Goal: Task Accomplishment & Management: Manage account settings

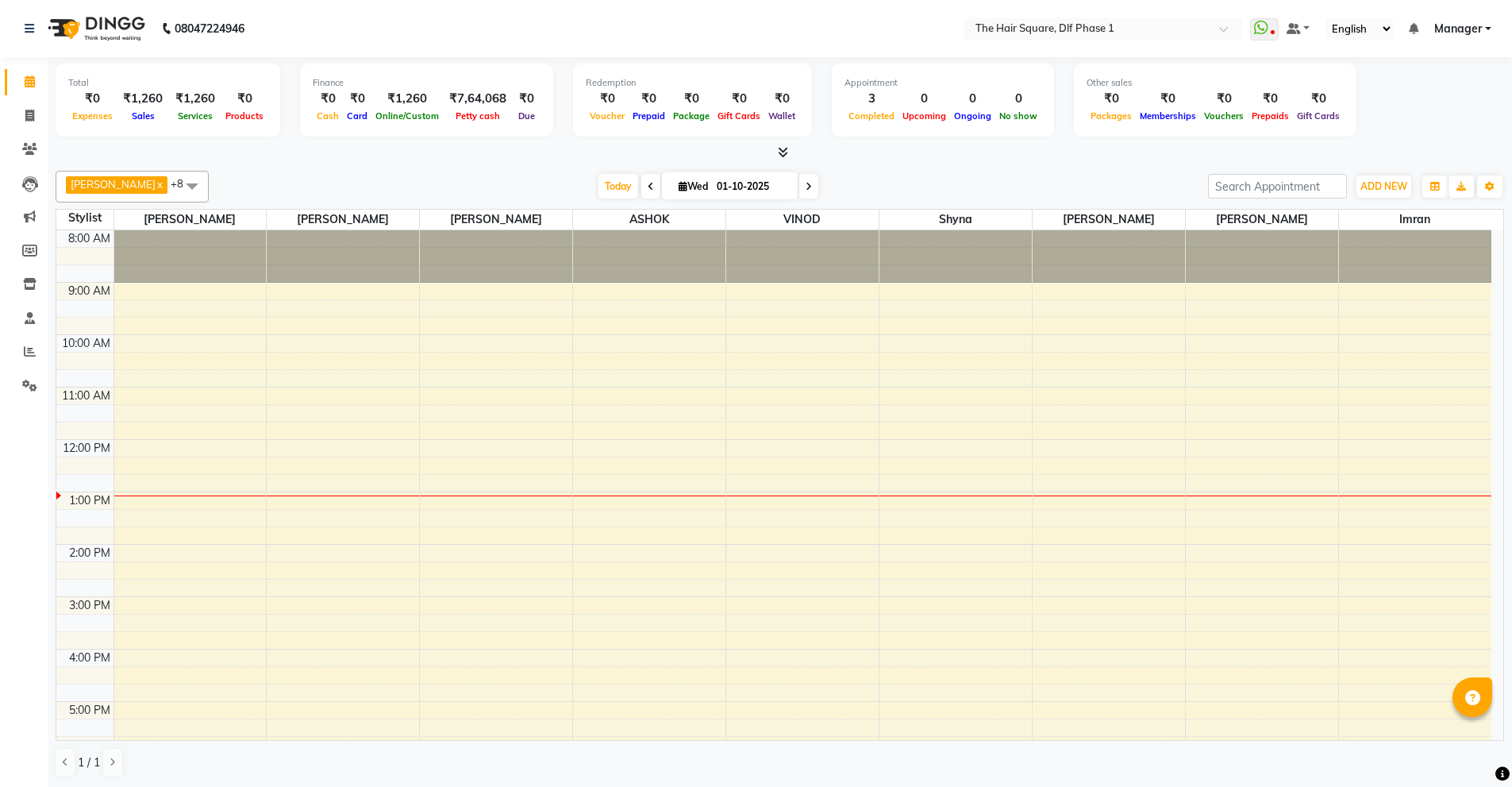
click at [950, 106] on div "0" at bounding box center [972, 98] width 45 height 18
click at [29, 106] on link "Invoice" at bounding box center [24, 116] width 38 height 27
select select "5766"
select select "service"
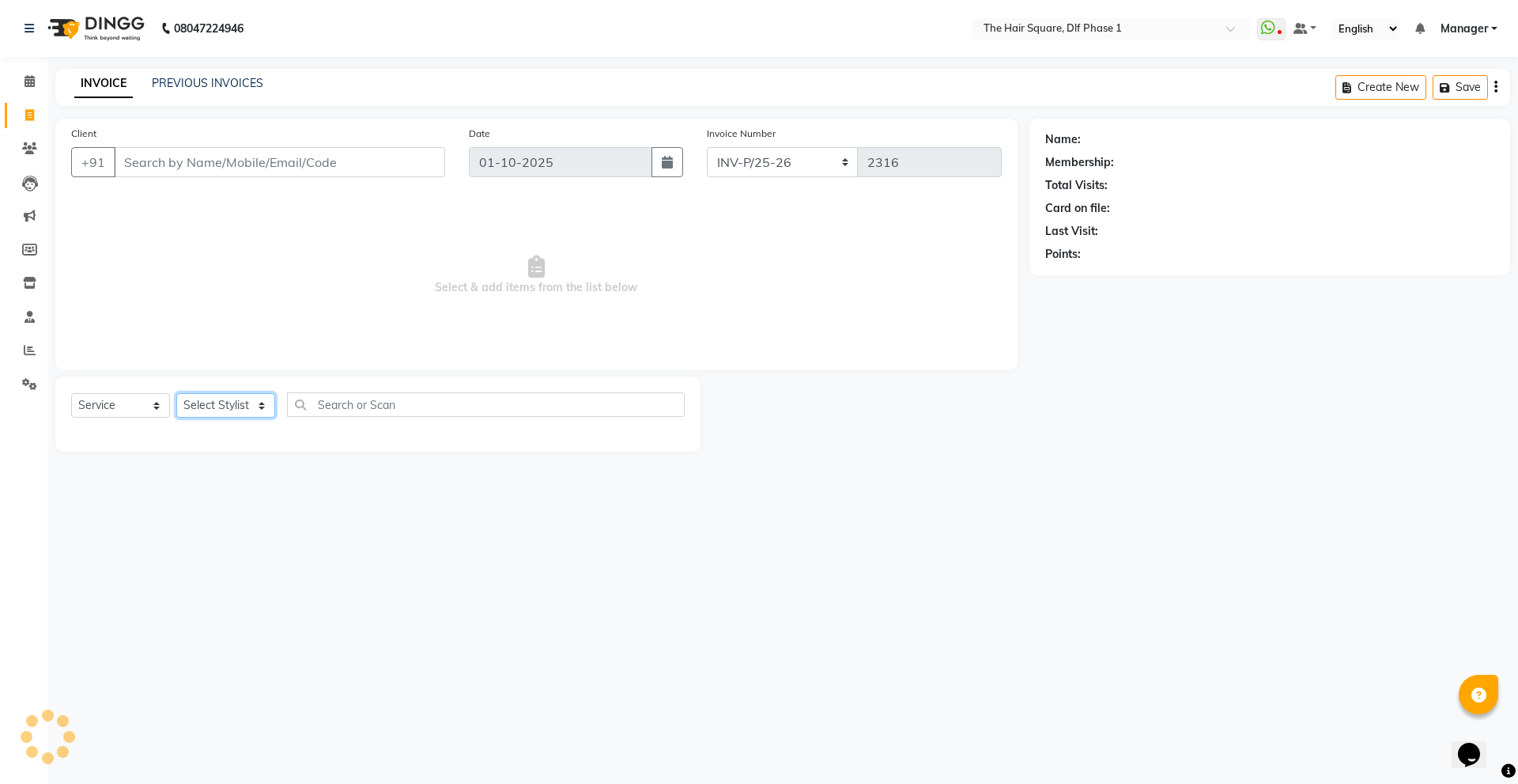
click at [205, 397] on select "Select Stylist [PERSON_NAME] AMIT [PERSON_NAME] [PERSON_NAME] [PERSON_NAME] Man…" at bounding box center [225, 406] width 99 height 25
select select "52021"
click at [176, 393] on select "Select Stylist [PERSON_NAME] AMIT [PERSON_NAME] [PERSON_NAME] [PERSON_NAME] Man…" at bounding box center [225, 406] width 99 height 25
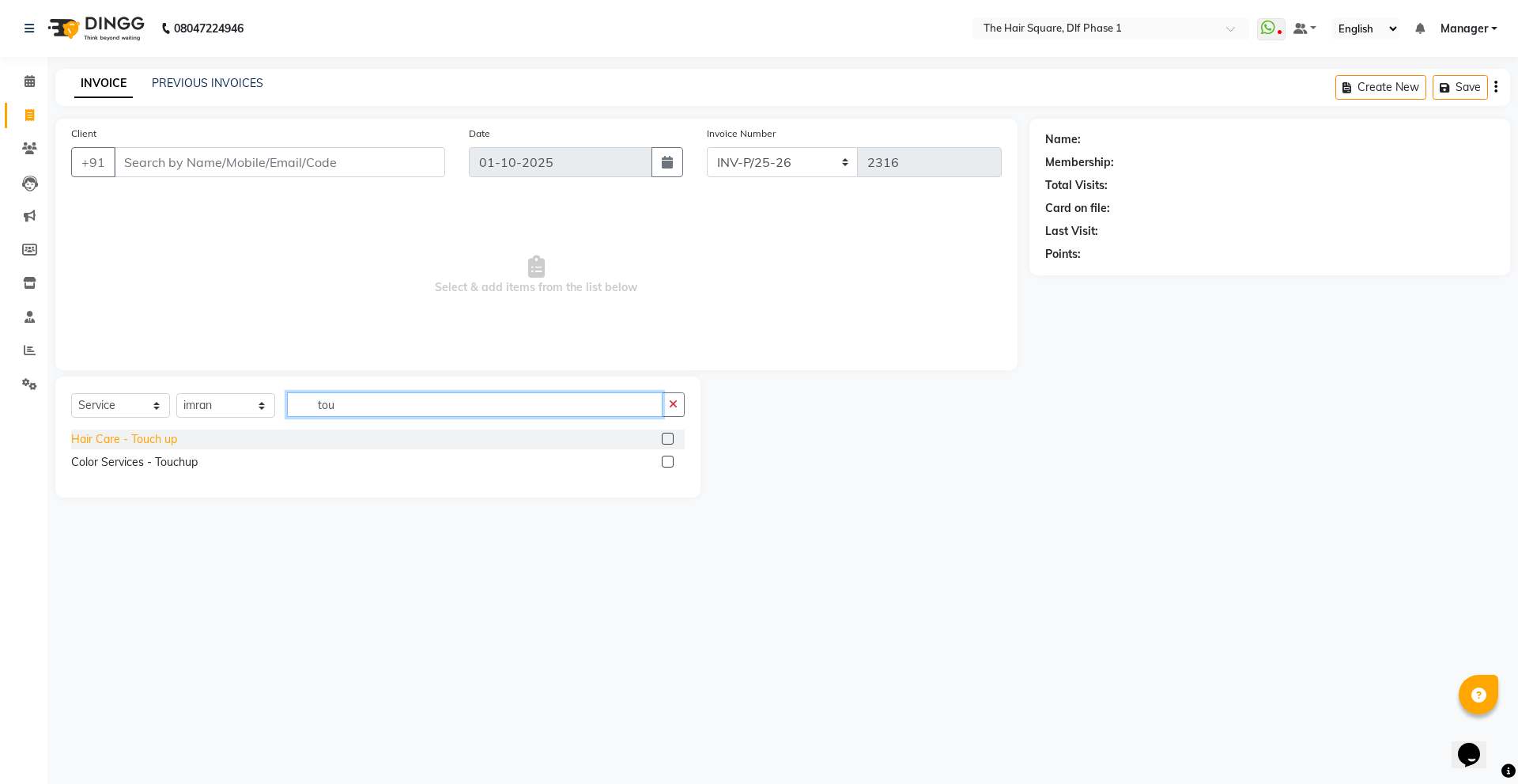
type input "tou"
click at [113, 447] on div "Hair Care - Touch up" at bounding box center [124, 440] width 106 height 17
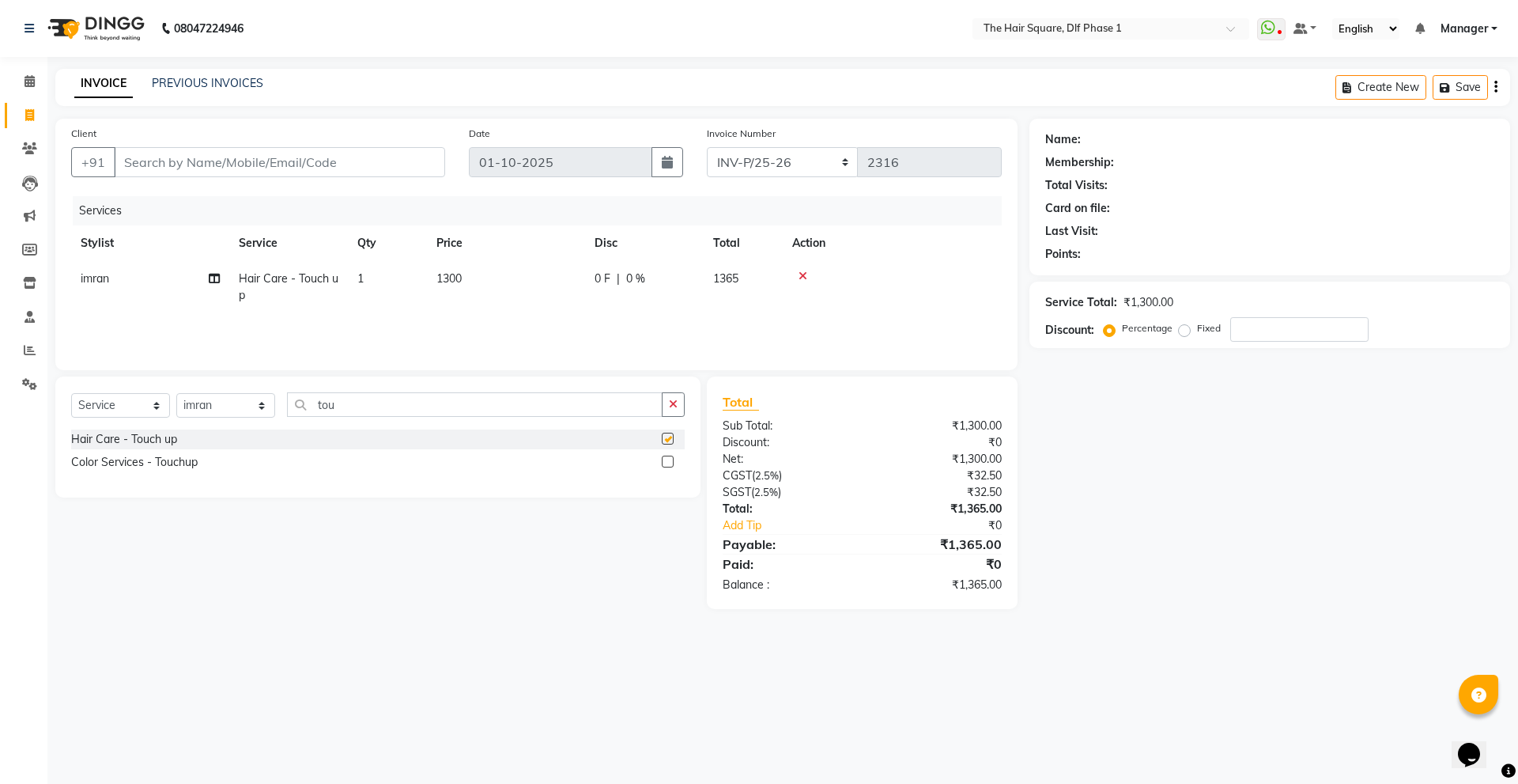
checkbox input "false"
drag, startPoint x: 324, startPoint y: 409, endPoint x: 249, endPoint y: 419, distance: 75.7
click at [249, 419] on div "Select Service Product Membership Package Voucher Prepaid Gift Card Select Styl…" at bounding box center [377, 410] width 613 height 37
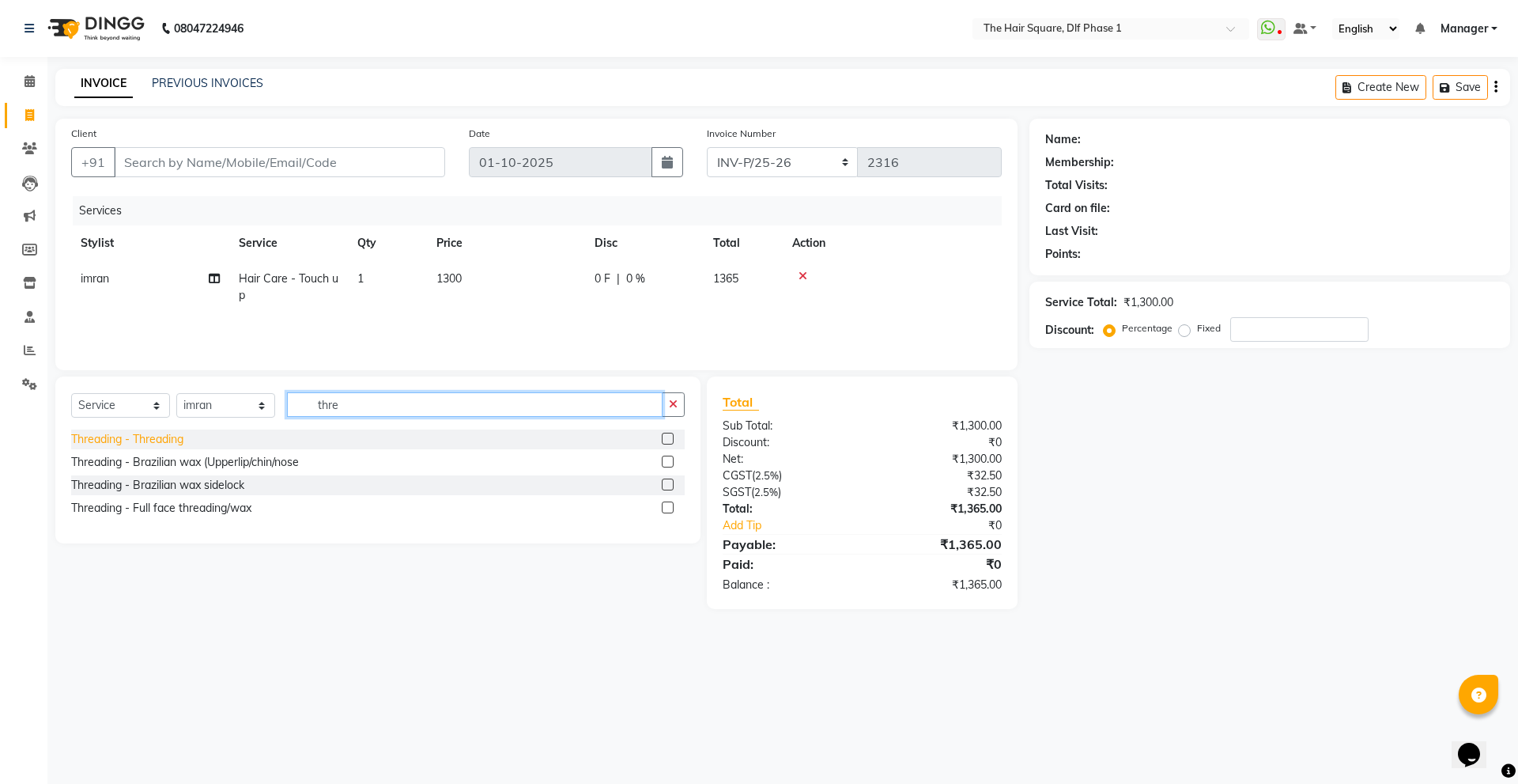
type input "thre"
click at [142, 442] on div "Threading - Threading" at bounding box center [126, 440] width 112 height 17
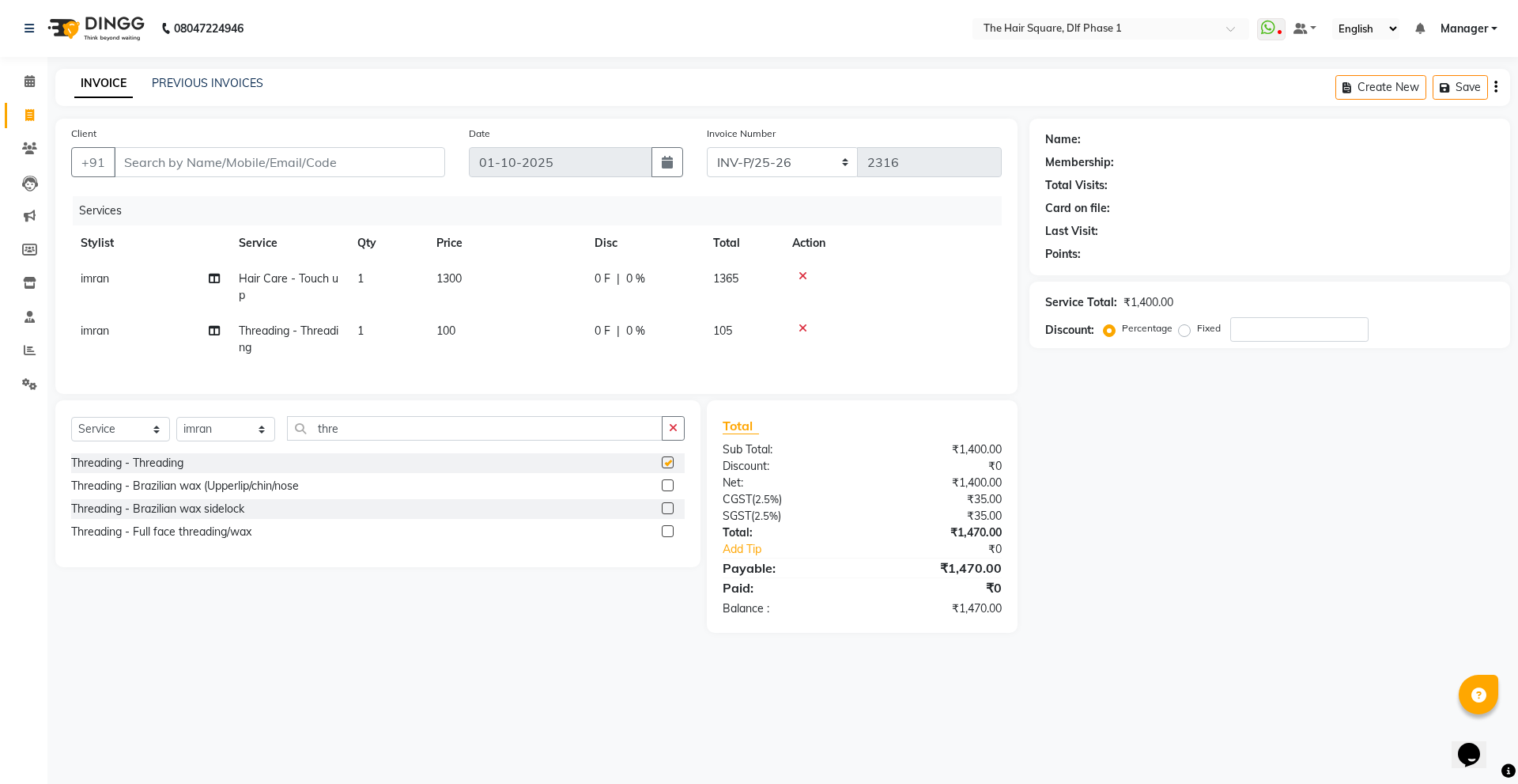
checkbox input "false"
drag, startPoint x: 367, startPoint y: 436, endPoint x: 224, endPoint y: 446, distance: 143.3
click at [224, 446] on div "Select Service Product Membership Package Voucher Prepaid Gift Card Select Styl…" at bounding box center [377, 434] width 613 height 37
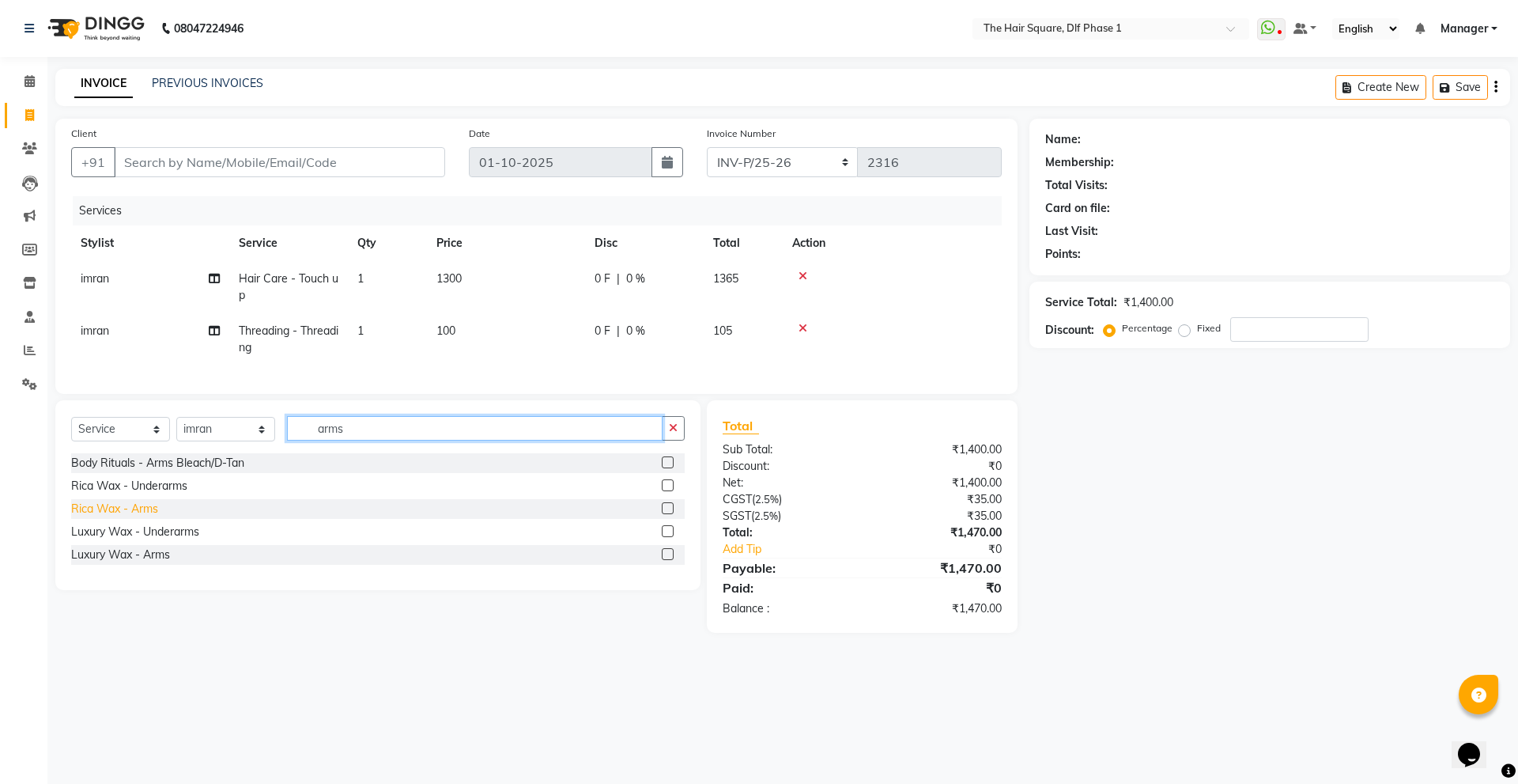
type input "arms"
click at [142, 517] on div "Rica Wax - Arms" at bounding box center [114, 509] width 87 height 17
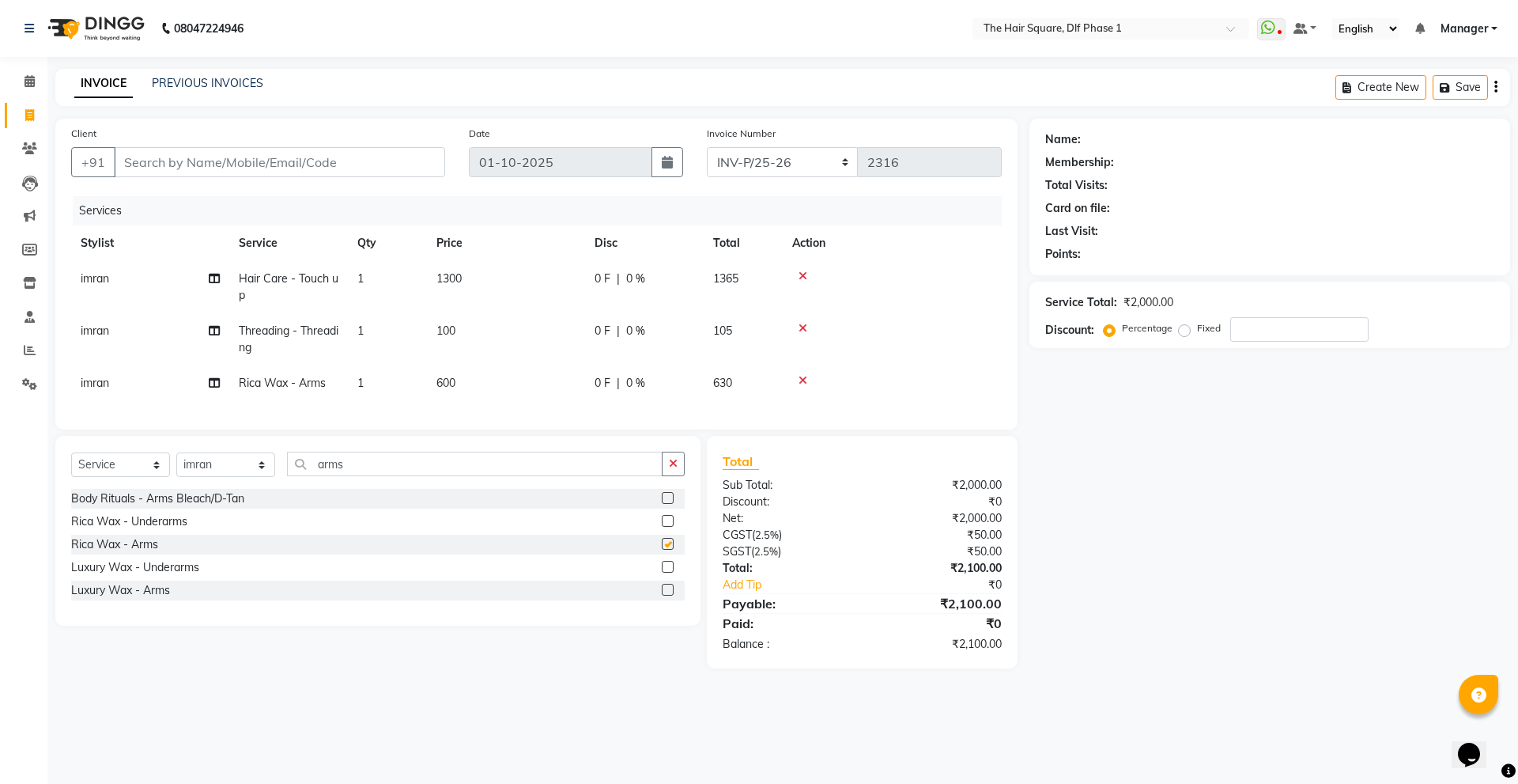
checkbox input "false"
drag, startPoint x: 373, startPoint y: 476, endPoint x: 196, endPoint y: 476, distance: 177.0
click at [196, 476] on div "Select Service Product Membership Package Voucher Prepaid Gift Card Select Styl…" at bounding box center [377, 470] width 613 height 37
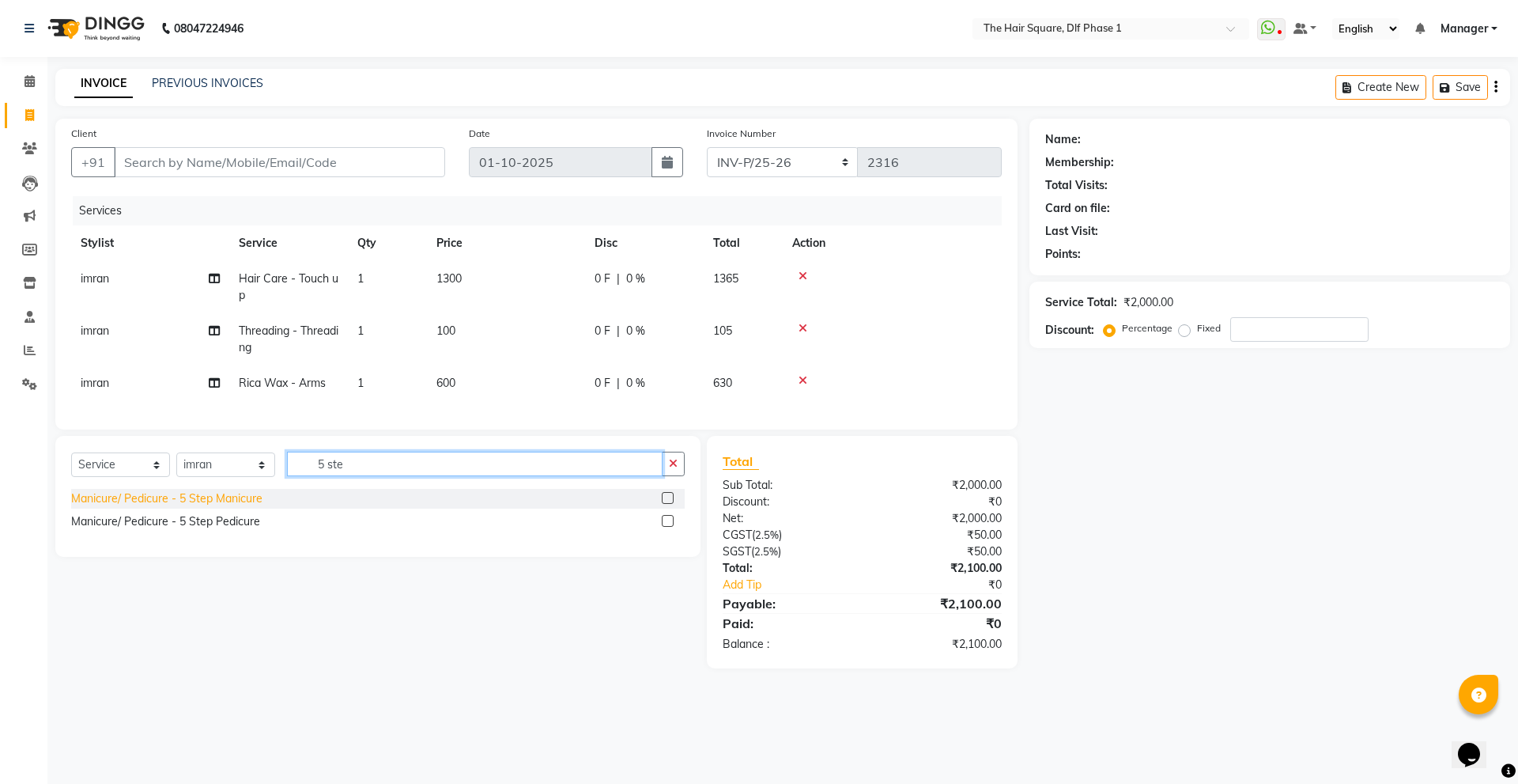
type input "5 ste"
click at [174, 507] on div "Manicure/ Pedicure - 5 Step Manicure" at bounding box center [166, 499] width 192 height 17
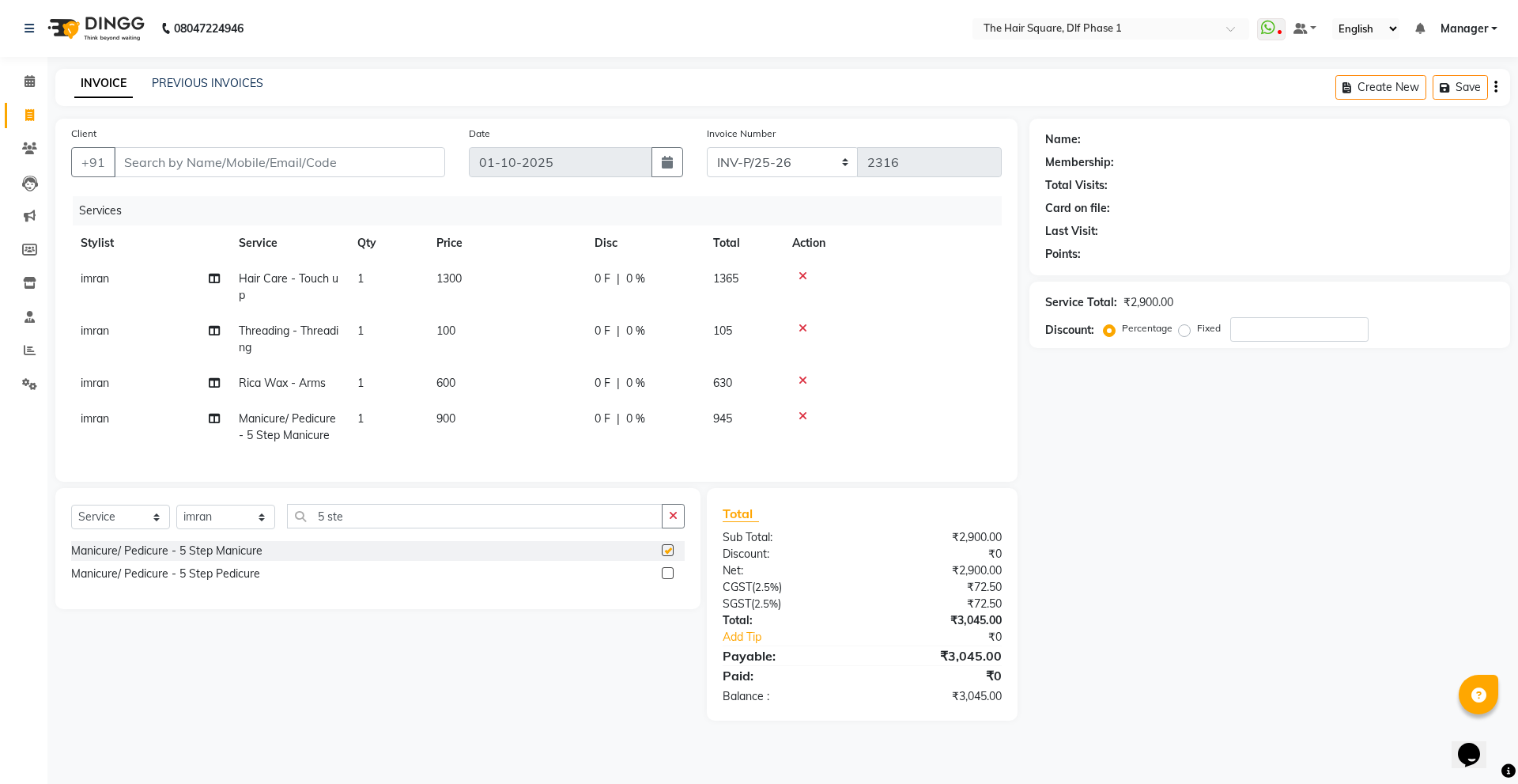
checkbox input "false"
click at [221, 160] on input "Client" at bounding box center [279, 162] width 331 height 30
type input "r"
type input "0"
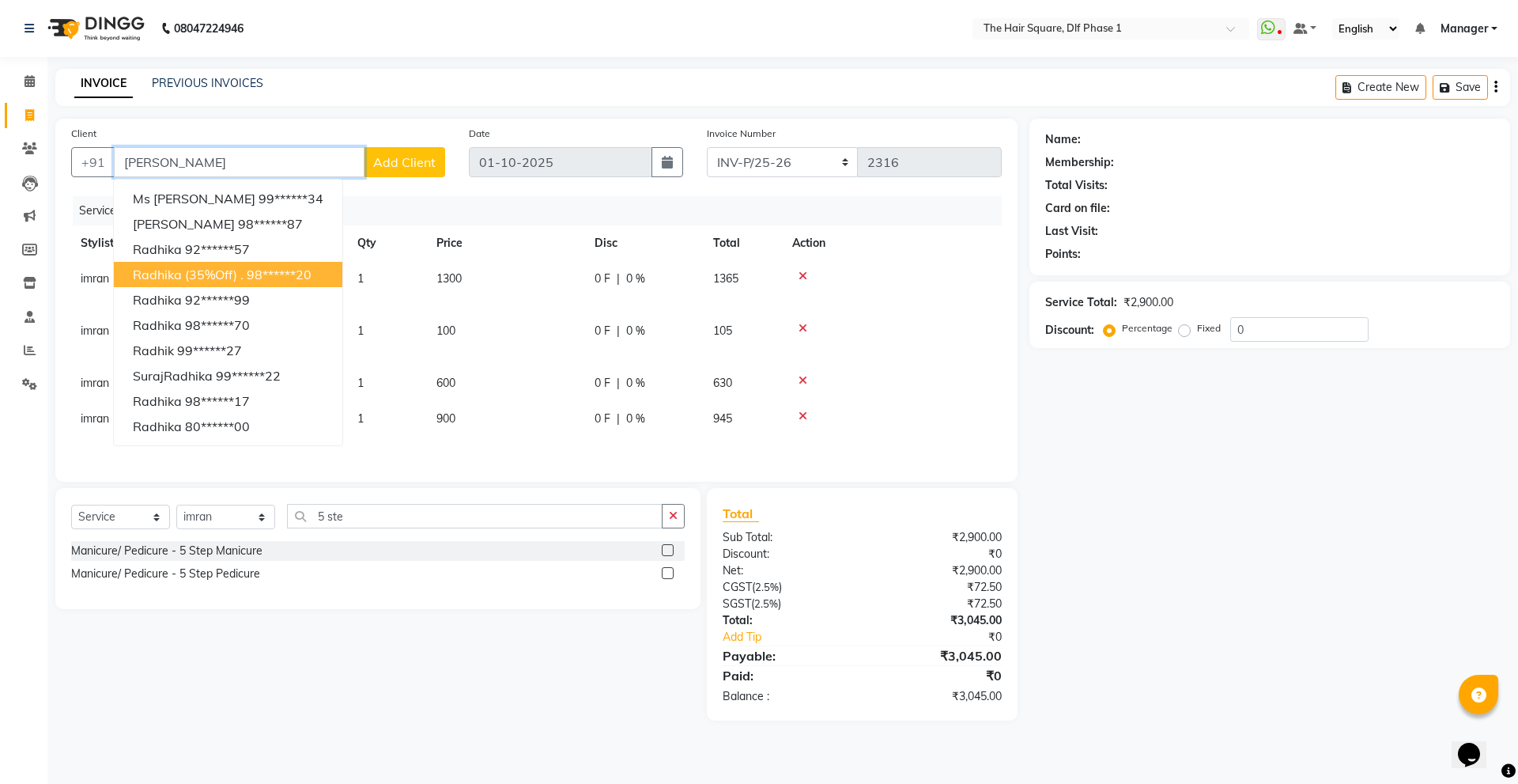
click at [289, 279] on ngb-highlight "98******20" at bounding box center [279, 274] width 65 height 16
type input "98******20"
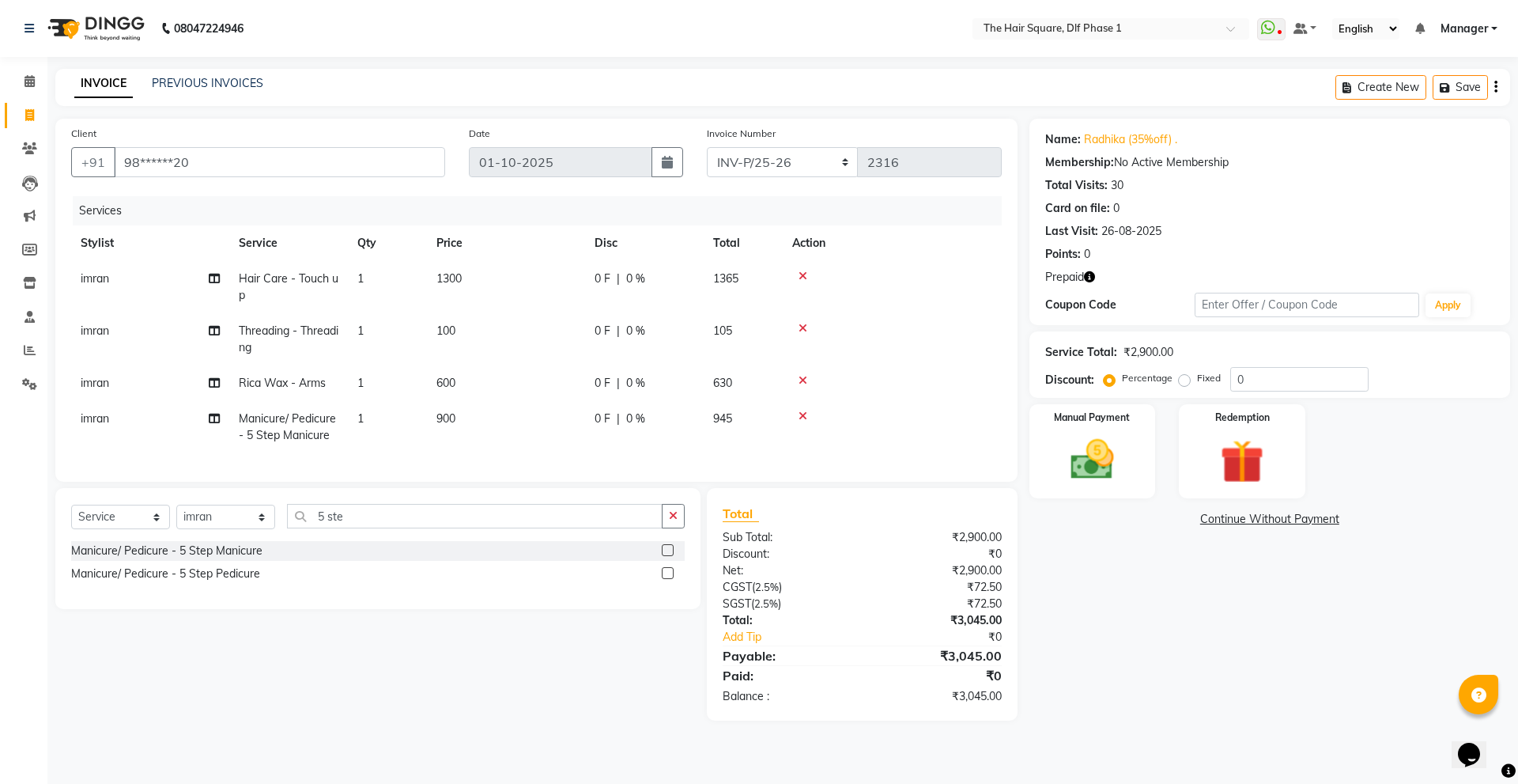
click at [1090, 278] on icon "button" at bounding box center [1090, 277] width 11 height 11
click at [142, 332] on td "imran" at bounding box center [150, 339] width 158 height 52
select select "52021"
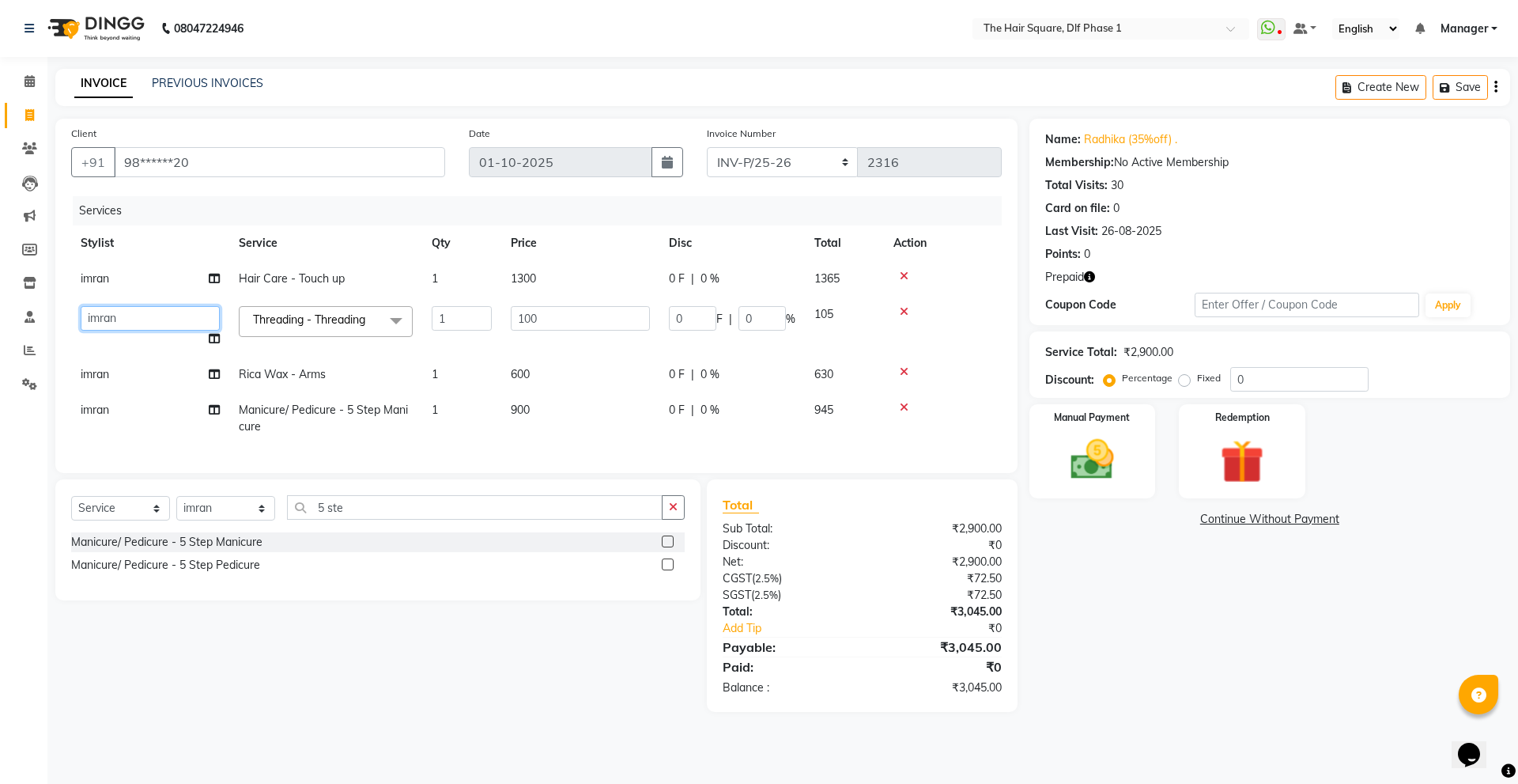
click at [152, 316] on select "[PERSON_NAME] [PERSON_NAME] [PERSON_NAME] [PERSON_NAME] Manager [PERSON_NAME] […" at bounding box center [150, 318] width 140 height 25
select select "39747"
drag, startPoint x: 462, startPoint y: 325, endPoint x: 354, endPoint y: 344, distance: 109.7
click at [354, 344] on tr "[PERSON_NAME] [PERSON_NAME] [PERSON_NAME] [PERSON_NAME] Manager [PERSON_NAME] […" at bounding box center [536, 326] width 931 height 60
type input "3"
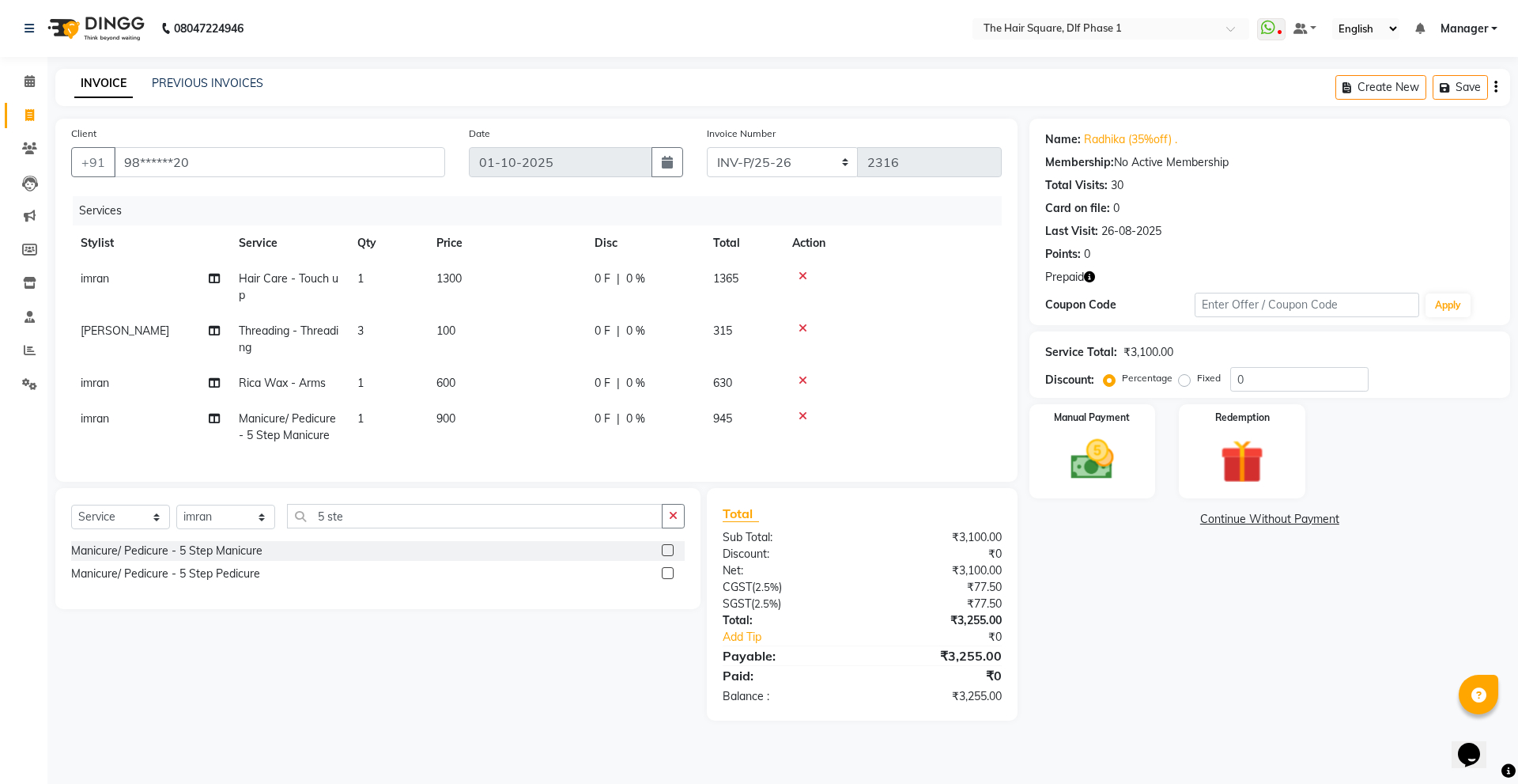
click at [266, 355] on td "Threading - Threading" at bounding box center [289, 339] width 119 height 52
select select "39747"
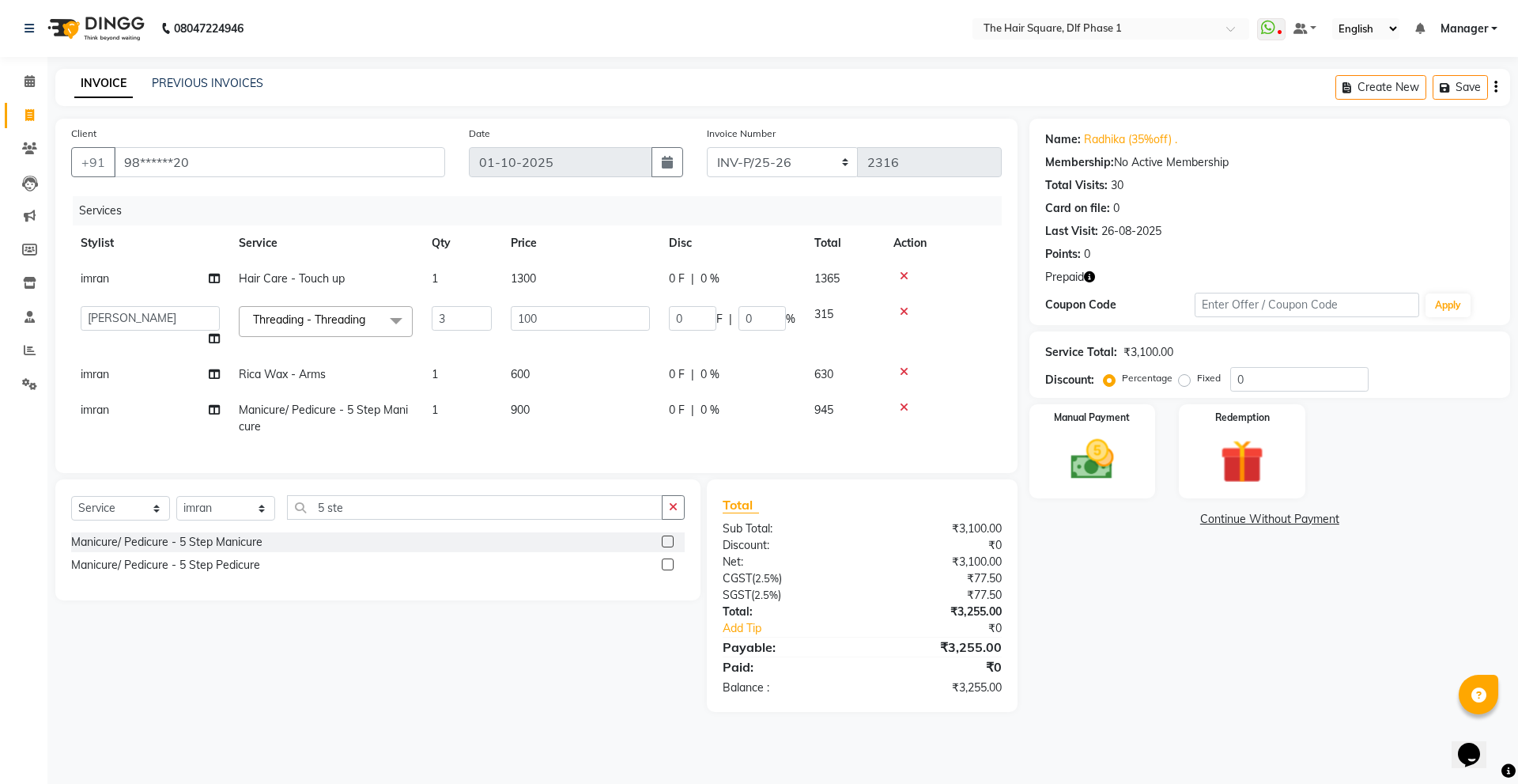
click at [187, 365] on td "imran" at bounding box center [150, 375] width 158 height 36
select select "52021"
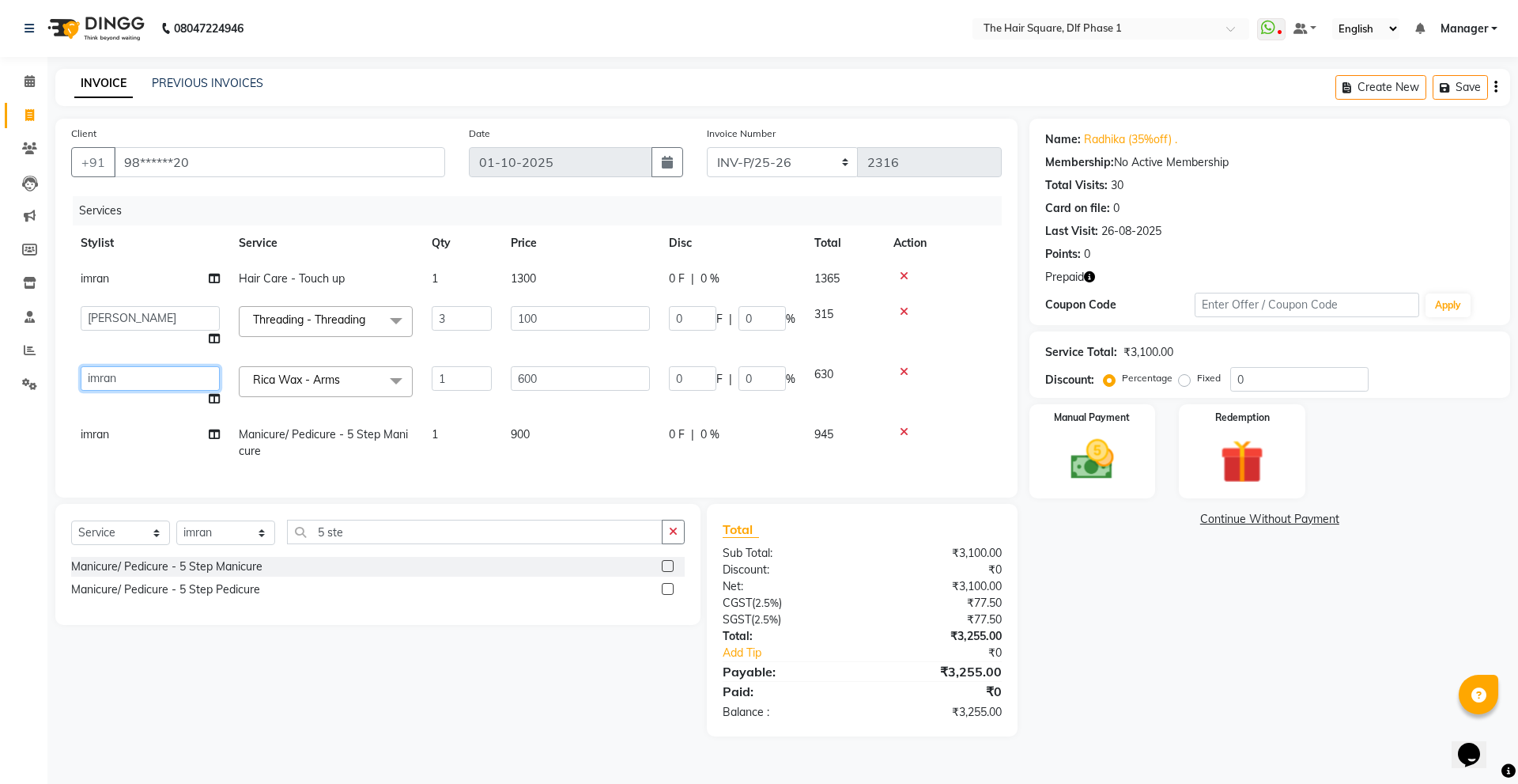
click at [183, 369] on select "[PERSON_NAME] [PERSON_NAME] [PERSON_NAME] [PERSON_NAME] Manager [PERSON_NAME] […" at bounding box center [150, 378] width 140 height 25
select select "39747"
click at [158, 424] on td "imran" at bounding box center [150, 442] width 158 height 52
select select "52021"
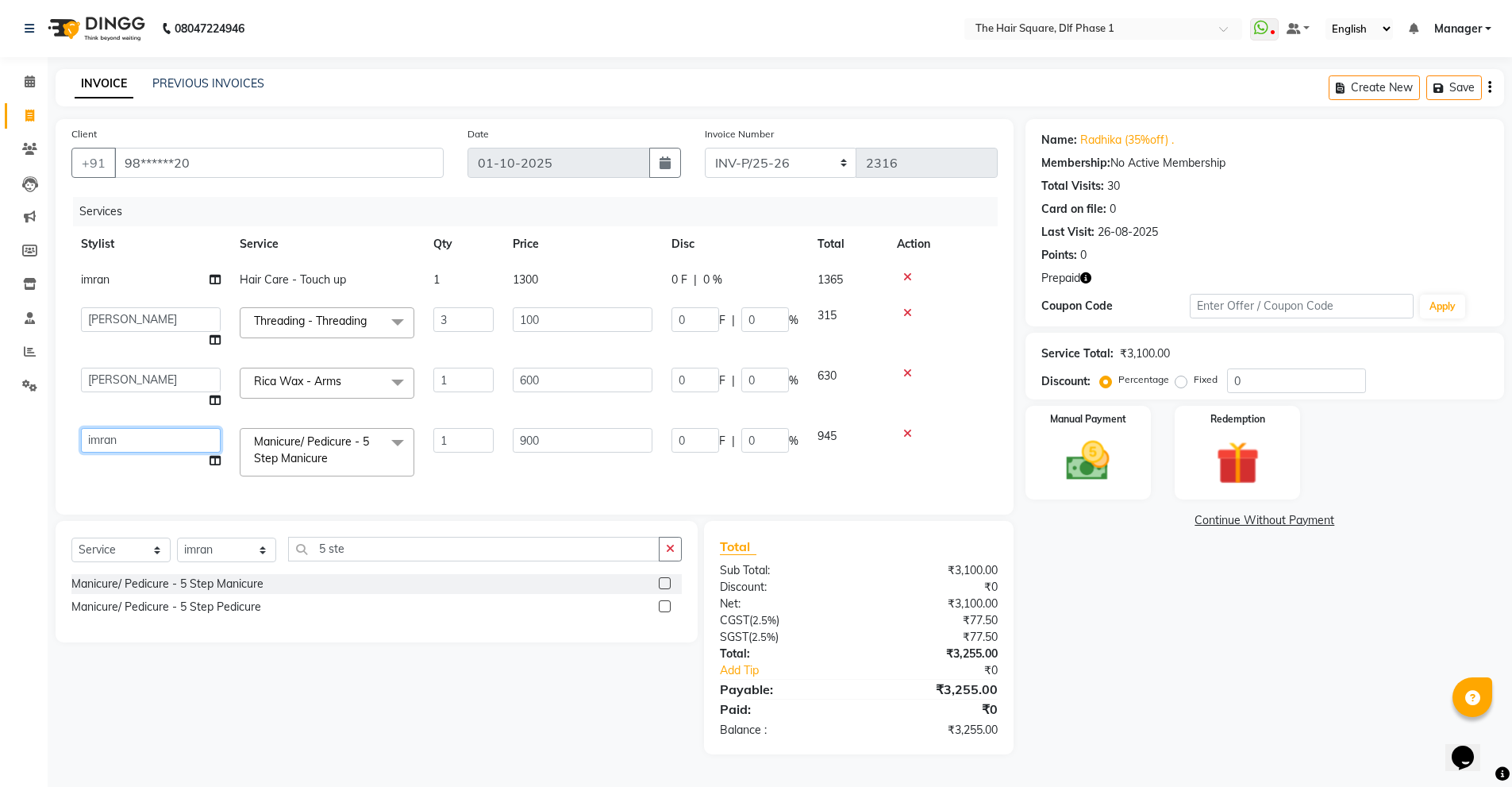
click at [159, 435] on select "[PERSON_NAME] [PERSON_NAME] [PERSON_NAME] [PERSON_NAME] Manager [PERSON_NAME] […" at bounding box center [151, 440] width 140 height 25
select select "44722"
click at [167, 449] on select "[PERSON_NAME] [PERSON_NAME] [PERSON_NAME] [PERSON_NAME] Manager [PERSON_NAME] […" at bounding box center [151, 440] width 140 height 25
select select "39749"
drag, startPoint x: 1155, startPoint y: 382, endPoint x: 1143, endPoint y: 382, distance: 12.0
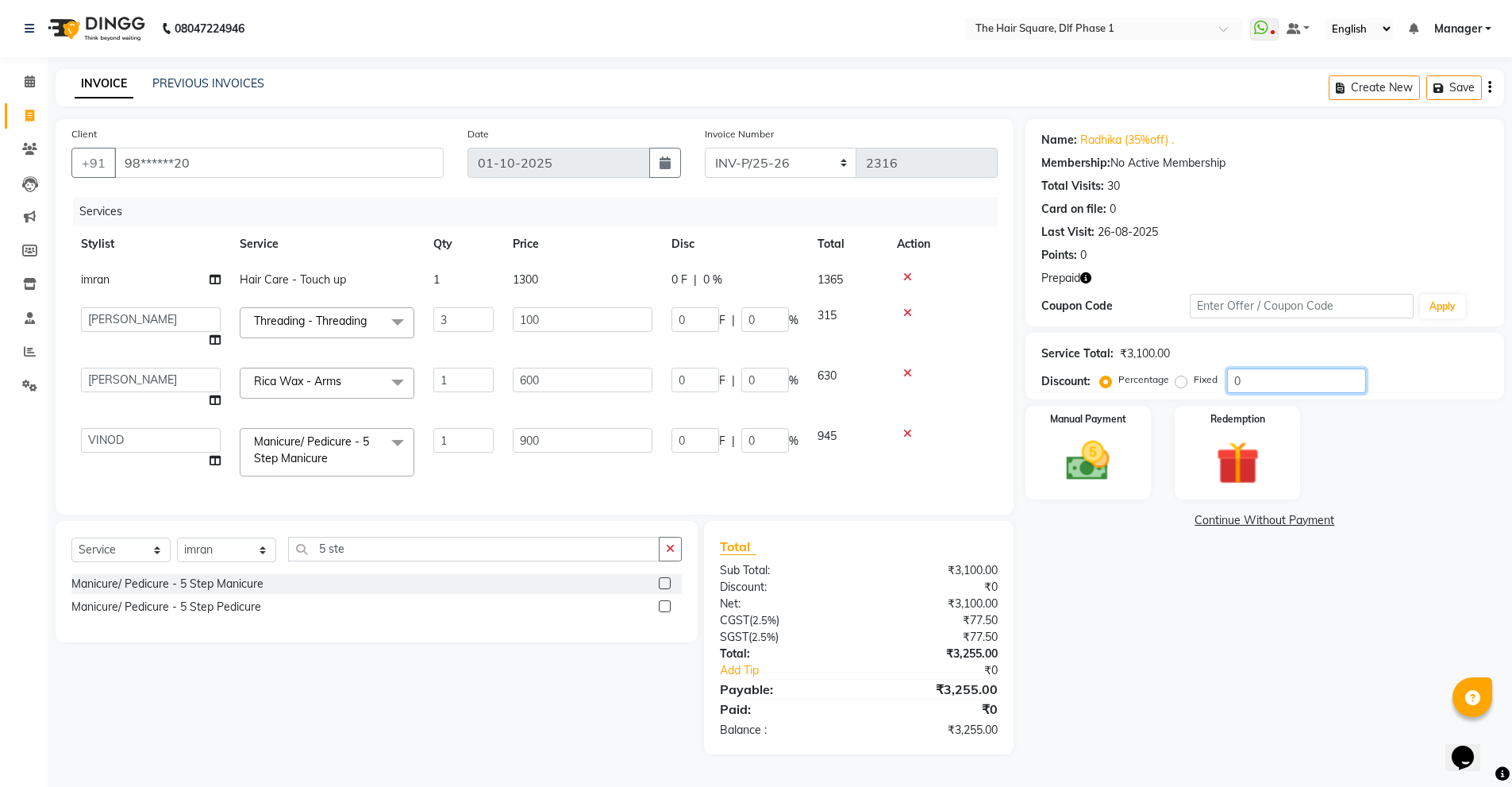
click at [1149, 382] on div "Percentage Fixed 0" at bounding box center [1234, 381] width 262 height 25
type input "3"
type input "9"
type input "3"
type input "18"
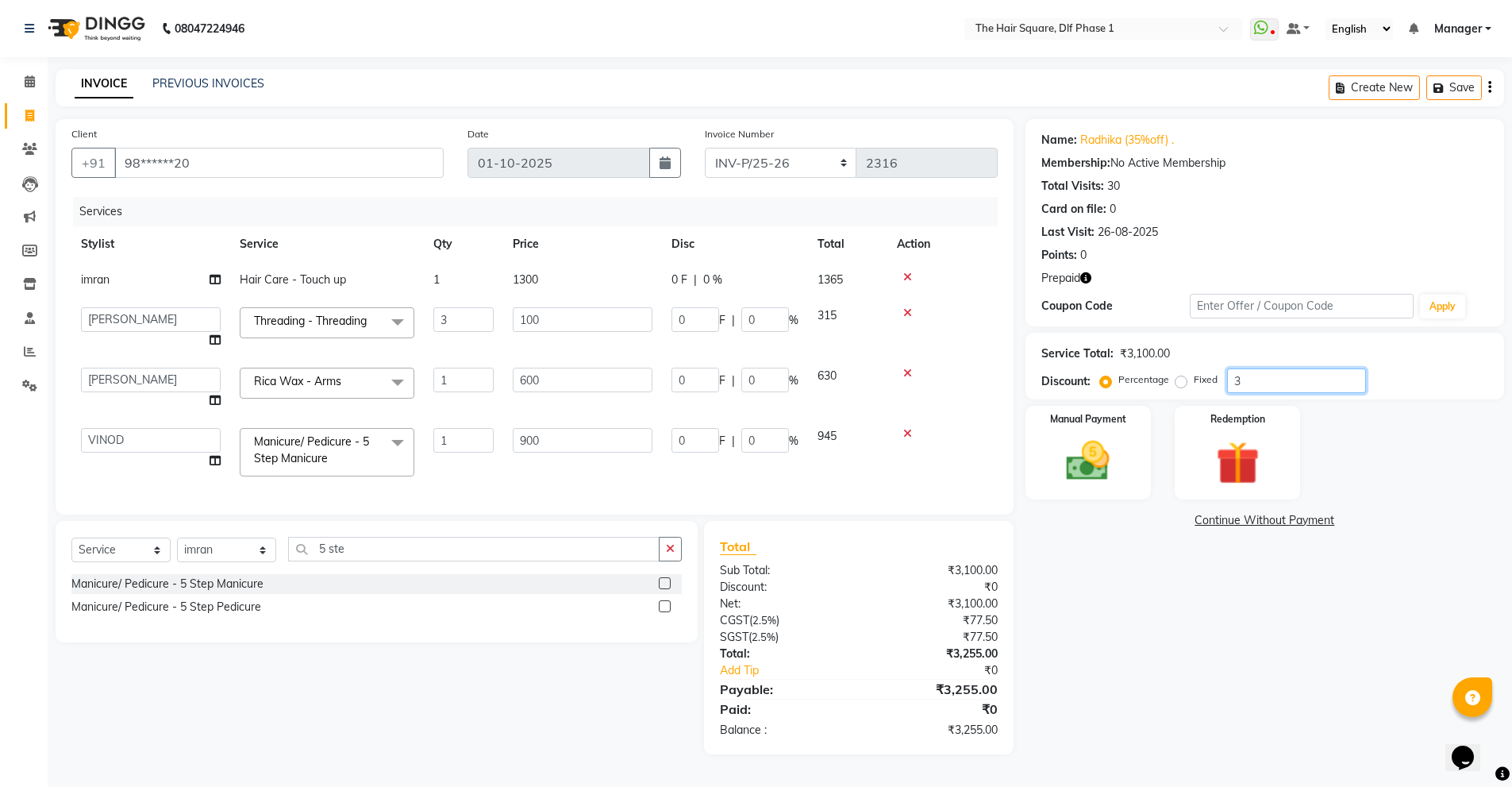
type input "3"
type input "27"
type input "3"
type input "35"
type input "105"
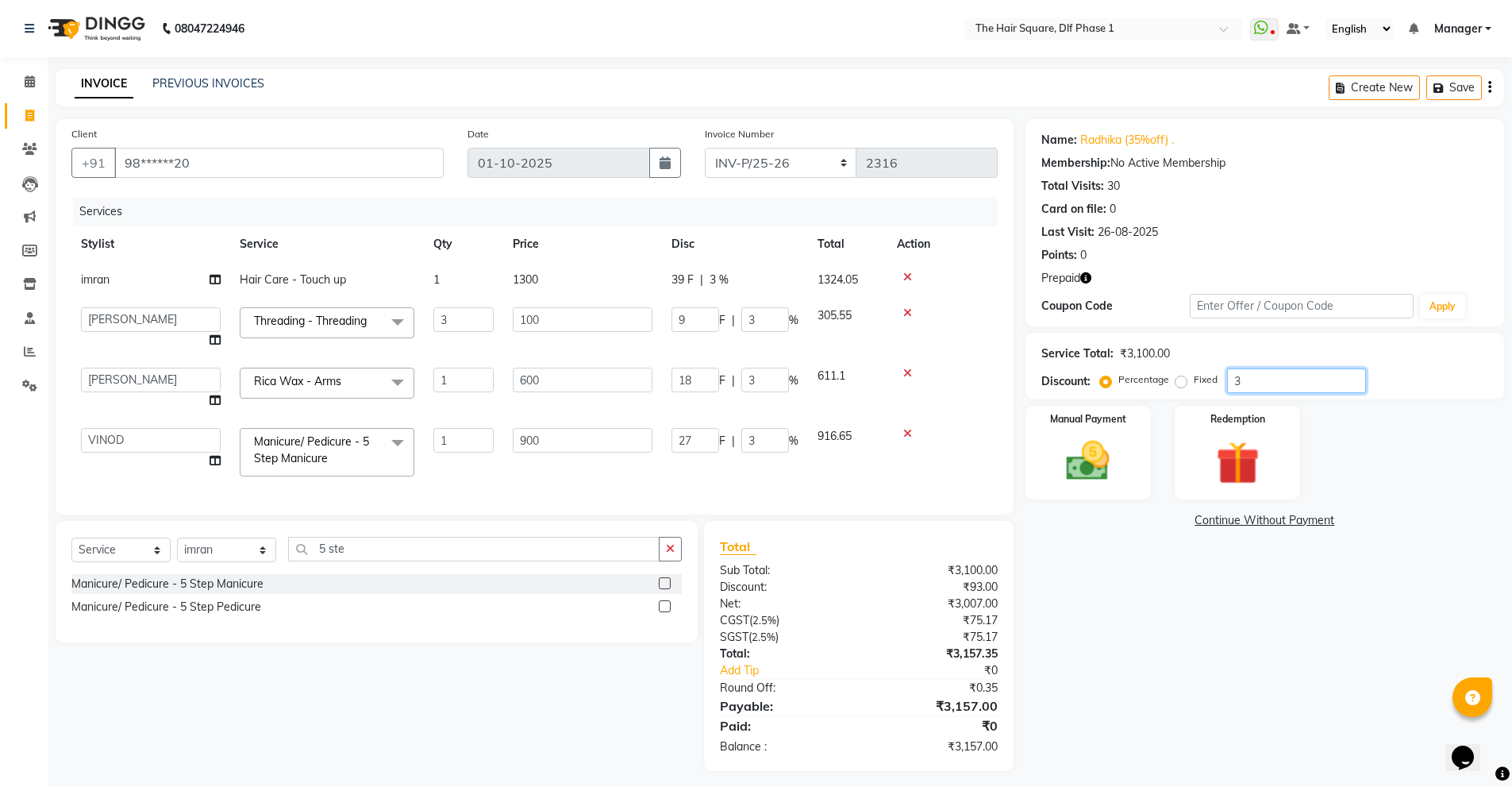
type input "35"
type input "210"
type input "35"
type input "315"
type input "35"
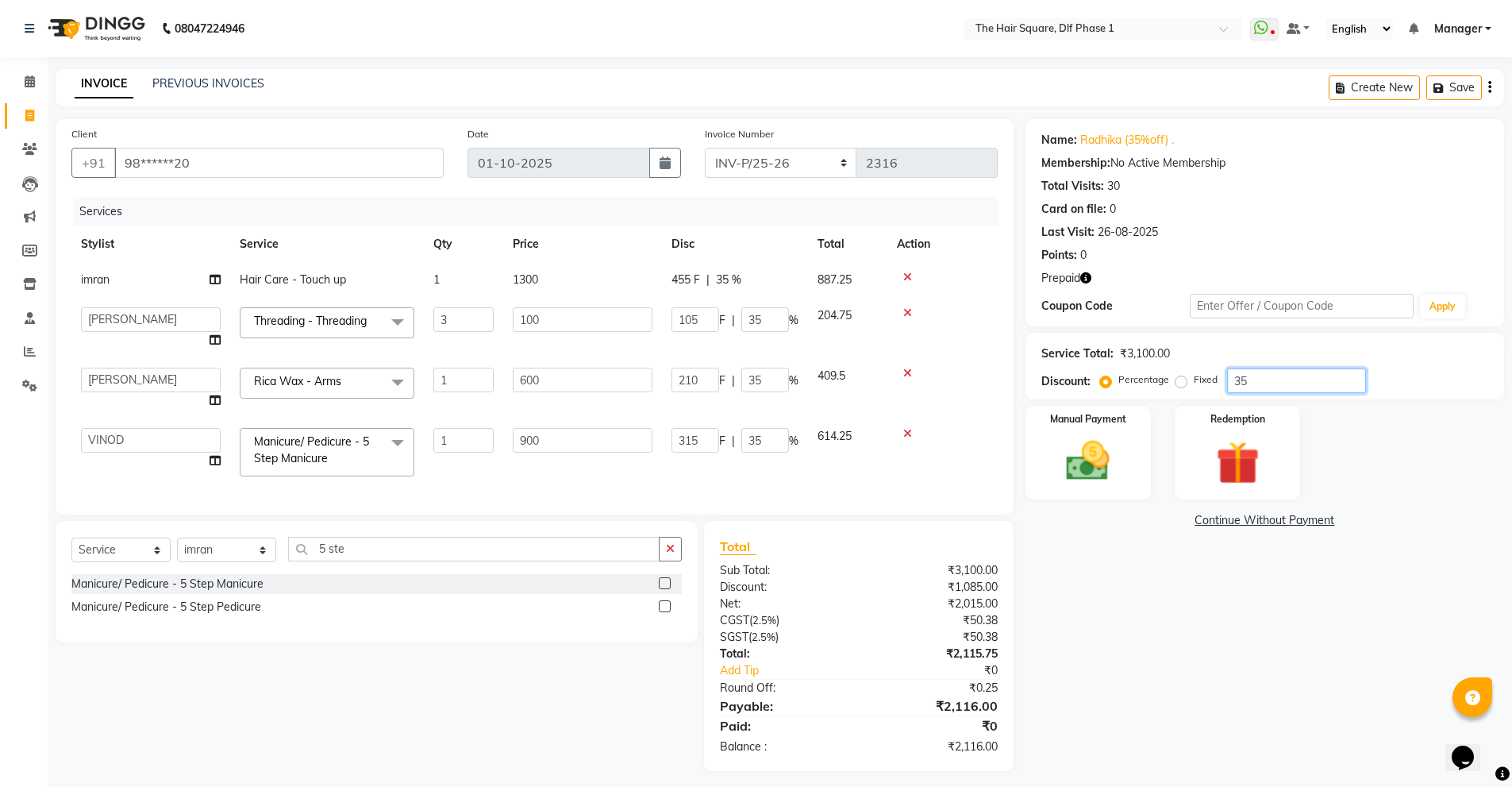
type input "35"
click at [1177, 615] on div "Name: [PERSON_NAME] (35%off) . Membership: No Active Membership Total Visits: 3…" at bounding box center [1271, 445] width 490 height 652
click at [1089, 277] on icon "button" at bounding box center [1086, 278] width 11 height 11
click at [1171, 390] on div "Percentage Fixed" at bounding box center [1165, 381] width 124 height 21
click at [1206, 454] on img at bounding box center [1236, 463] width 73 height 57
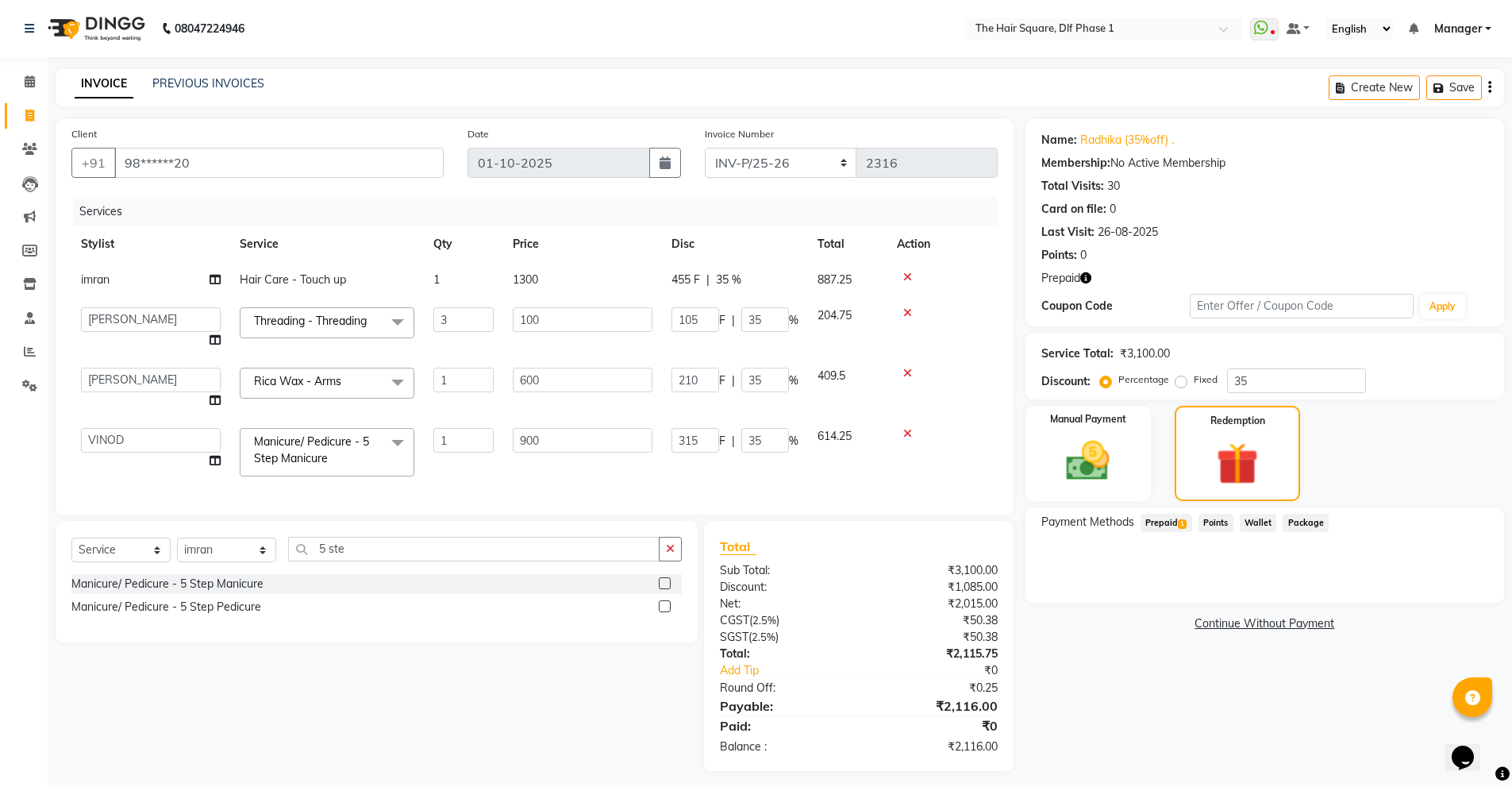
click at [1178, 515] on span "Prepaid 1" at bounding box center [1166, 522] width 51 height 18
click at [1450, 589] on button "Add" at bounding box center [1450, 586] width 58 height 27
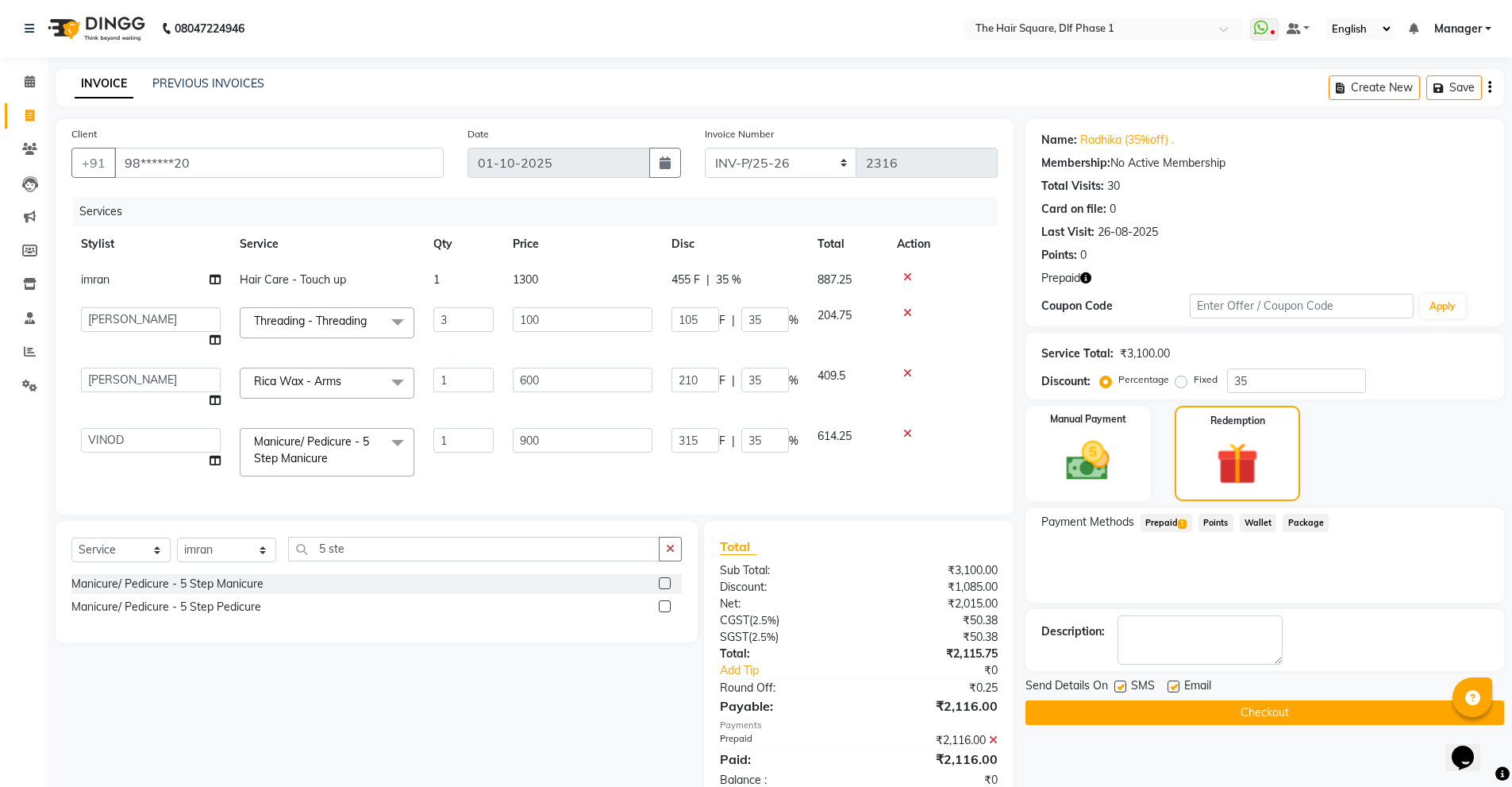
click at [1100, 709] on button "Checkout" at bounding box center [1264, 712] width 478 height 25
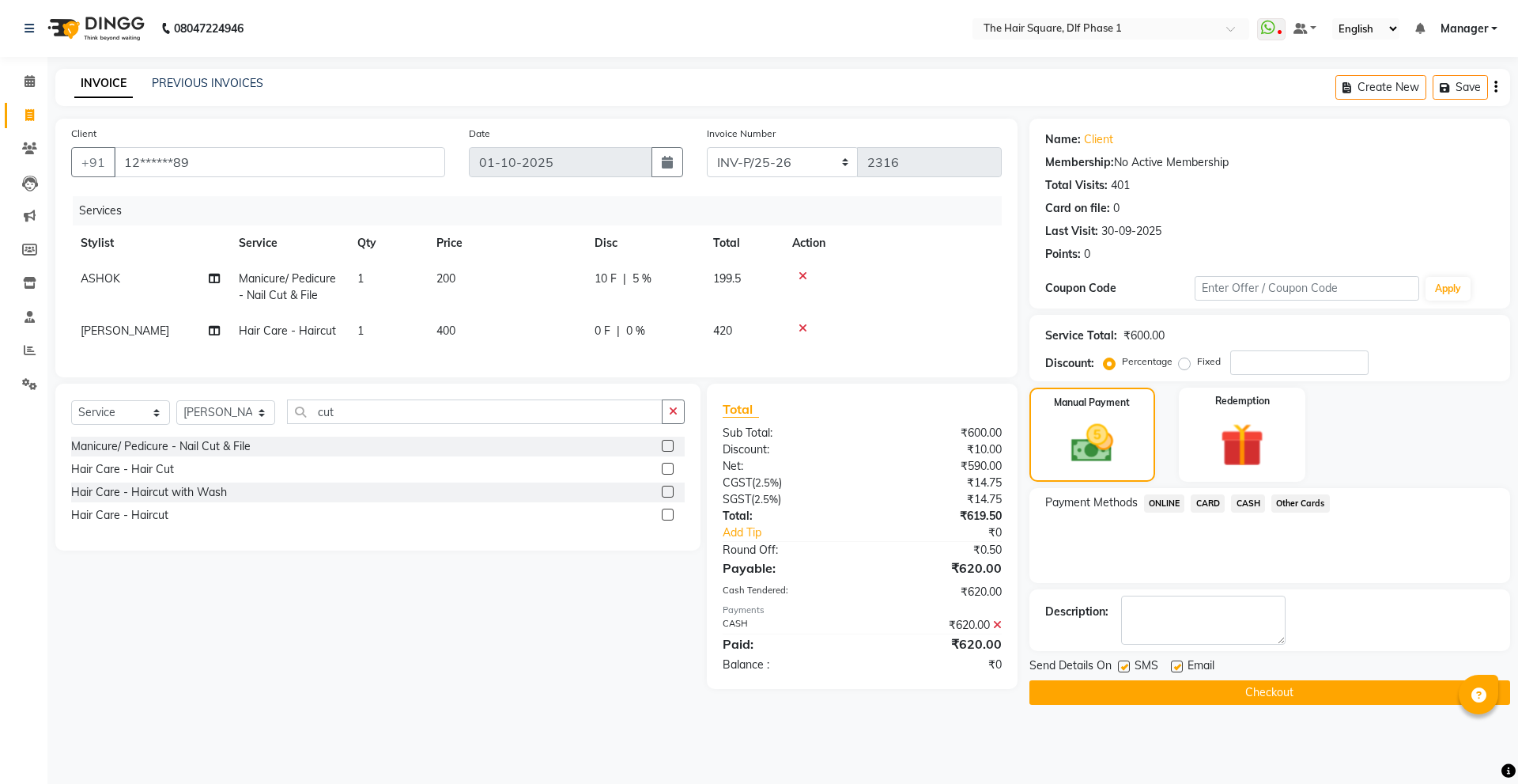
select select "5766"
select select "service"
select select "39560"
click at [1112, 700] on button "Checkout" at bounding box center [1270, 692] width 481 height 25
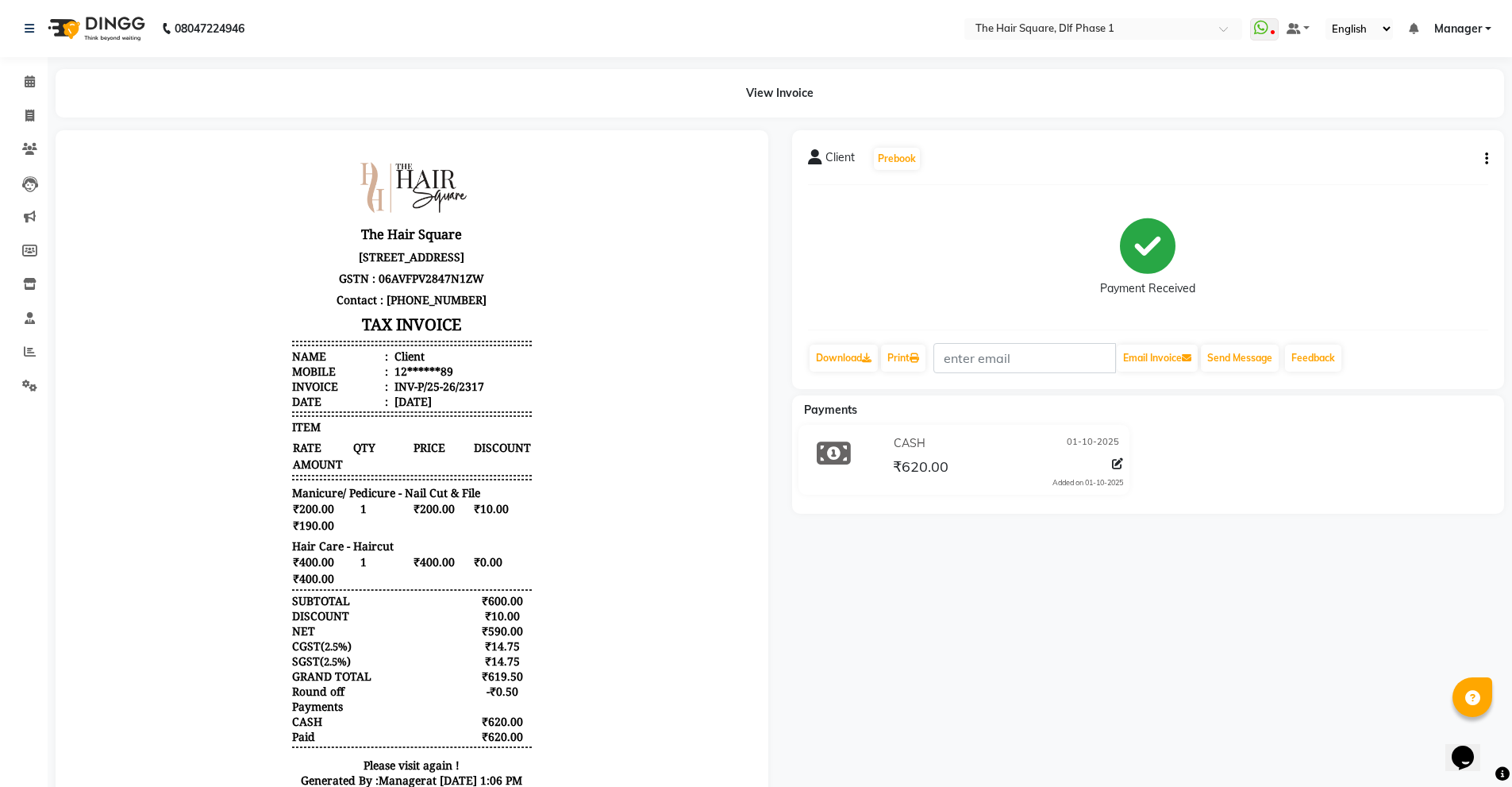
click at [1116, 703] on div "Client Prebook Payment Received Download Print Email Invoice Send Message Feedb…" at bounding box center [1148, 489] width 737 height 718
click at [37, 112] on span at bounding box center [29, 116] width 27 height 18
select select "service"
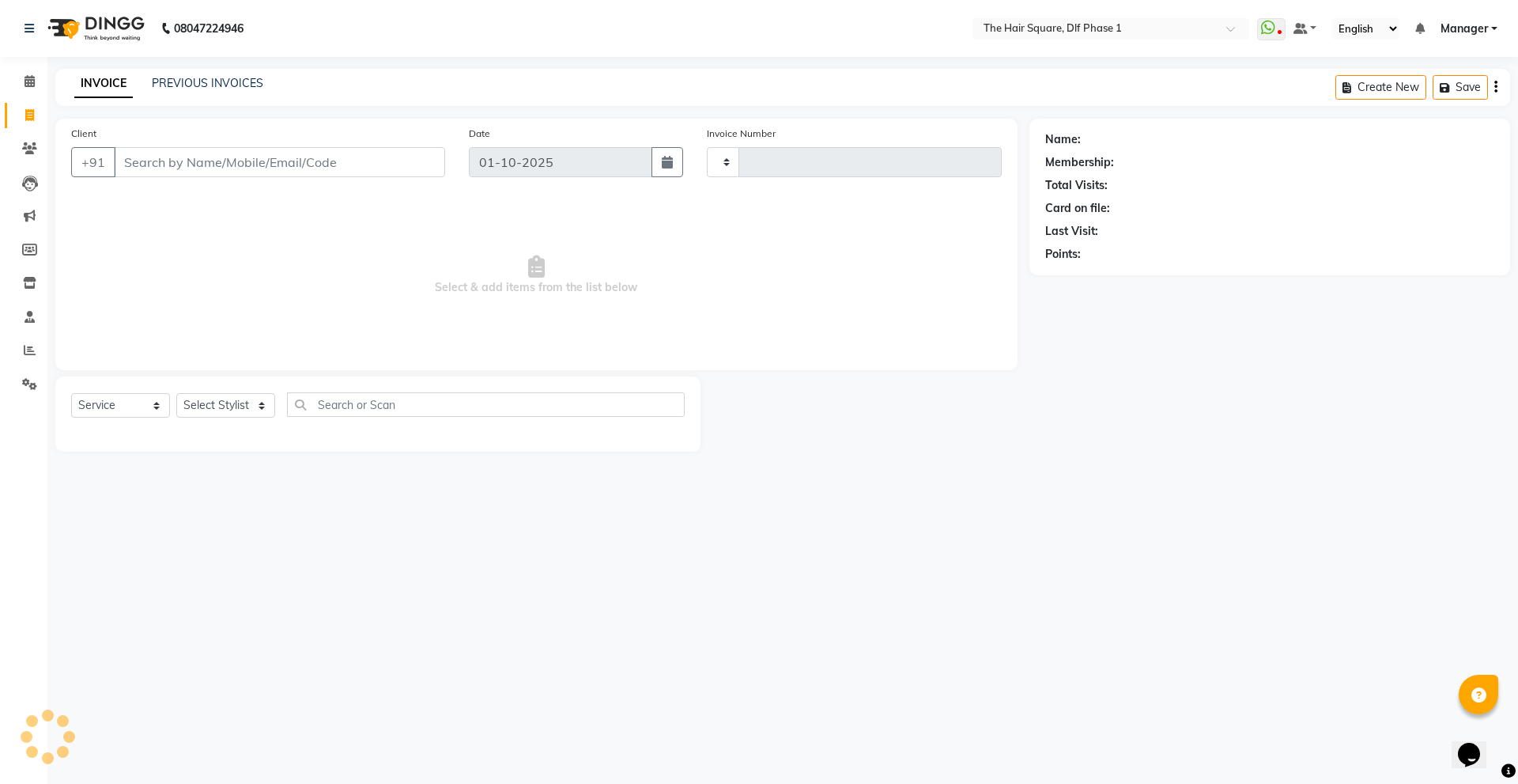
type input "2318"
select select "5766"
click at [292, 173] on input "Client" at bounding box center [279, 162] width 331 height 30
click at [210, 403] on select "Select Stylist [PERSON_NAME] AMIT [PERSON_NAME] [PERSON_NAME] [PERSON_NAME] Man…" at bounding box center [225, 406] width 99 height 25
select select "39747"
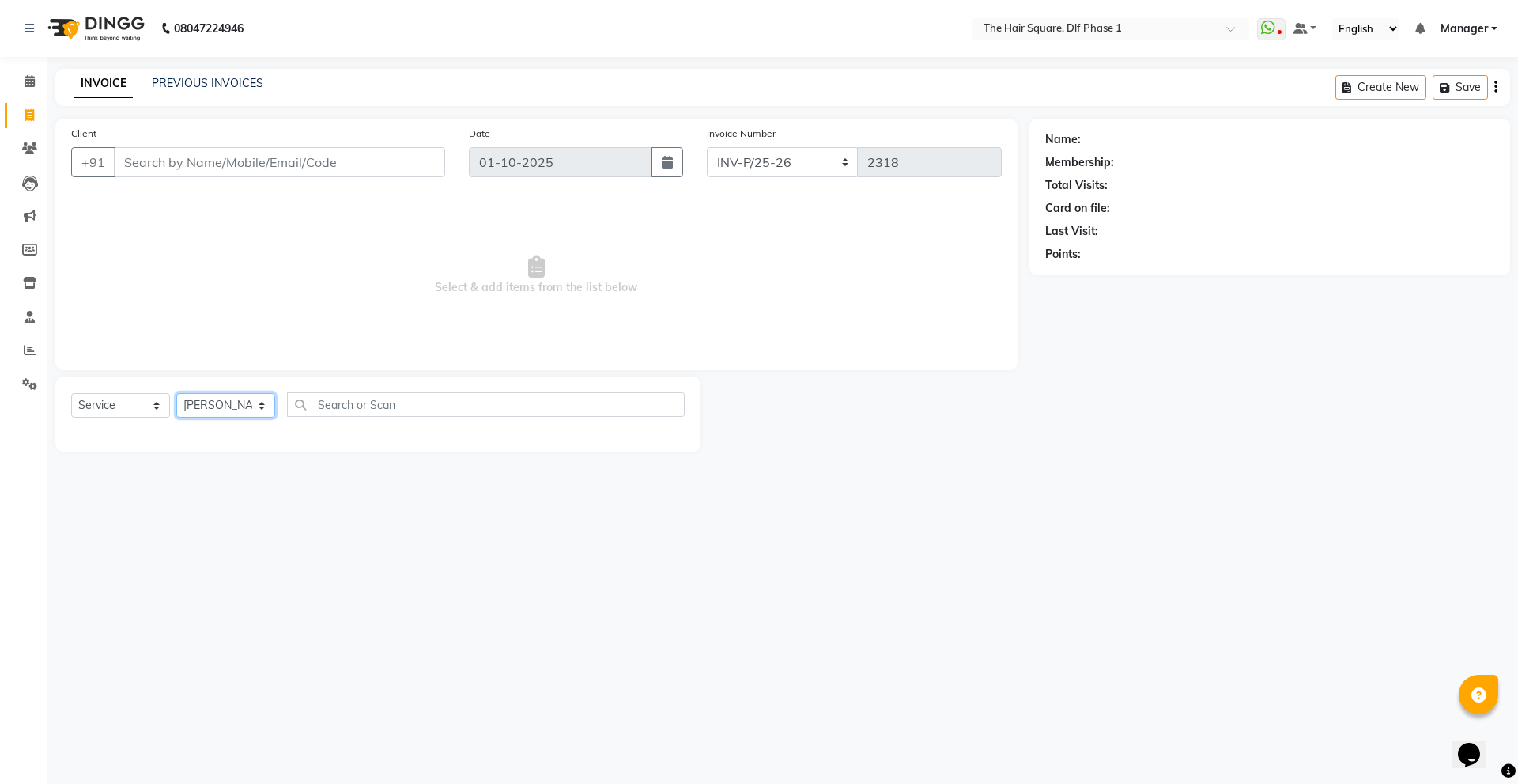
click at [176, 393] on select "Select Stylist [PERSON_NAME] AMIT [PERSON_NAME] [PERSON_NAME] [PERSON_NAME] Man…" at bounding box center [225, 406] width 99 height 25
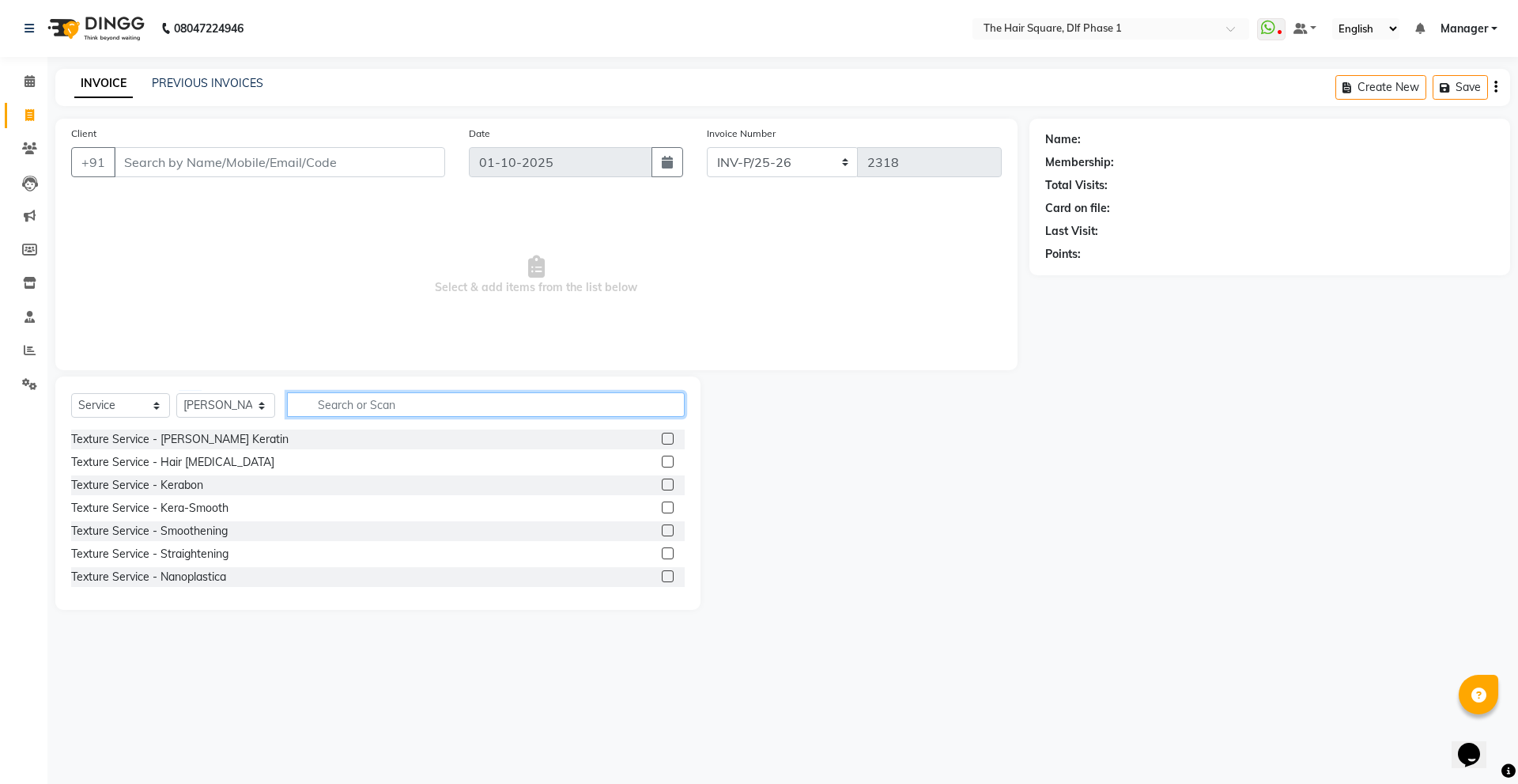
click at [384, 396] on input "text" at bounding box center [486, 405] width 398 height 25
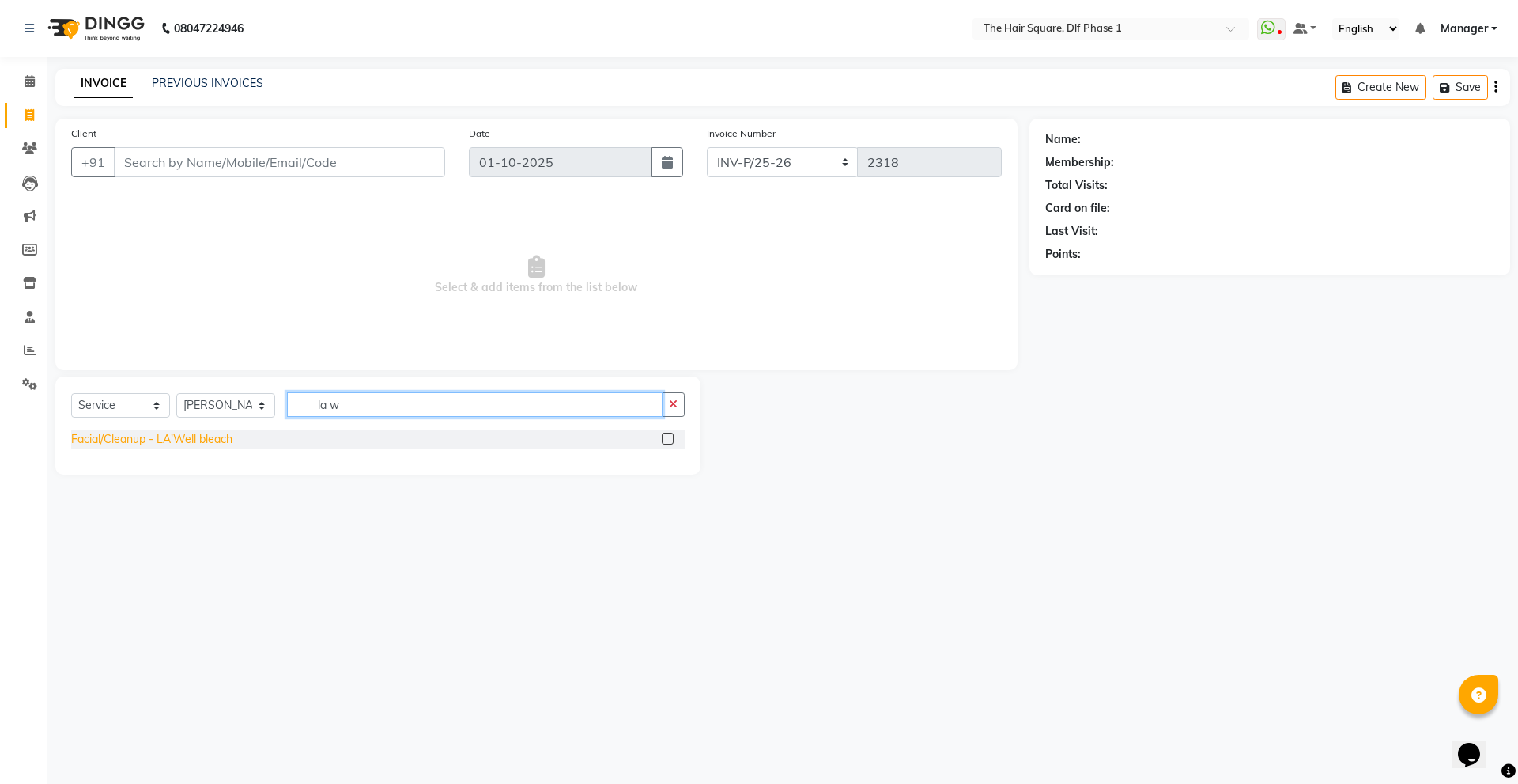
type input "la w"
click at [137, 440] on div "Facial/Cleanup - LA'Well bleach" at bounding box center [151, 440] width 161 height 17
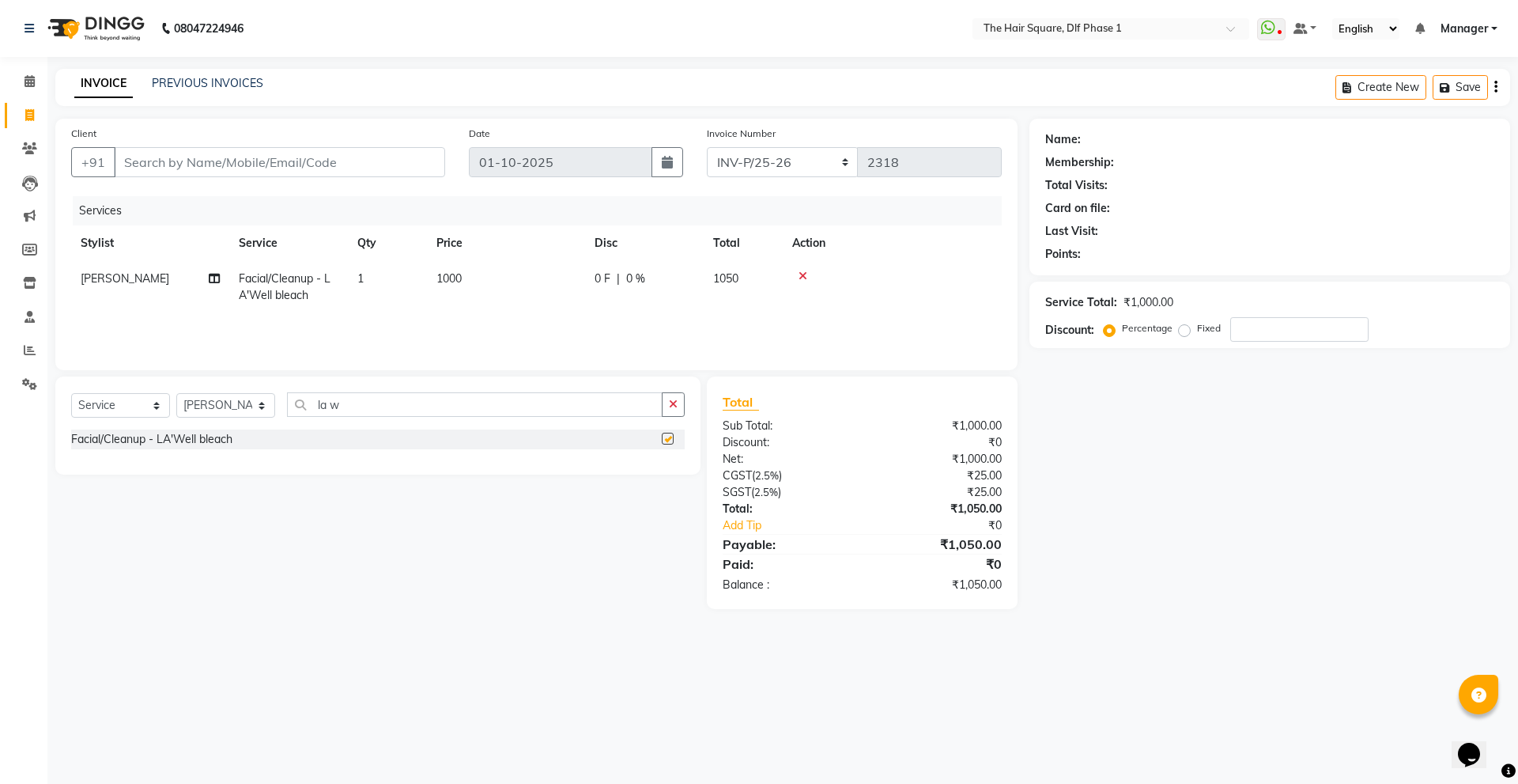
checkbox input "false"
drag, startPoint x: 401, startPoint y: 400, endPoint x: 100, endPoint y: 447, distance: 304.6
click at [100, 447] on div "Select Service Product Membership Package Voucher Prepaid Gift Card Select Styl…" at bounding box center [378, 425] width 645 height 98
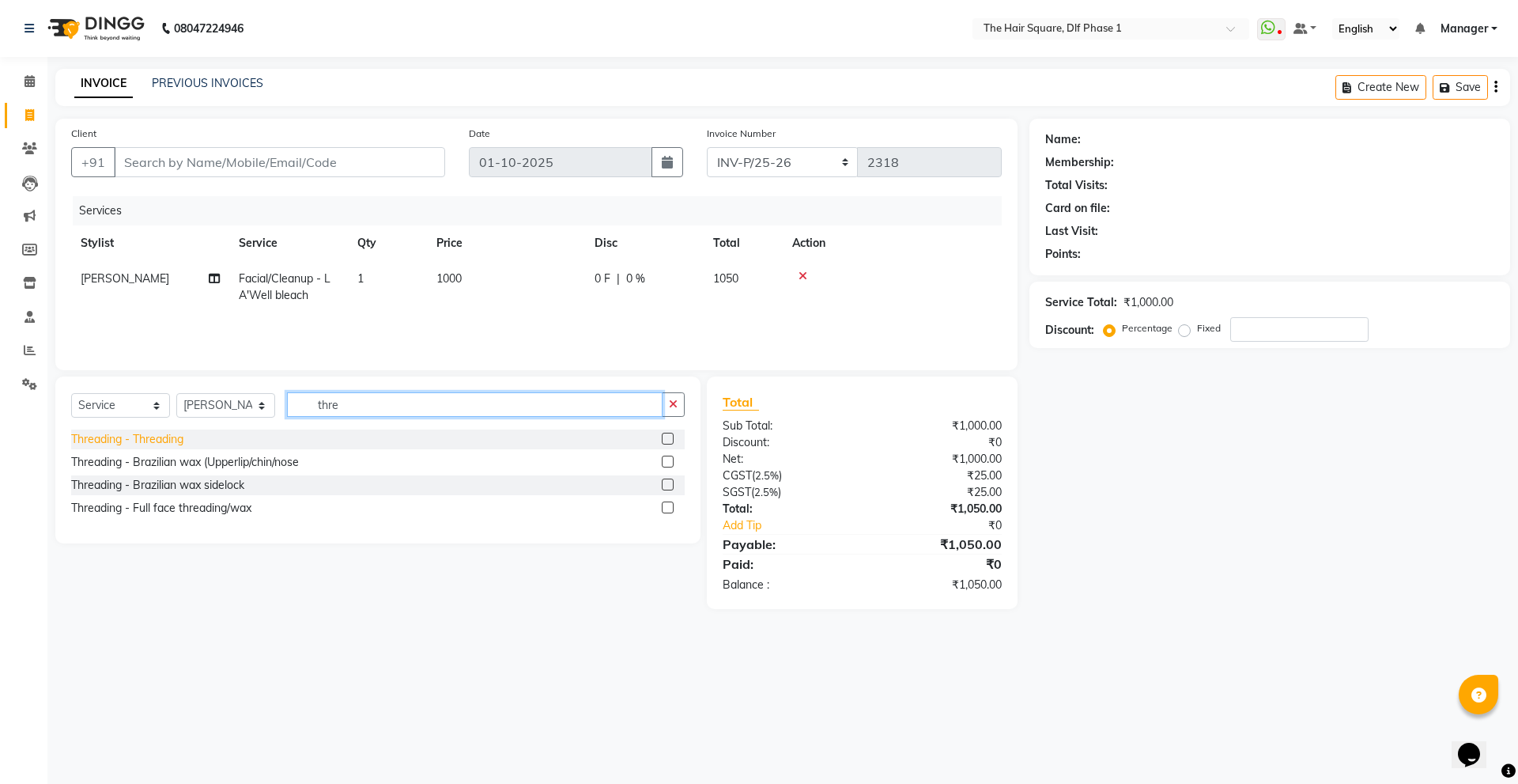
type input "thre"
click at [164, 437] on div "Threading - Threading" at bounding box center [126, 440] width 112 height 17
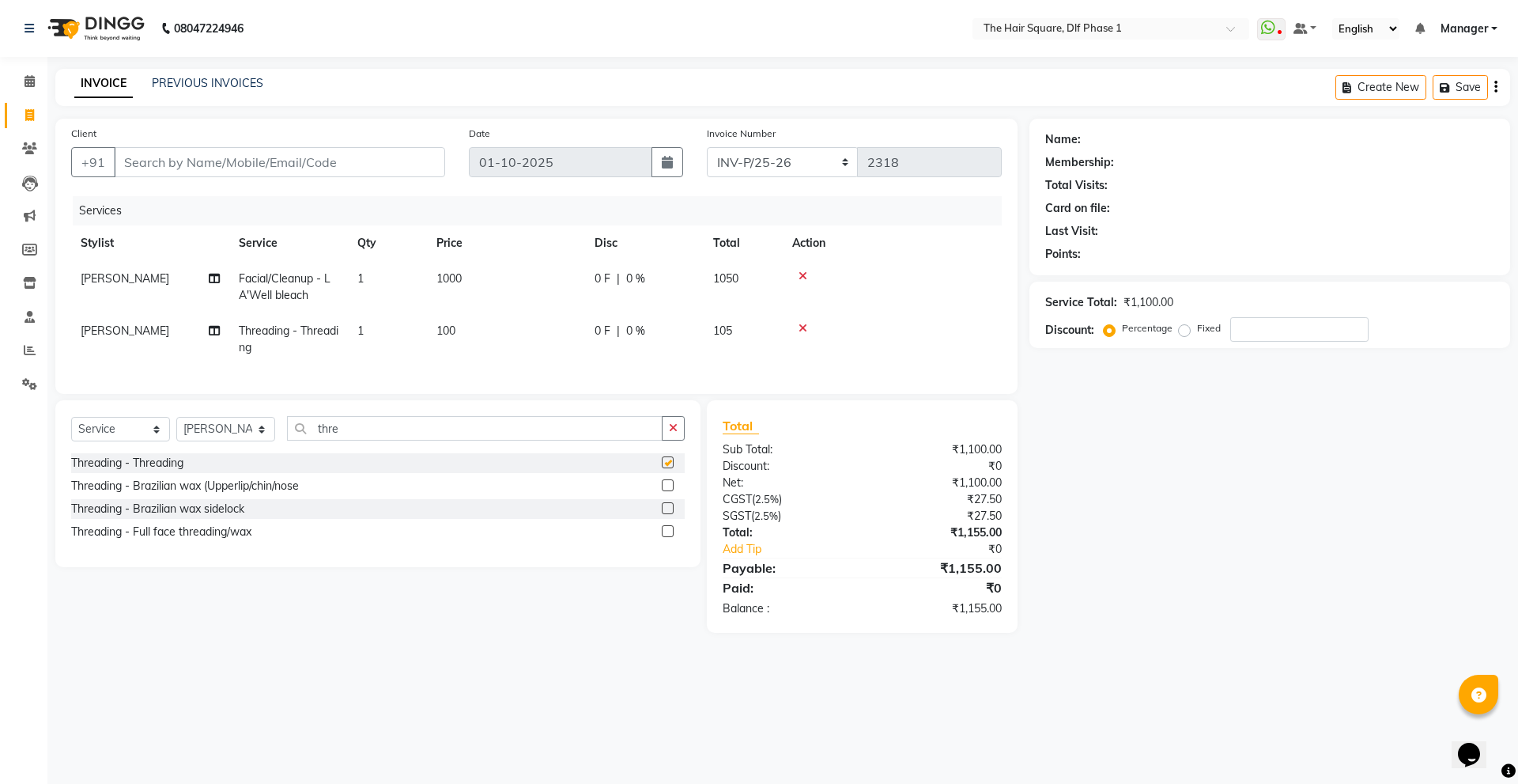
checkbox input "false"
click at [230, 442] on select "Select Stylist [PERSON_NAME] AMIT [PERSON_NAME] [PERSON_NAME] [PERSON_NAME] Man…" at bounding box center [225, 429] width 99 height 25
select select "52021"
click at [176, 428] on select "Select Stylist [PERSON_NAME] AMIT [PERSON_NAME] [PERSON_NAME] [PERSON_NAME] Man…" at bounding box center [225, 429] width 99 height 25
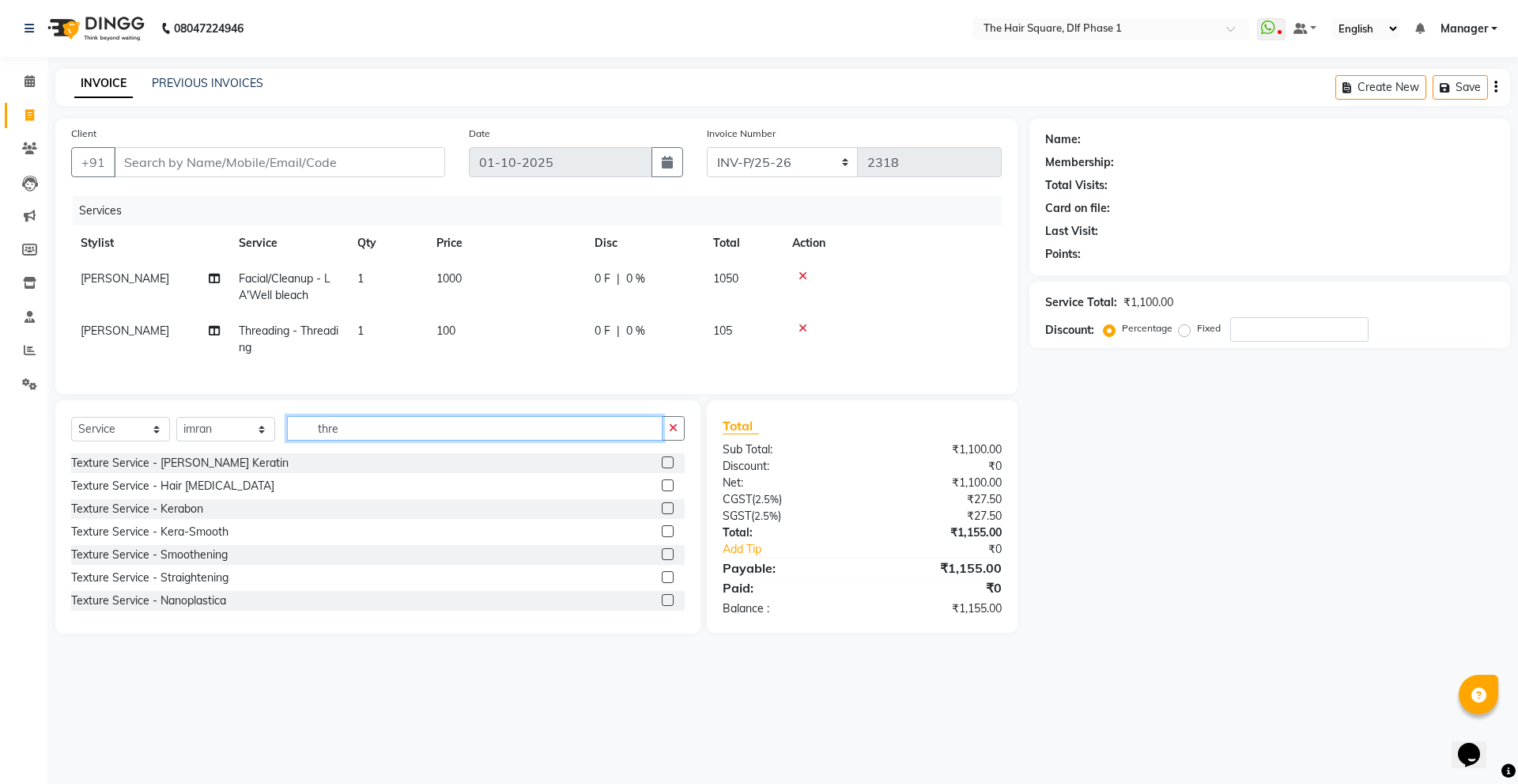
drag, startPoint x: 333, startPoint y: 448, endPoint x: 294, endPoint y: 459, distance: 40.5
click at [294, 453] on div "Select Service Product Membership Package Voucher Prepaid Gift Card Select Styl…" at bounding box center [377, 434] width 613 height 37
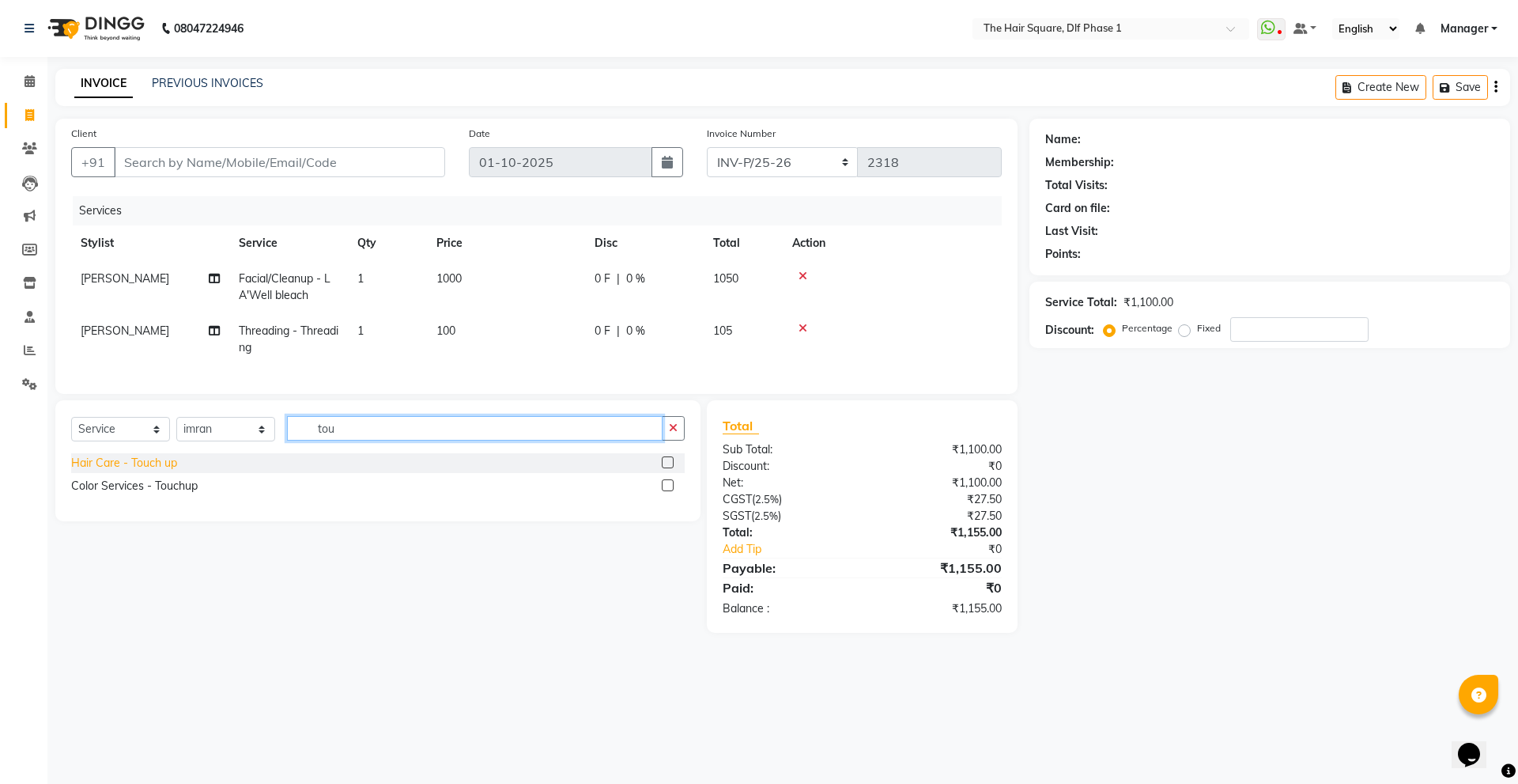
type input "tou"
click at [154, 472] on div "Hair Care - Touch up" at bounding box center [124, 463] width 106 height 17
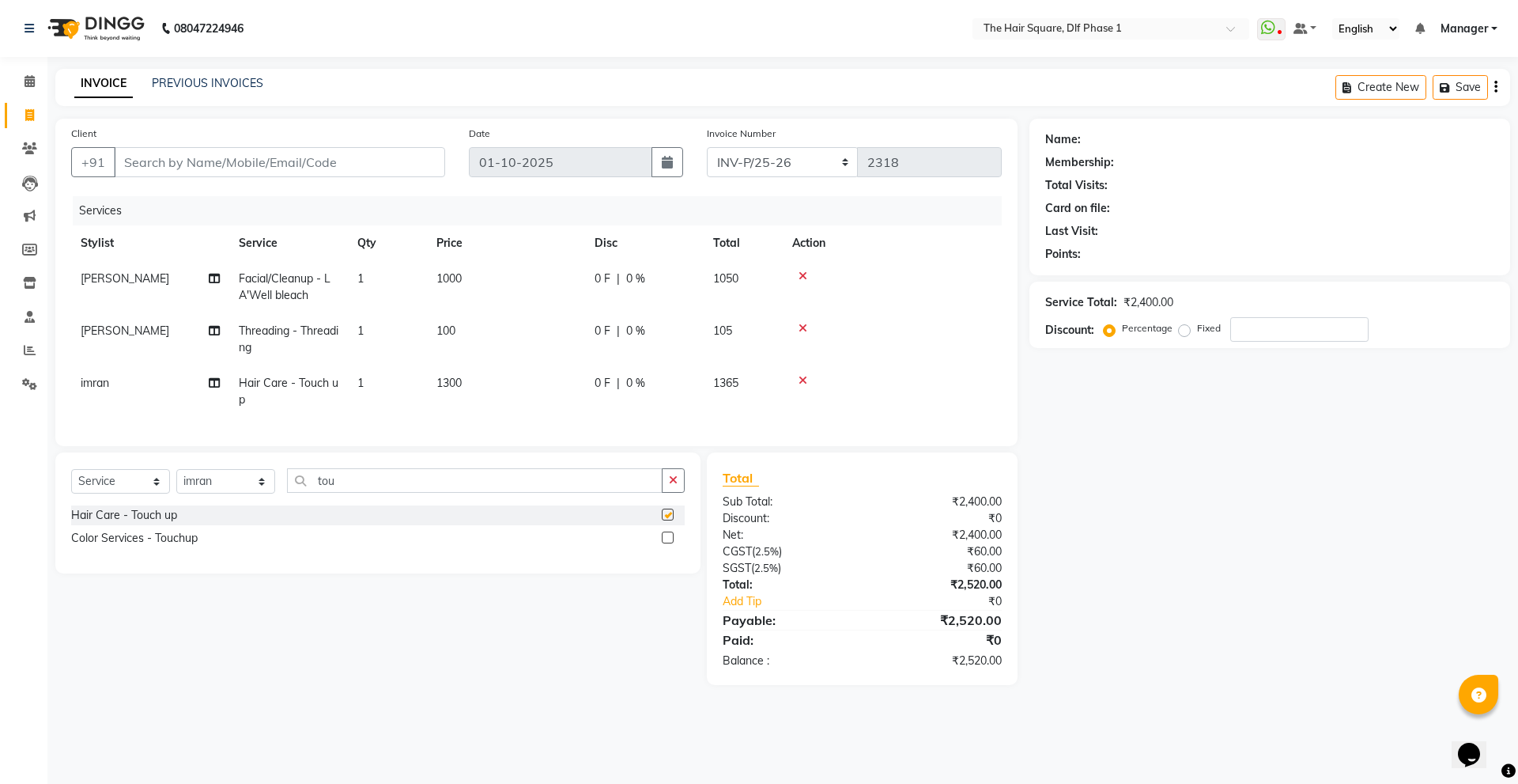
checkbox input "false"
click at [438, 346] on td "100" at bounding box center [507, 339] width 158 height 52
select select "39747"
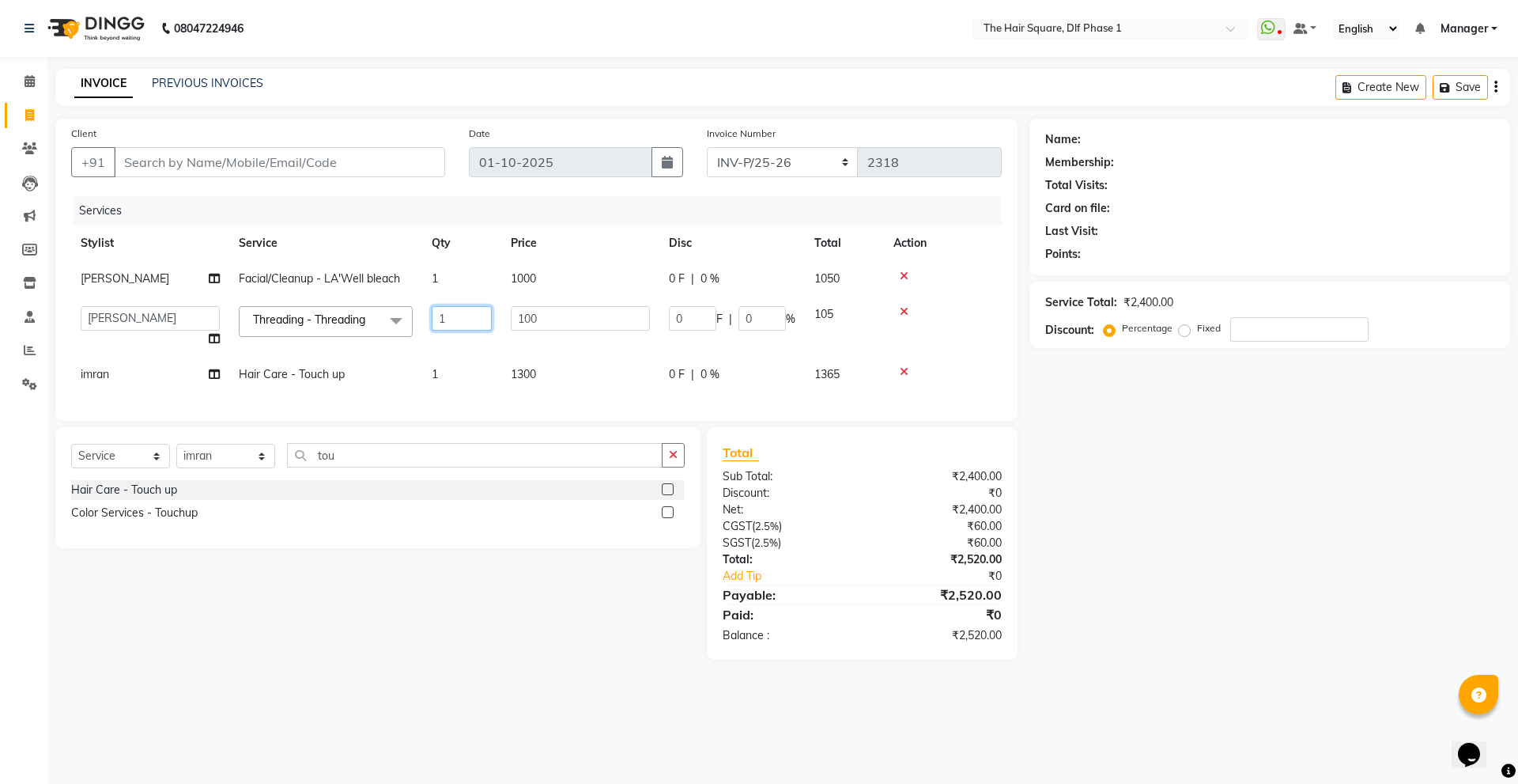
drag, startPoint x: 398, startPoint y: 344, endPoint x: 385, endPoint y: 347, distance: 13.3
click at [385, 347] on tr "[PERSON_NAME] [PERSON_NAME] [PERSON_NAME] [PERSON_NAME] Manager [PERSON_NAME] […" at bounding box center [536, 326] width 931 height 60
type input "2"
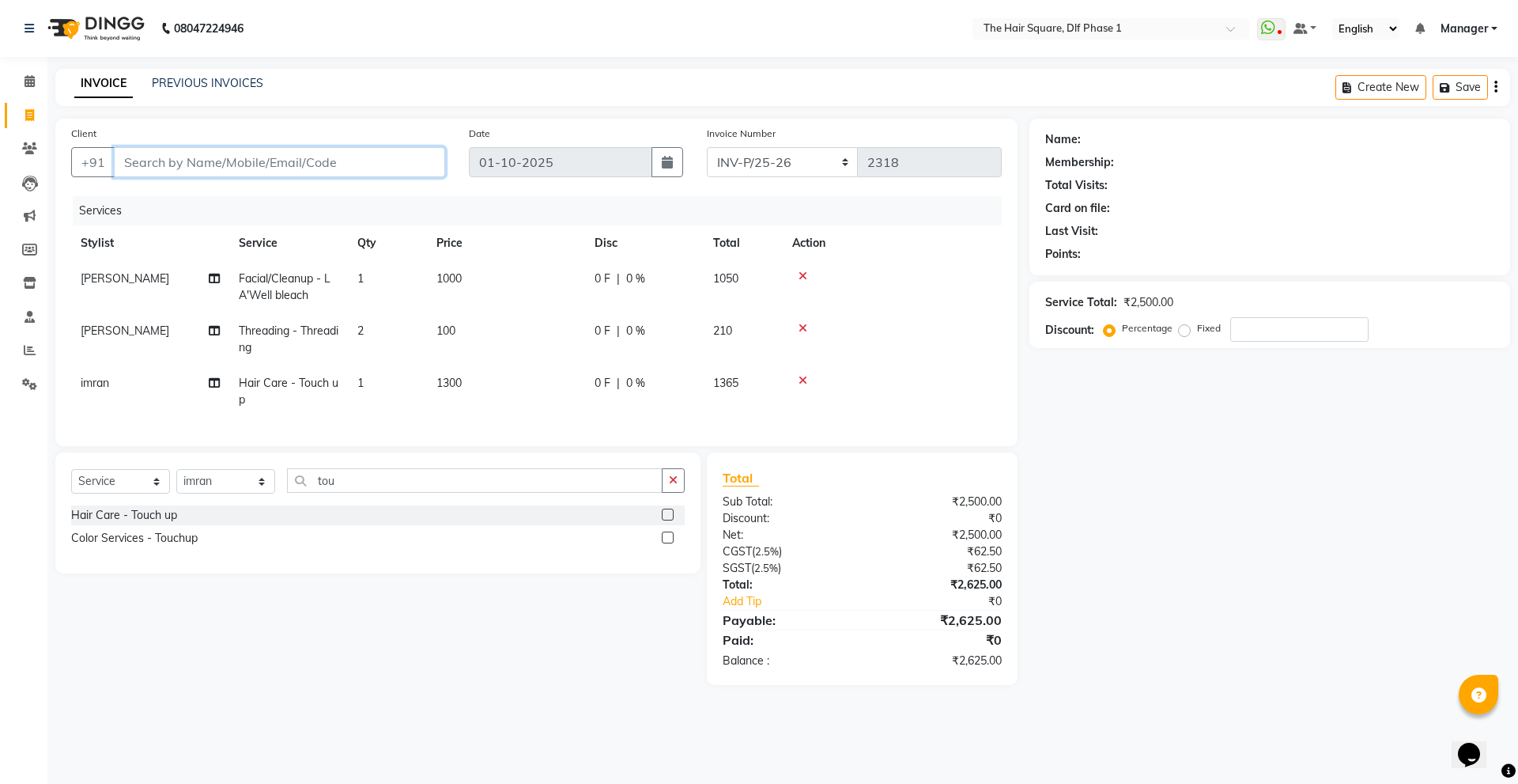
click at [403, 158] on input "Client" at bounding box center [279, 162] width 331 height 30
click at [325, 156] on input "Client" at bounding box center [279, 162] width 331 height 30
type input "9"
type input "0"
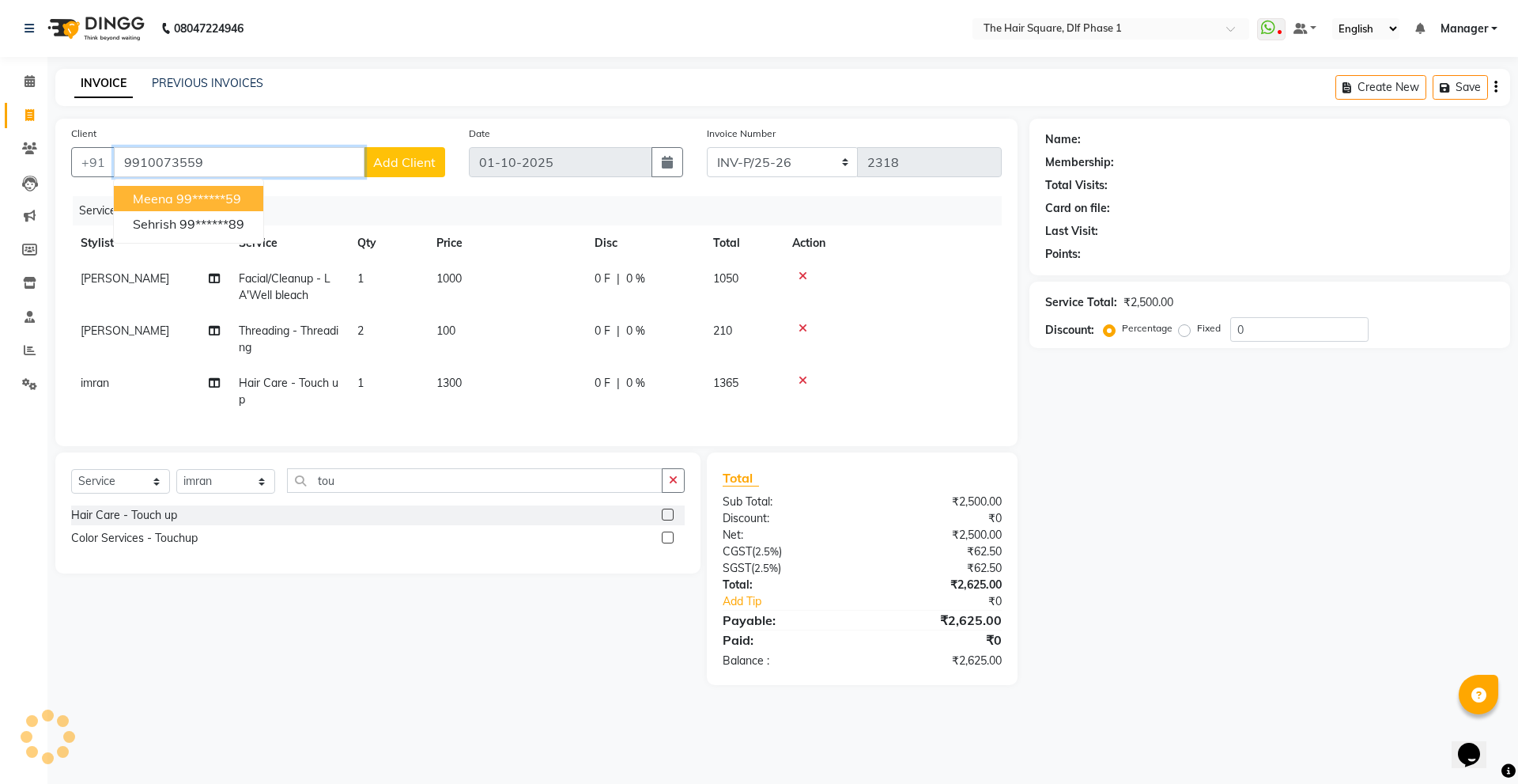
type input "9910073559"
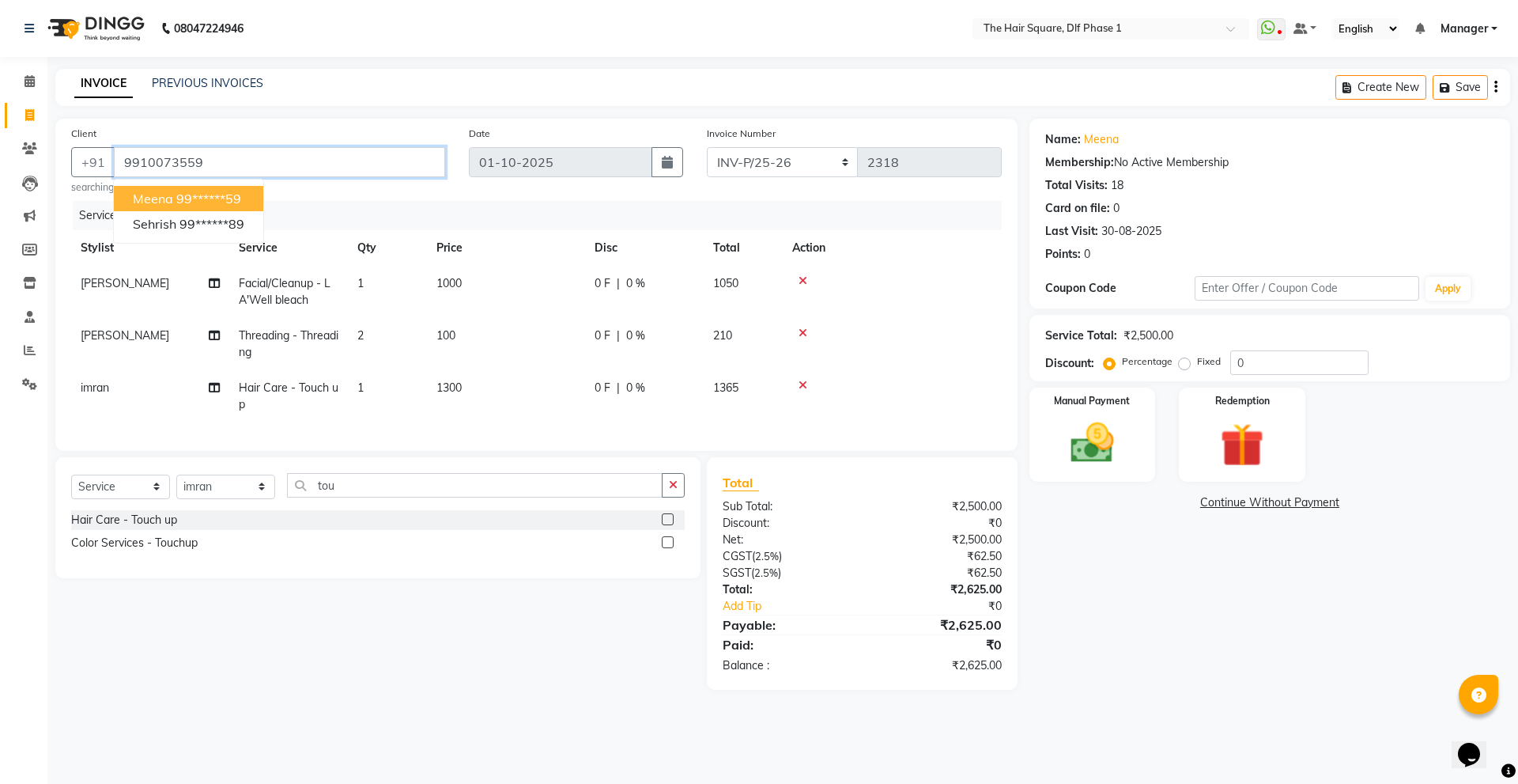
drag, startPoint x: 325, startPoint y: 156, endPoint x: 58, endPoint y: 165, distance: 267.2
click at [58, 165] on div "Client +91 9910073559 meena 99******59 Sehrish 99******89 searching... Date 01-…" at bounding box center [537, 285] width 962 height 332
click at [1173, 570] on div "Name: Meena Membership: No Active Membership Total Visits: 18 Card on file: 0 L…" at bounding box center [1276, 404] width 492 height 571
click at [403, 212] on div "Services" at bounding box center [542, 215] width 941 height 29
click at [1093, 138] on link "Meena" at bounding box center [1101, 140] width 35 height 17
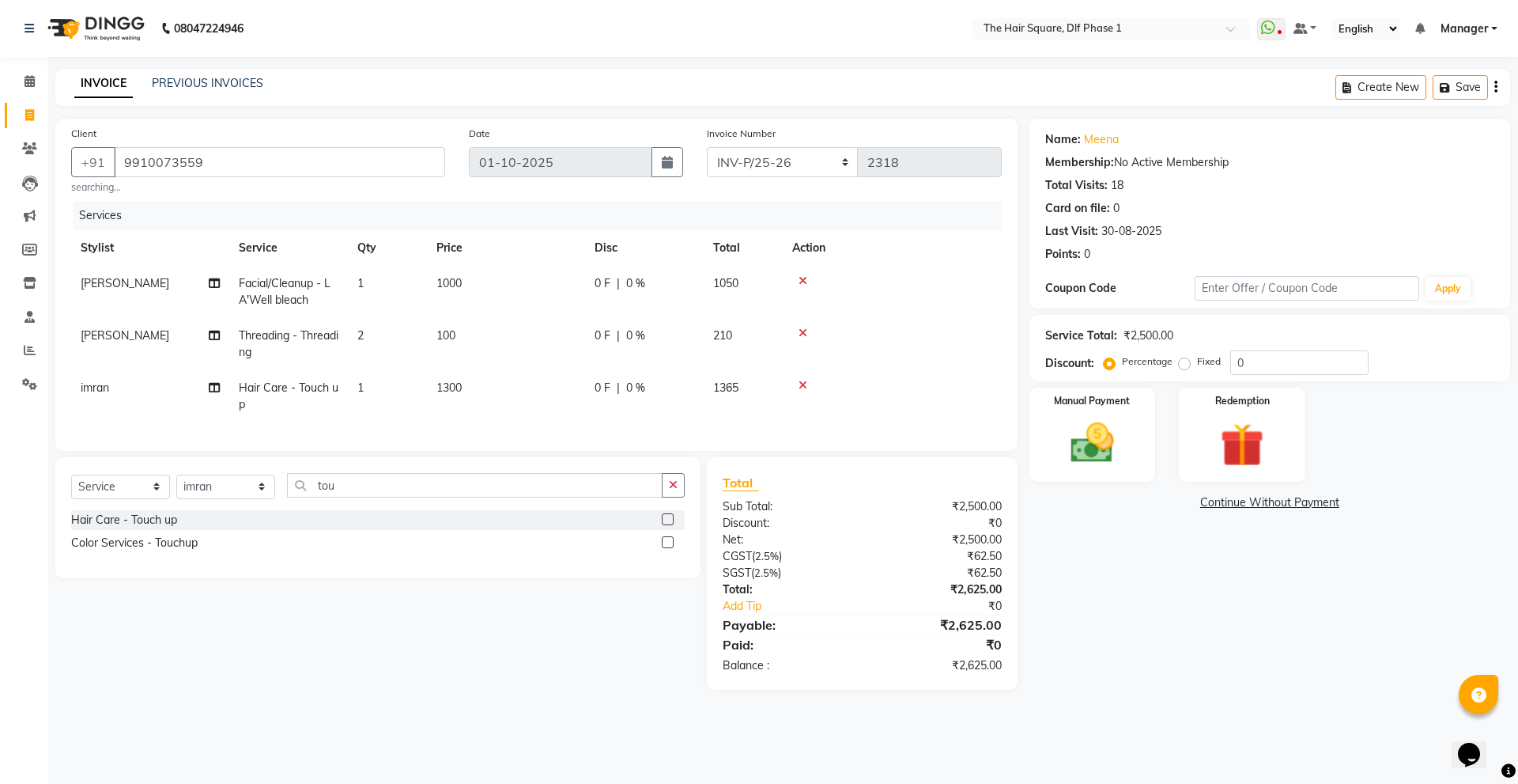
click at [756, 204] on div "Services" at bounding box center [542, 215] width 941 height 29
click at [936, 217] on div "Services" at bounding box center [542, 215] width 941 height 29
click at [1197, 358] on label "Fixed" at bounding box center [1209, 361] width 24 height 14
click at [1182, 358] on input "Fixed" at bounding box center [1188, 361] width 11 height 11
radio input "true"
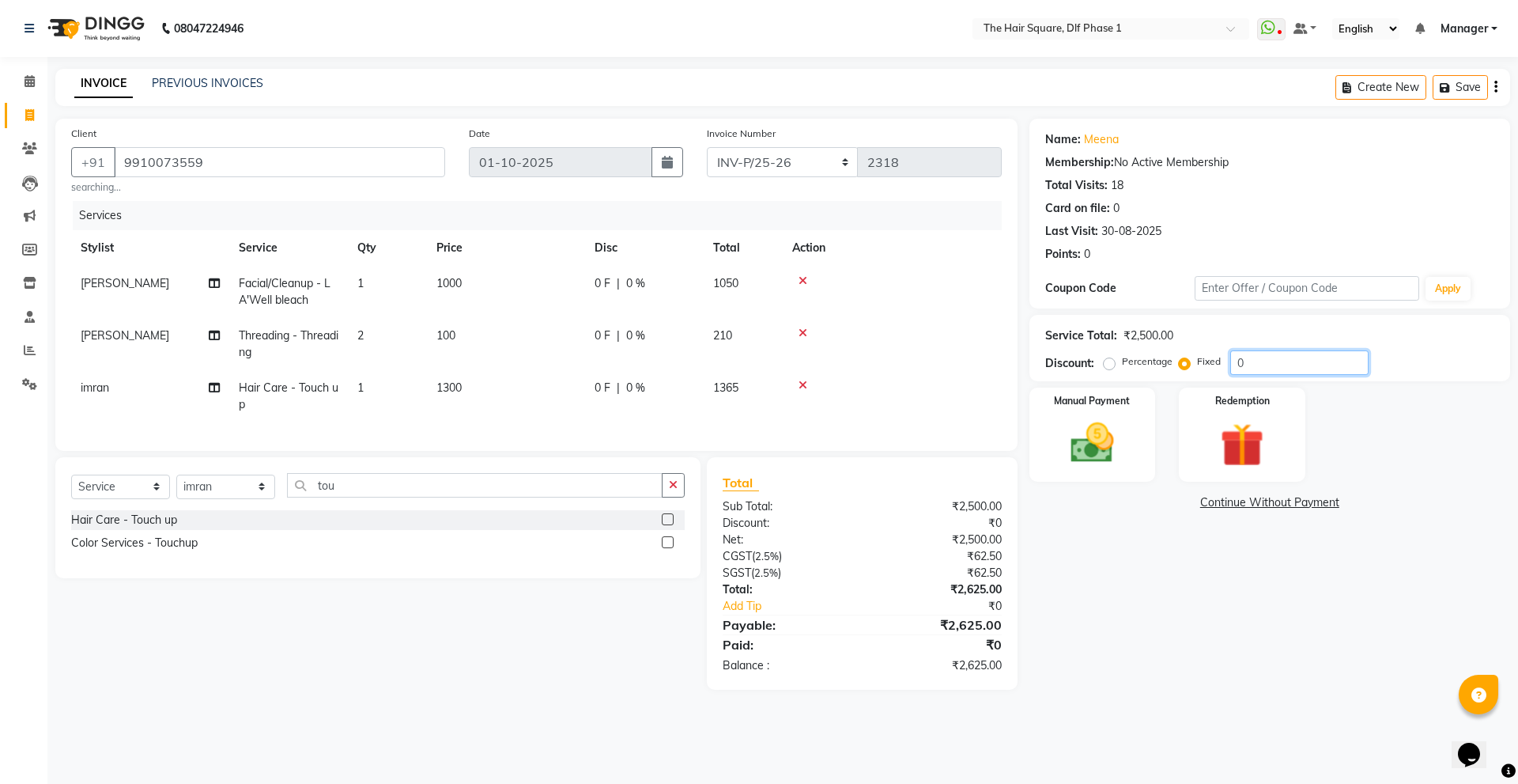
drag, startPoint x: 1284, startPoint y: 359, endPoint x: 1187, endPoint y: 383, distance: 99.9
click at [1187, 383] on div "Name: Meena Membership: No Active Membership Total Visits: 18 Card on file: 0 L…" at bounding box center [1276, 404] width 492 height 571
type input "125"
click at [1130, 581] on div "Name: Meena Membership: No Active Membership Total Visits: 18 Card on file: 0 L…" at bounding box center [1276, 404] width 492 height 571
click at [1059, 770] on div "08047224946 Select Location × The Hair Square, Dlf Phase 1 WhatsApp Status ✕ St…" at bounding box center [759, 392] width 1518 height 784
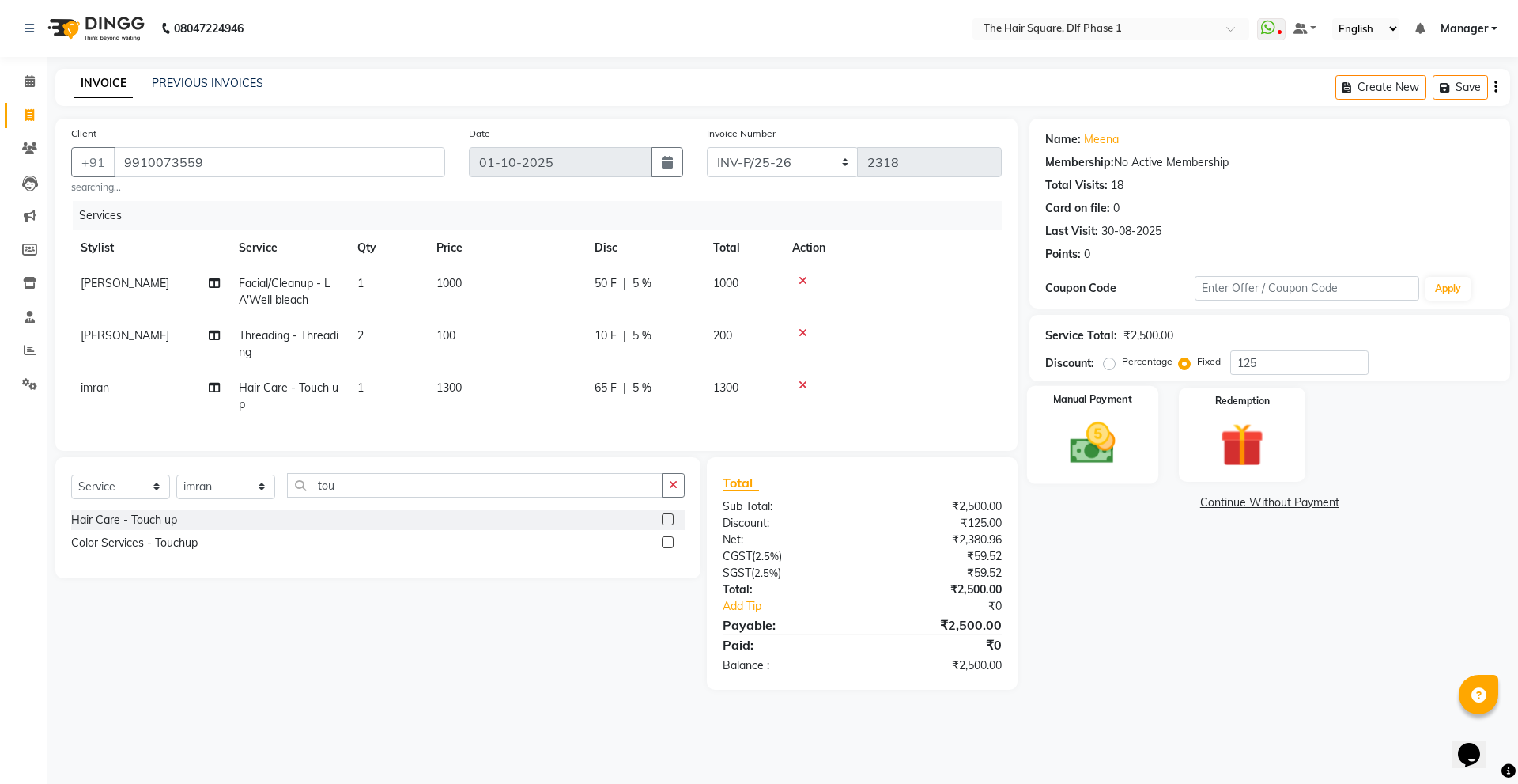
drag, startPoint x: 1093, startPoint y: 449, endPoint x: 1099, endPoint y: 457, distance: 10.0
click at [1093, 448] on img at bounding box center [1093, 442] width 74 height 52
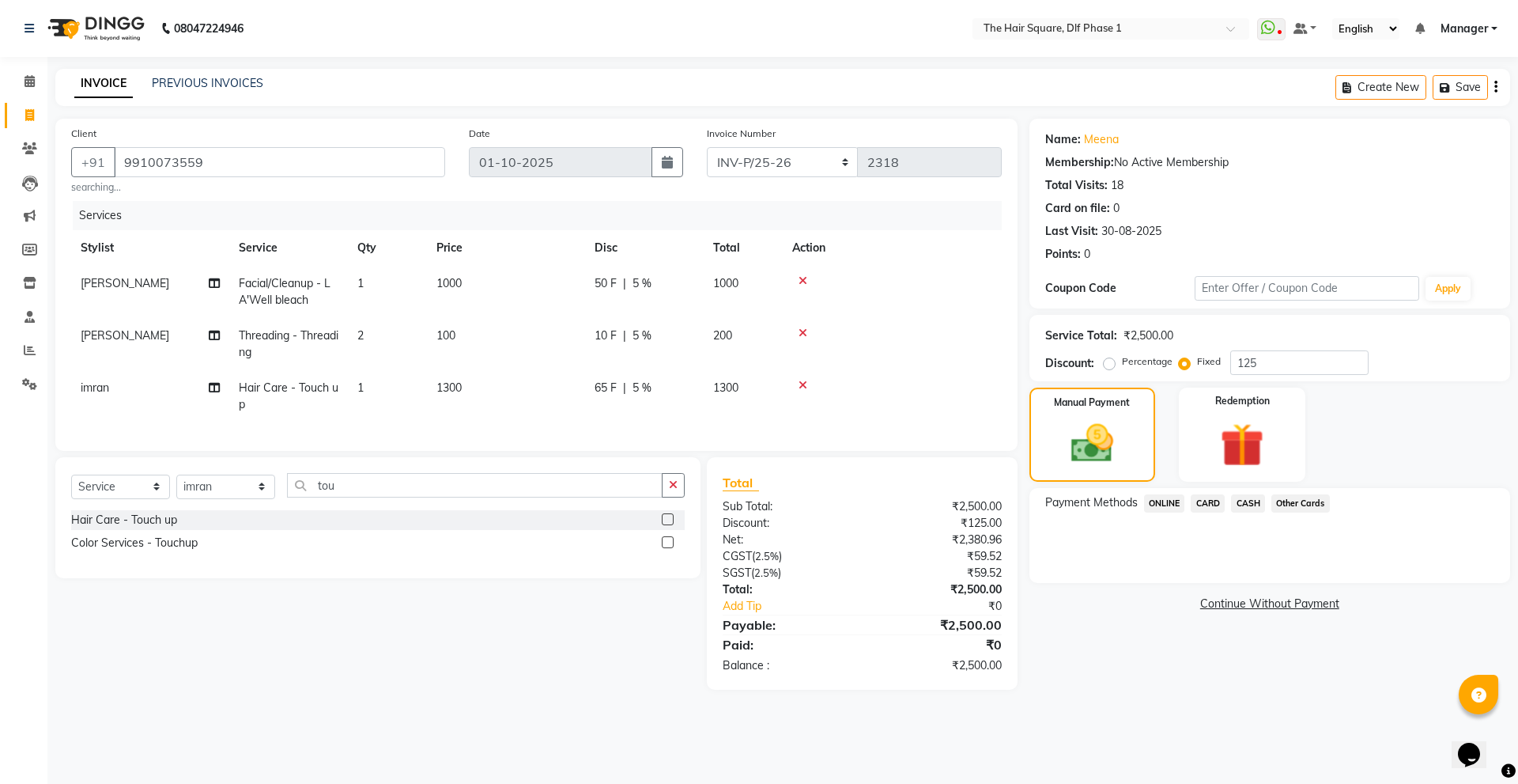
click at [1176, 500] on span "ONLINE" at bounding box center [1165, 503] width 42 height 18
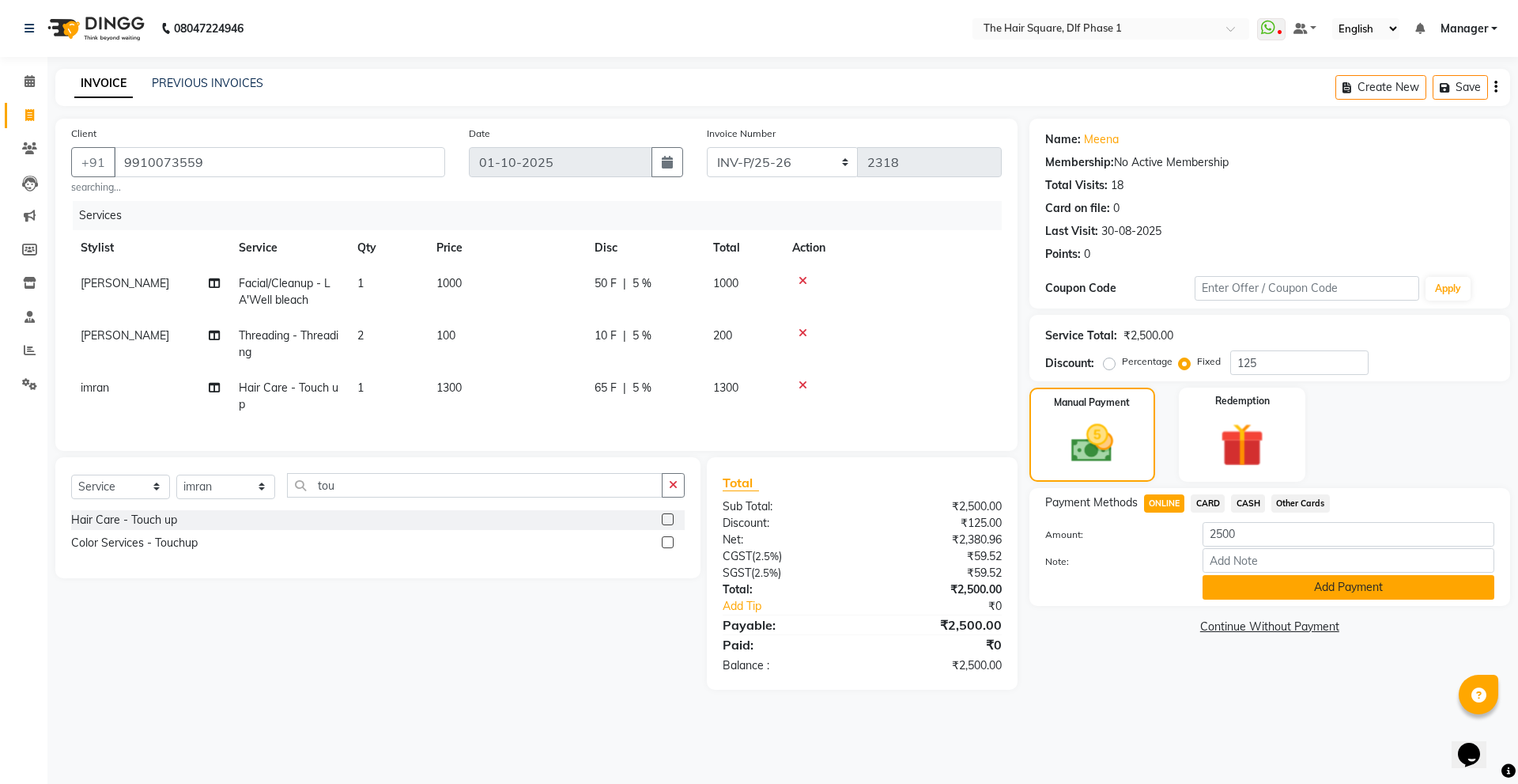
click at [1277, 587] on button "Add Payment" at bounding box center [1348, 587] width 292 height 25
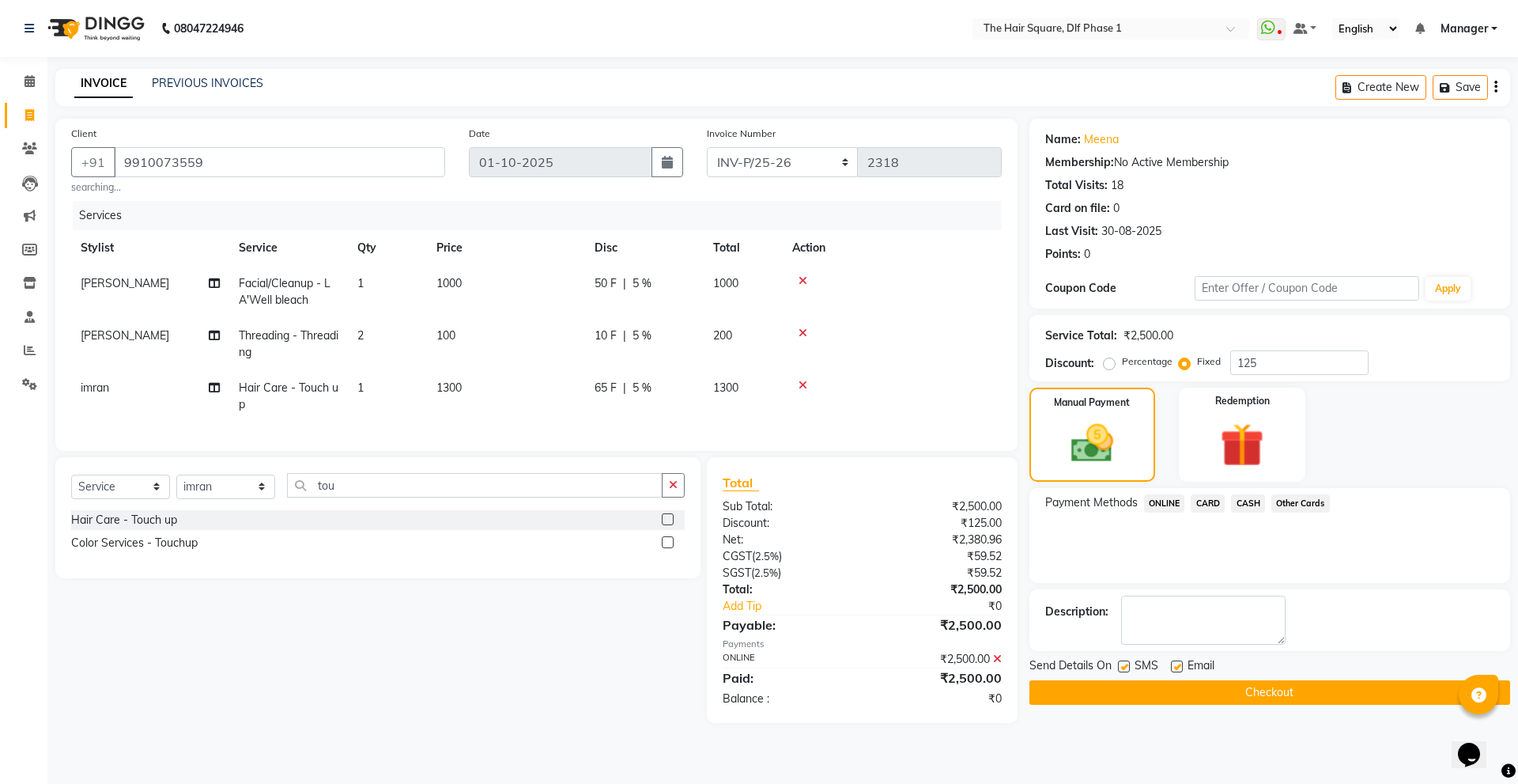
click at [1119, 662] on label at bounding box center [1124, 666] width 12 height 12
click at [1119, 662] on input "checkbox" at bounding box center [1123, 667] width 10 height 10
checkbox input "false"
click at [1116, 695] on button "Checkout" at bounding box center [1270, 692] width 481 height 25
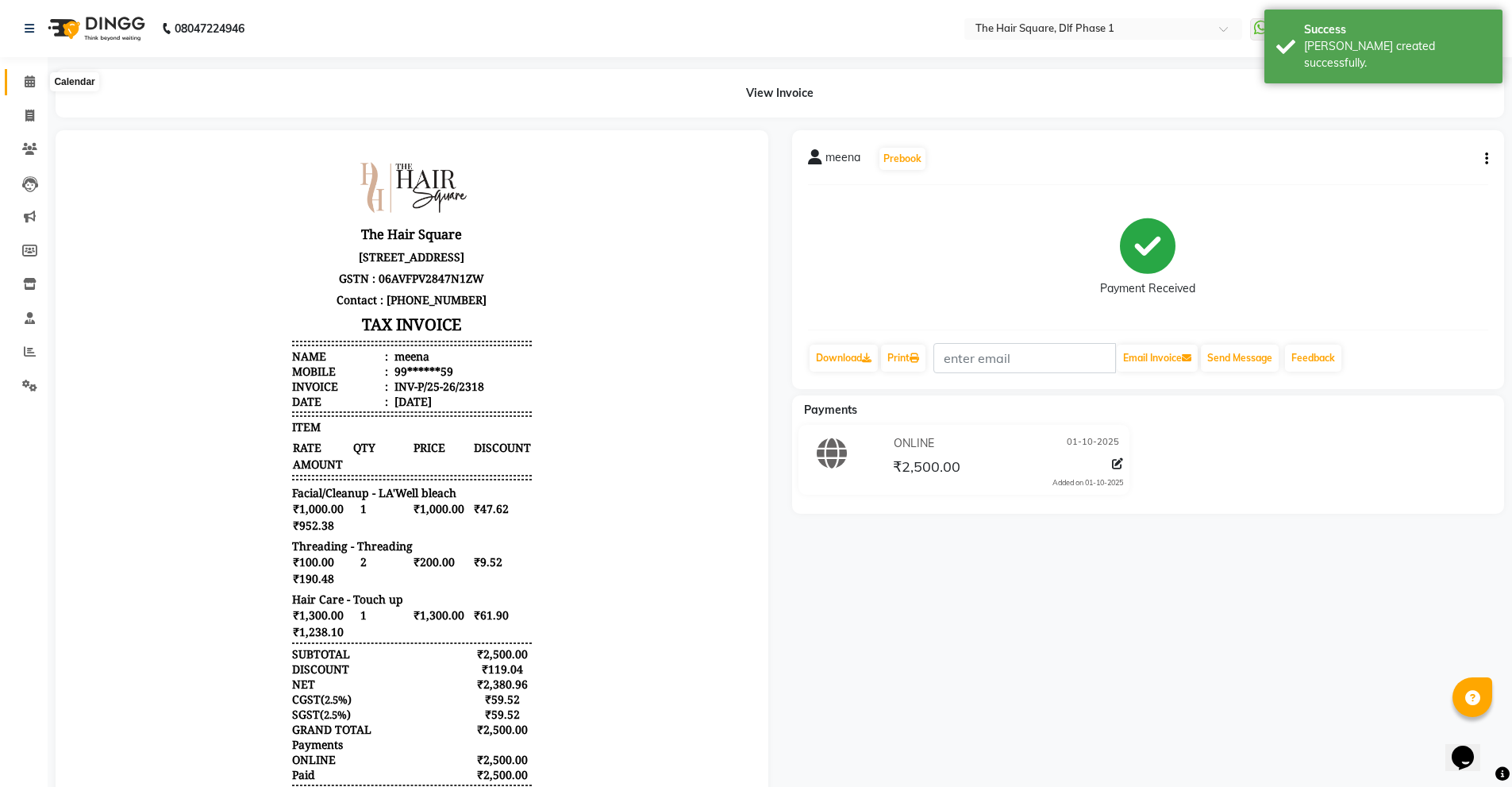
click at [21, 82] on span at bounding box center [29, 81] width 27 height 18
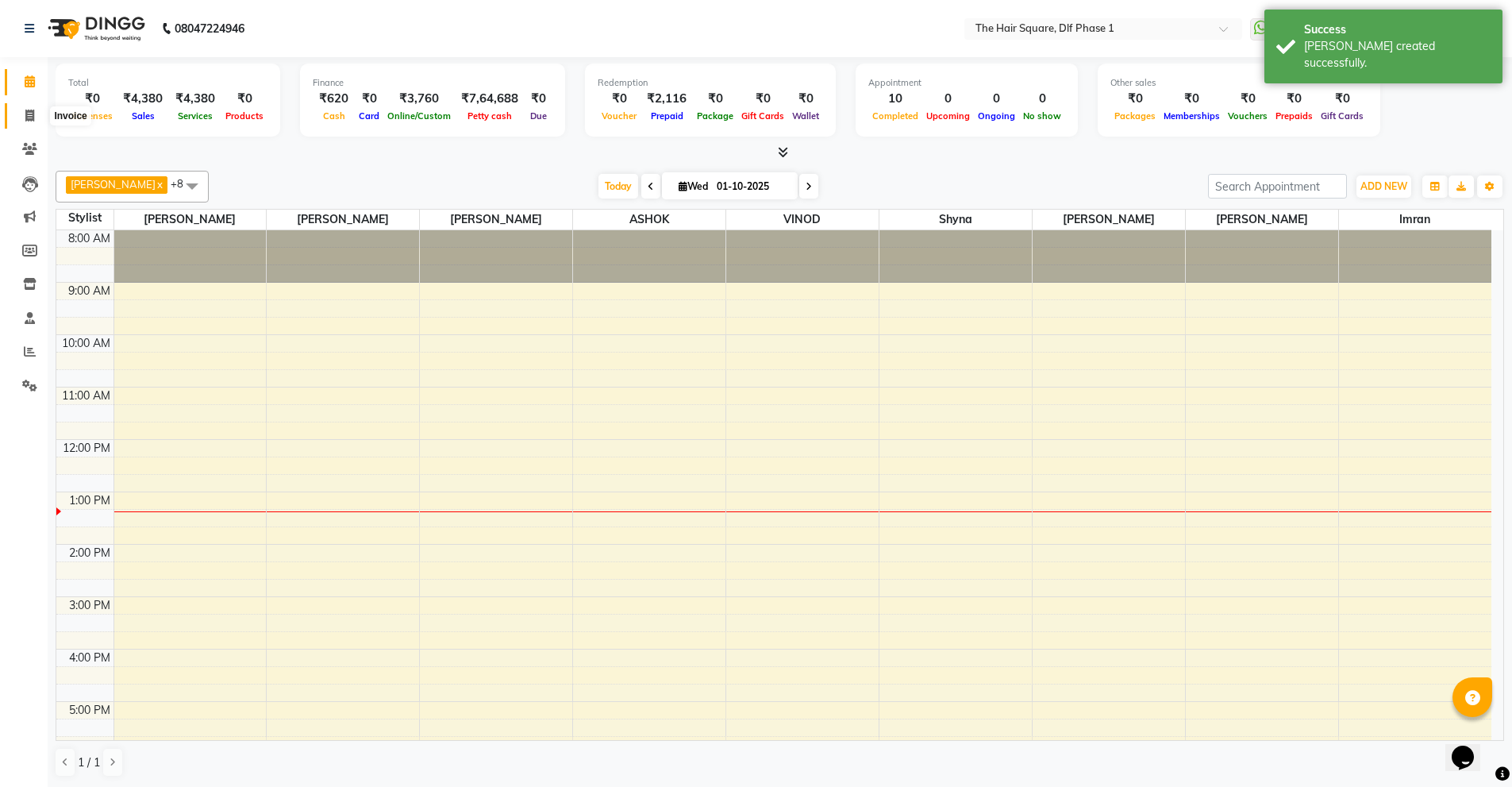
click at [27, 123] on span at bounding box center [29, 116] width 27 height 18
select select "service"
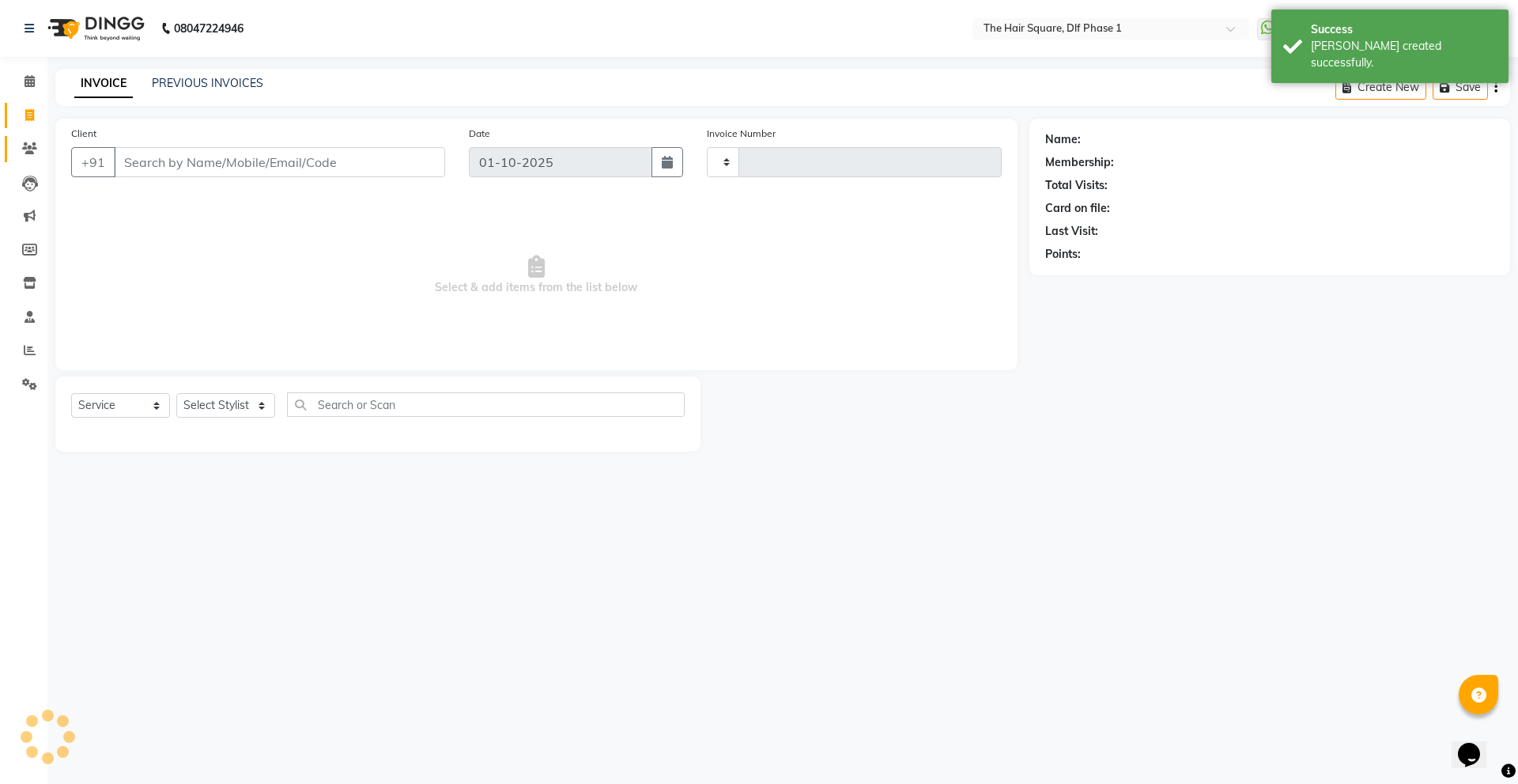
type input "2319"
select select "5766"
click at [247, 256] on span "Select & add items from the list below" at bounding box center [536, 275] width 931 height 158
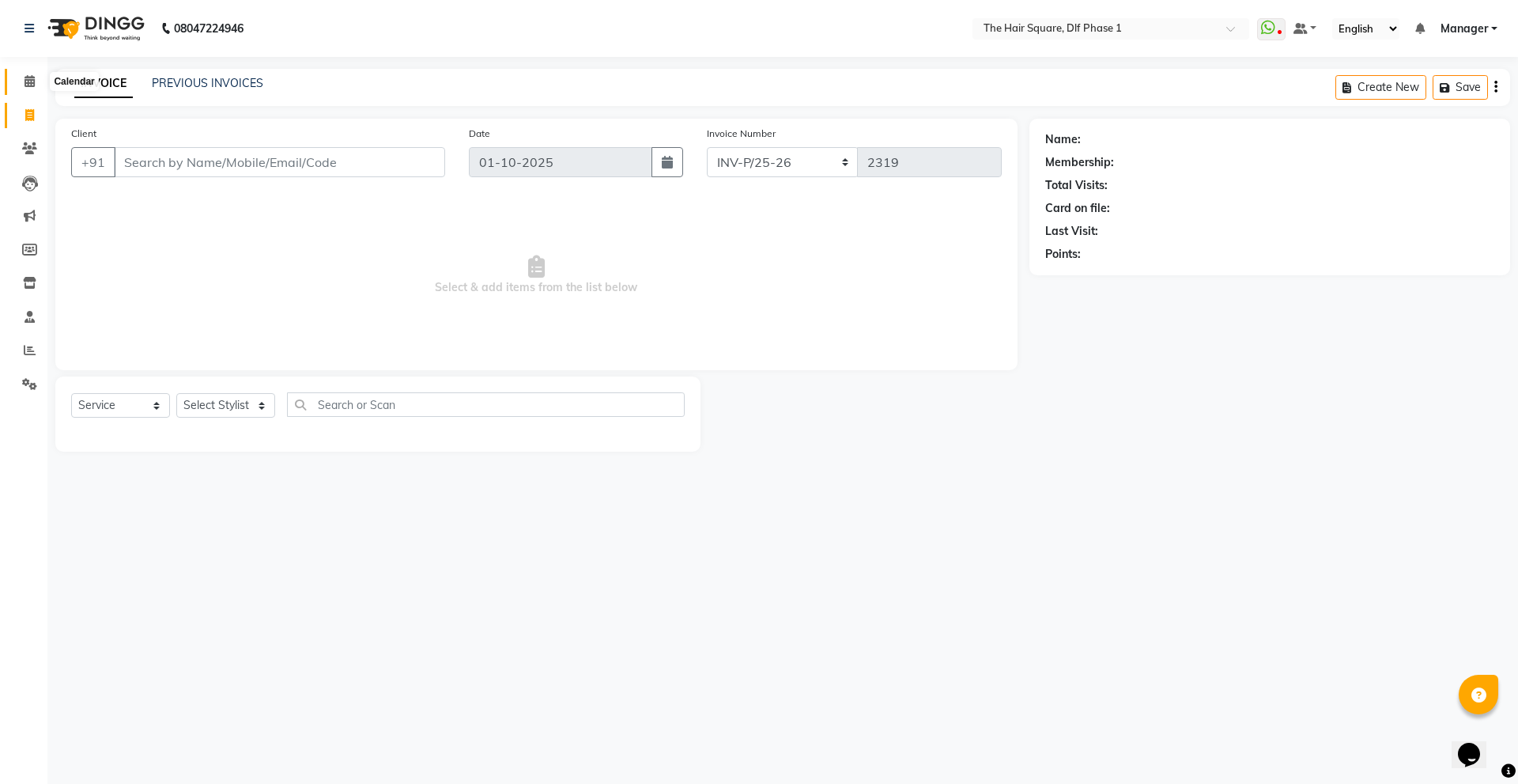
click at [25, 88] on span at bounding box center [29, 81] width 27 height 18
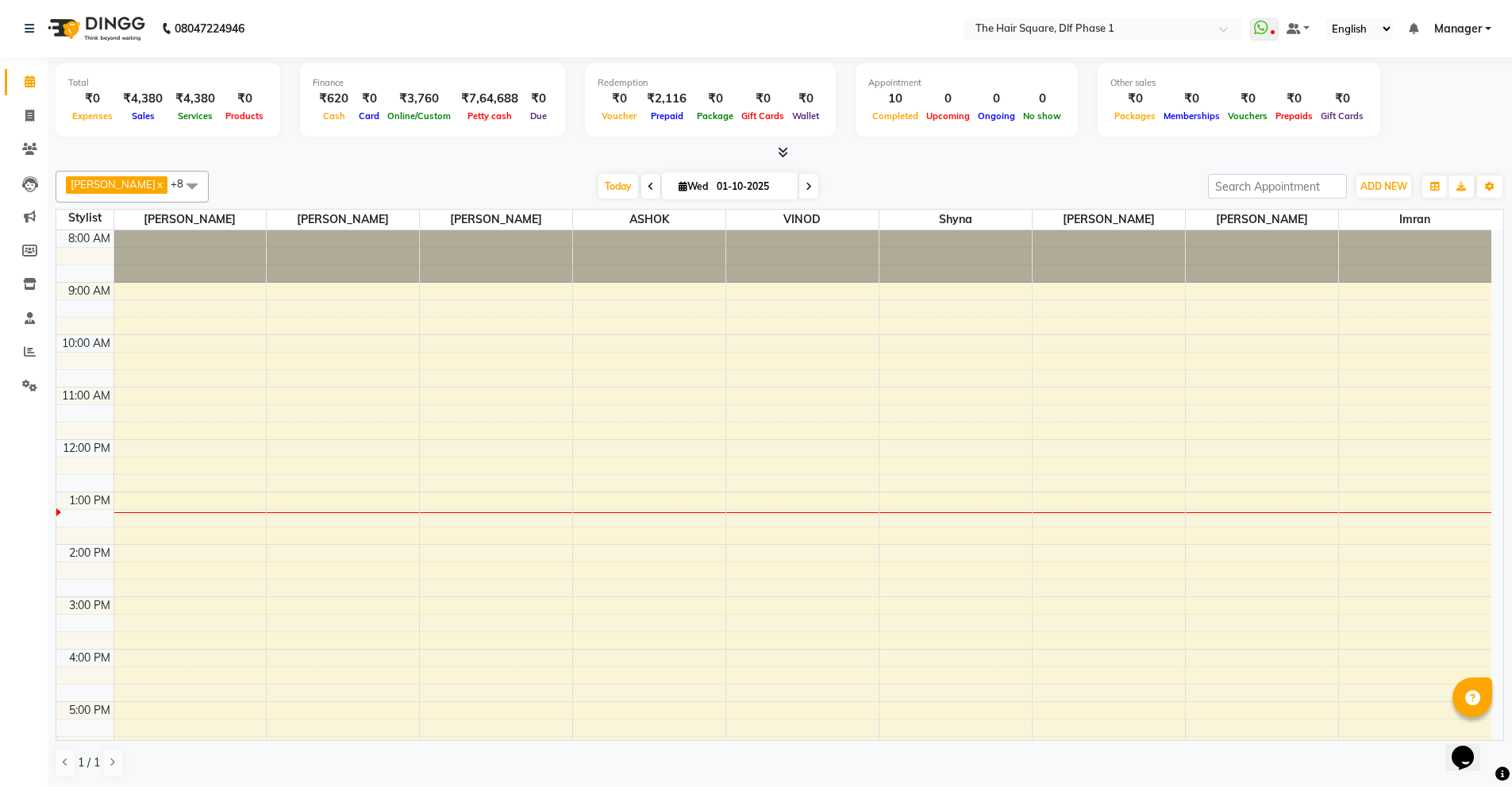
click at [213, 154] on div at bounding box center [780, 153] width 1449 height 17
click at [296, 171] on div "Abdul x AMIT x imran x kim x mahendra x Shyna x VINOD x ALIZA x ASHOK x +8 Sele…" at bounding box center [780, 187] width 1449 height 32
click at [34, 111] on span at bounding box center [29, 116] width 27 height 18
select select "service"
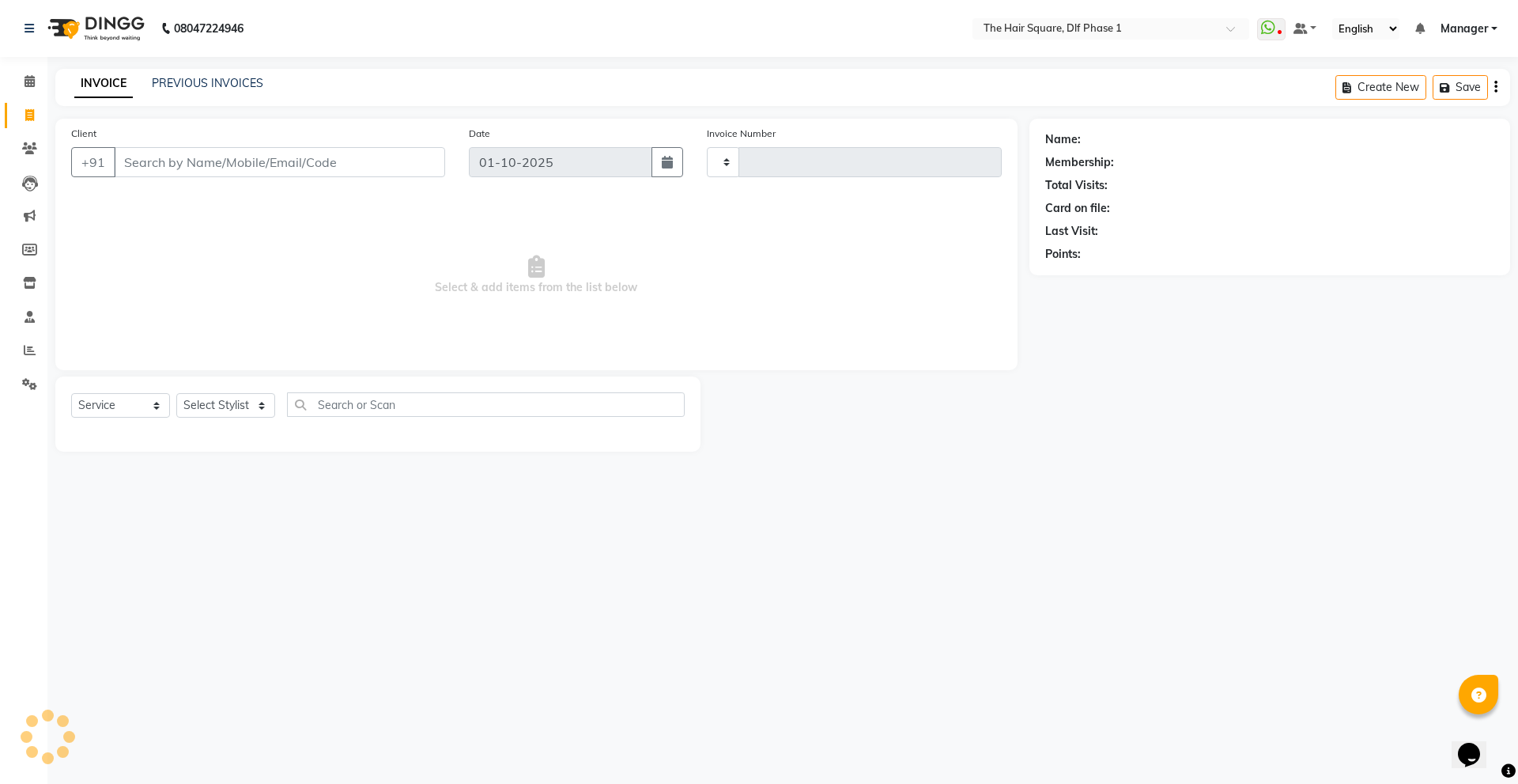
type input "2319"
select select "5766"
click at [314, 162] on input "Client" at bounding box center [279, 162] width 331 height 30
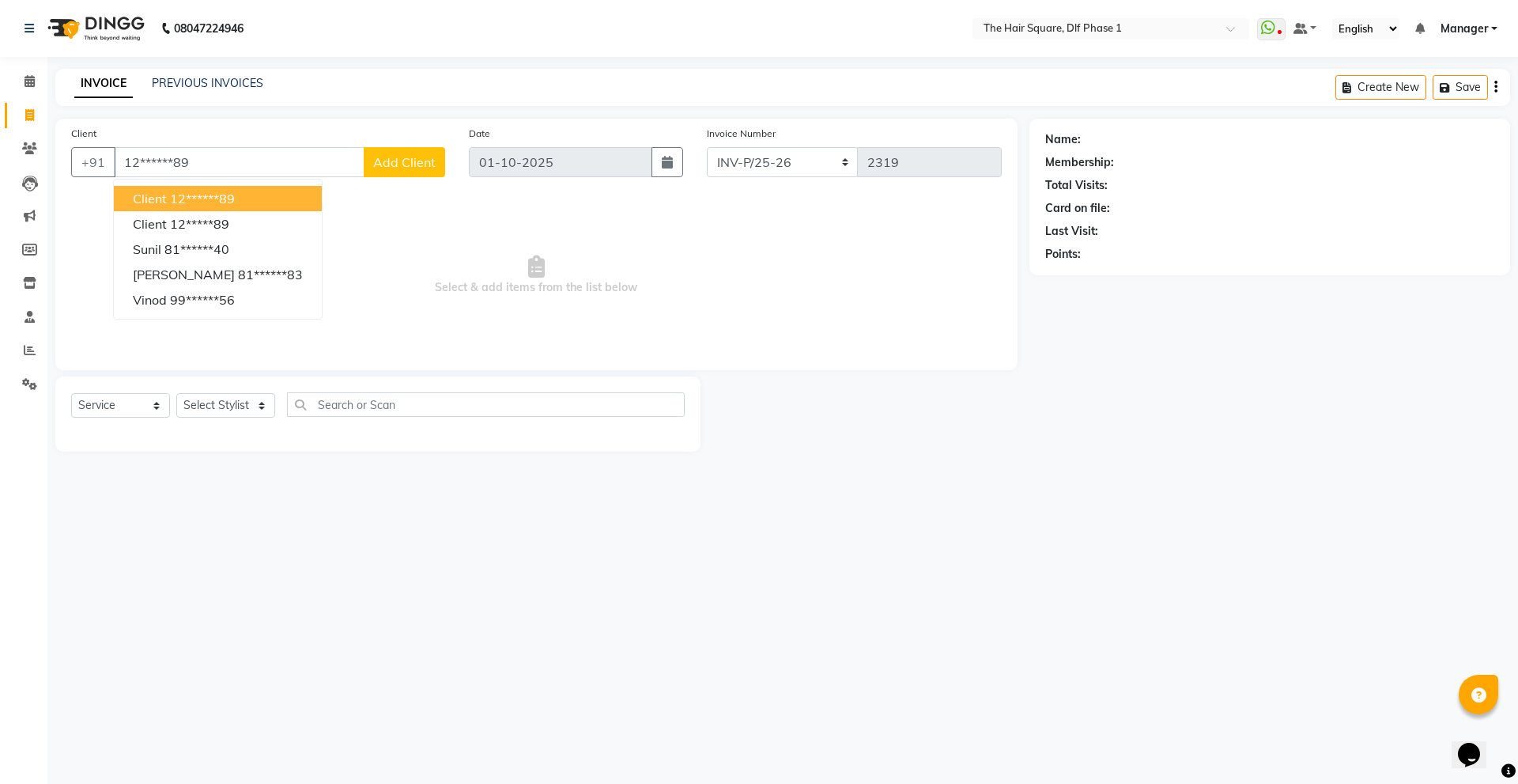
type input "12******89"
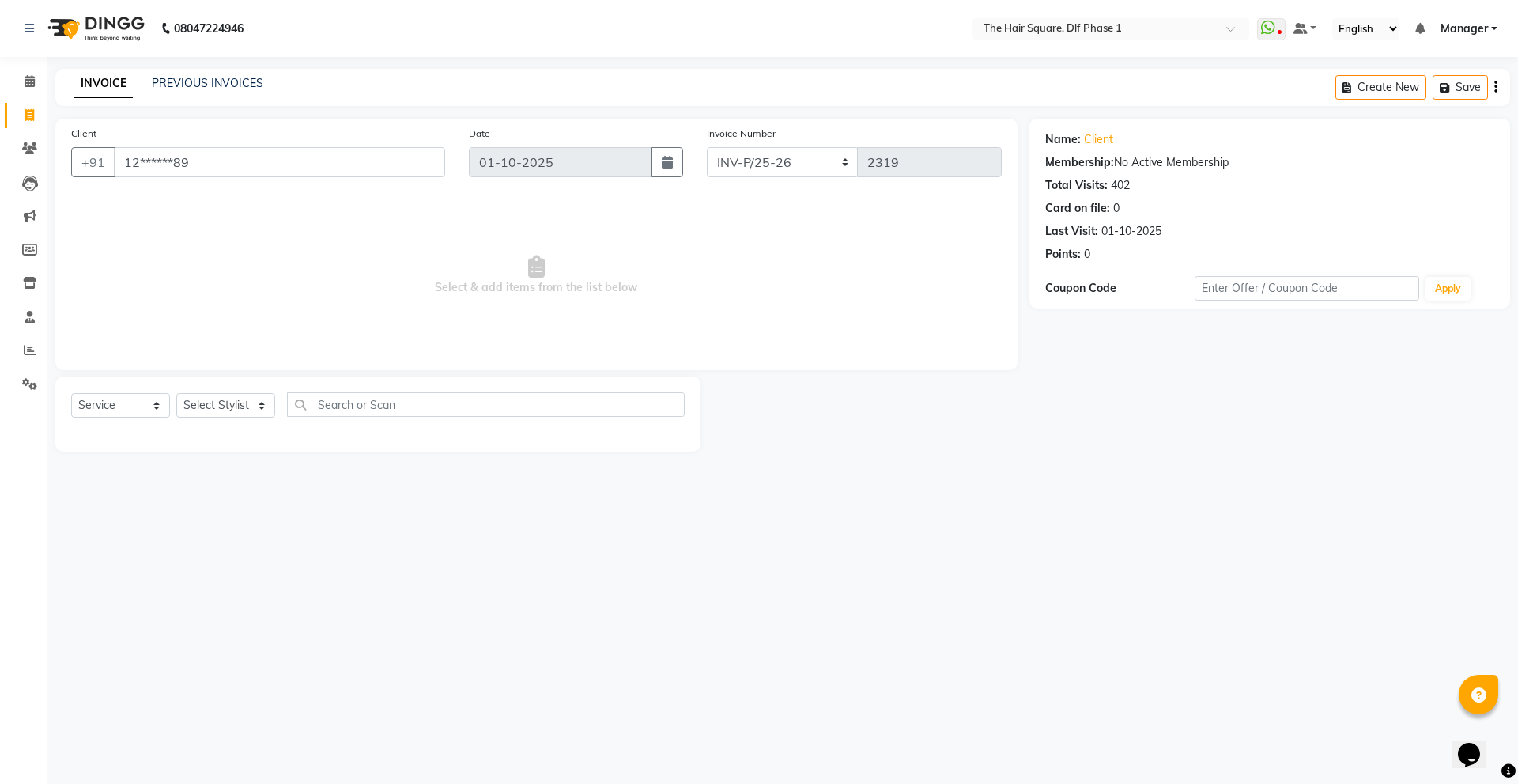
click at [227, 391] on div "Select Service Product Membership Package Voucher Prepaid Gift Card Select Styl…" at bounding box center [378, 414] width 645 height 75
click at [228, 407] on select "Select Stylist [PERSON_NAME] AMIT [PERSON_NAME] [PERSON_NAME] [PERSON_NAME] Man…" at bounding box center [225, 406] width 99 height 25
select select "39747"
click at [176, 393] on select "Select Stylist [PERSON_NAME] AMIT [PERSON_NAME] [PERSON_NAME] [PERSON_NAME] Man…" at bounding box center [225, 406] width 99 height 25
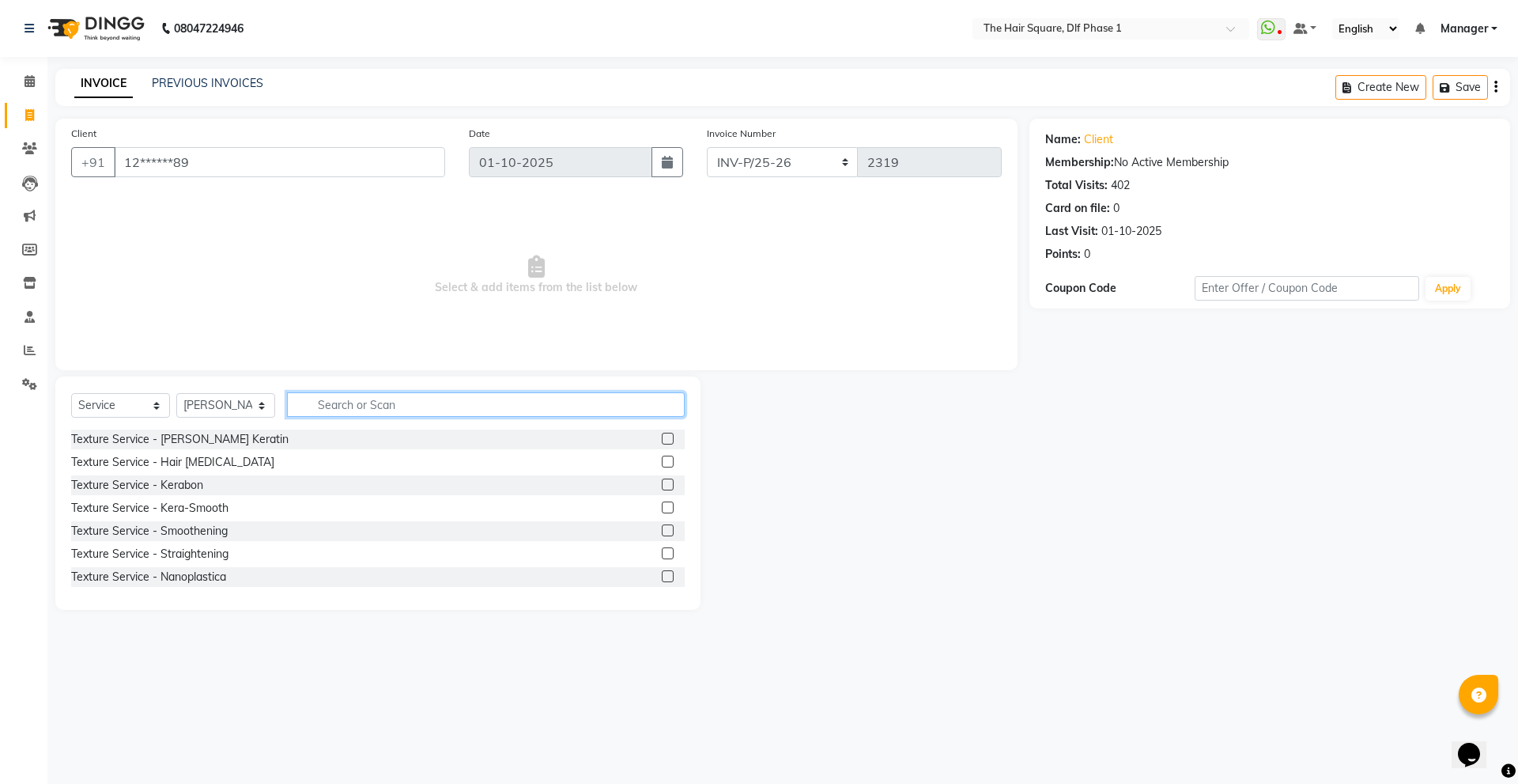
click at [341, 407] on input "text" at bounding box center [486, 405] width 398 height 25
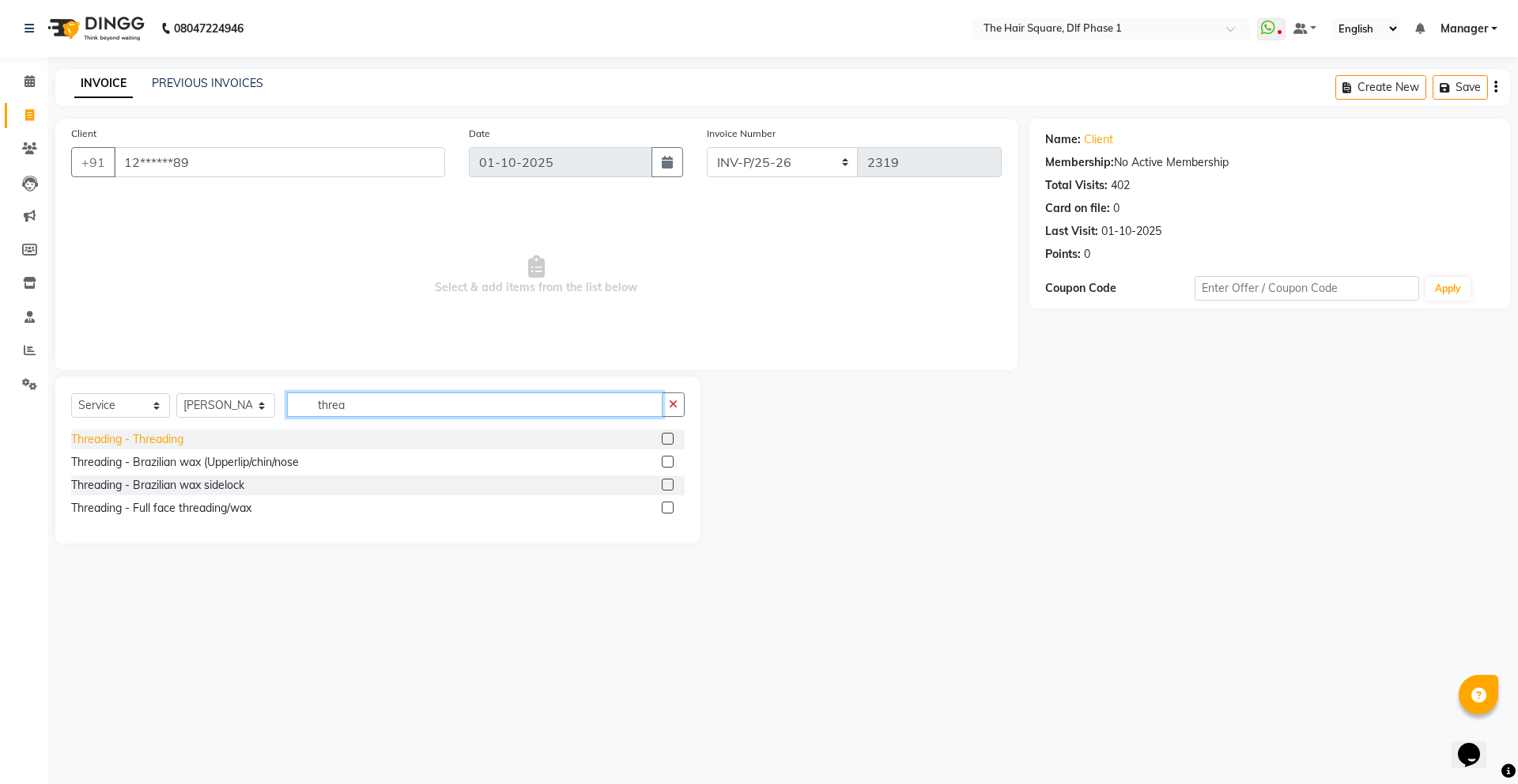
type input "threa"
click at [178, 438] on div "Threading - Threading" at bounding box center [126, 440] width 112 height 17
checkbox input "false"
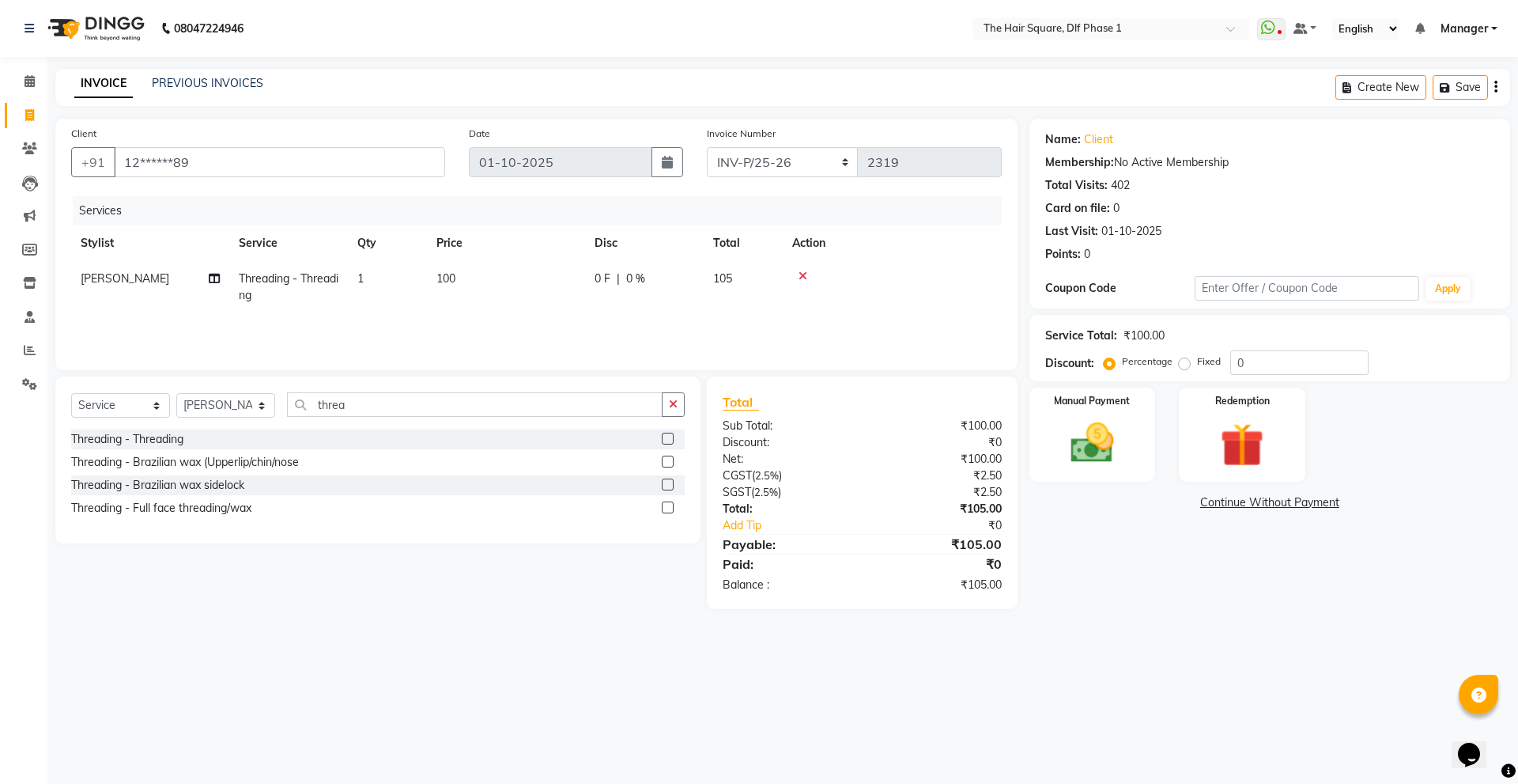
click at [627, 296] on td "0 F | 0 %" at bounding box center [644, 287] width 119 height 52
select select "39747"
click at [1197, 362] on label "Fixed" at bounding box center [1209, 361] width 24 height 14
click at [1182, 362] on input "Fixed" at bounding box center [1188, 361] width 11 height 11
radio input "true"
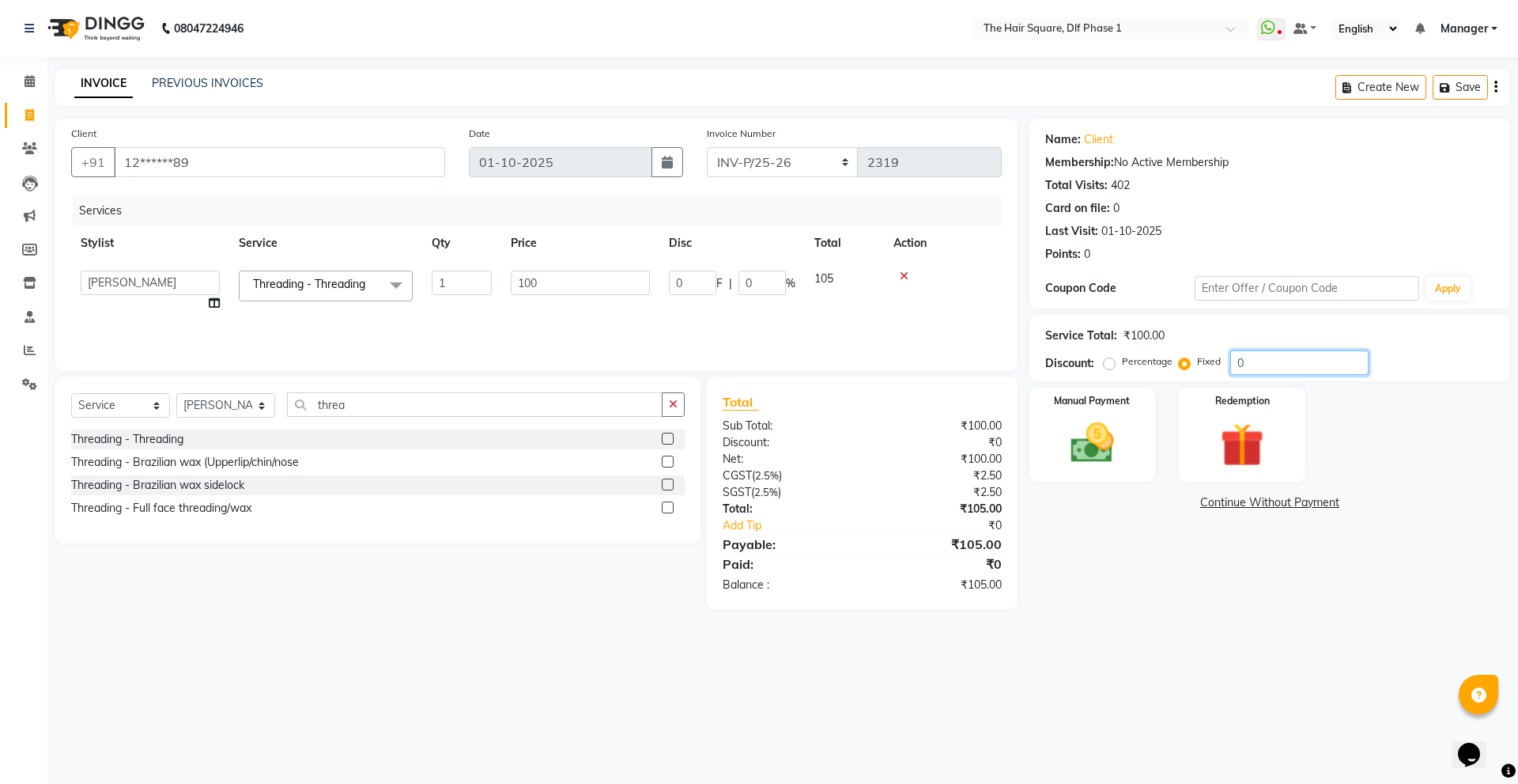
click at [1230, 374] on input "0" at bounding box center [1299, 362] width 139 height 25
type input "10"
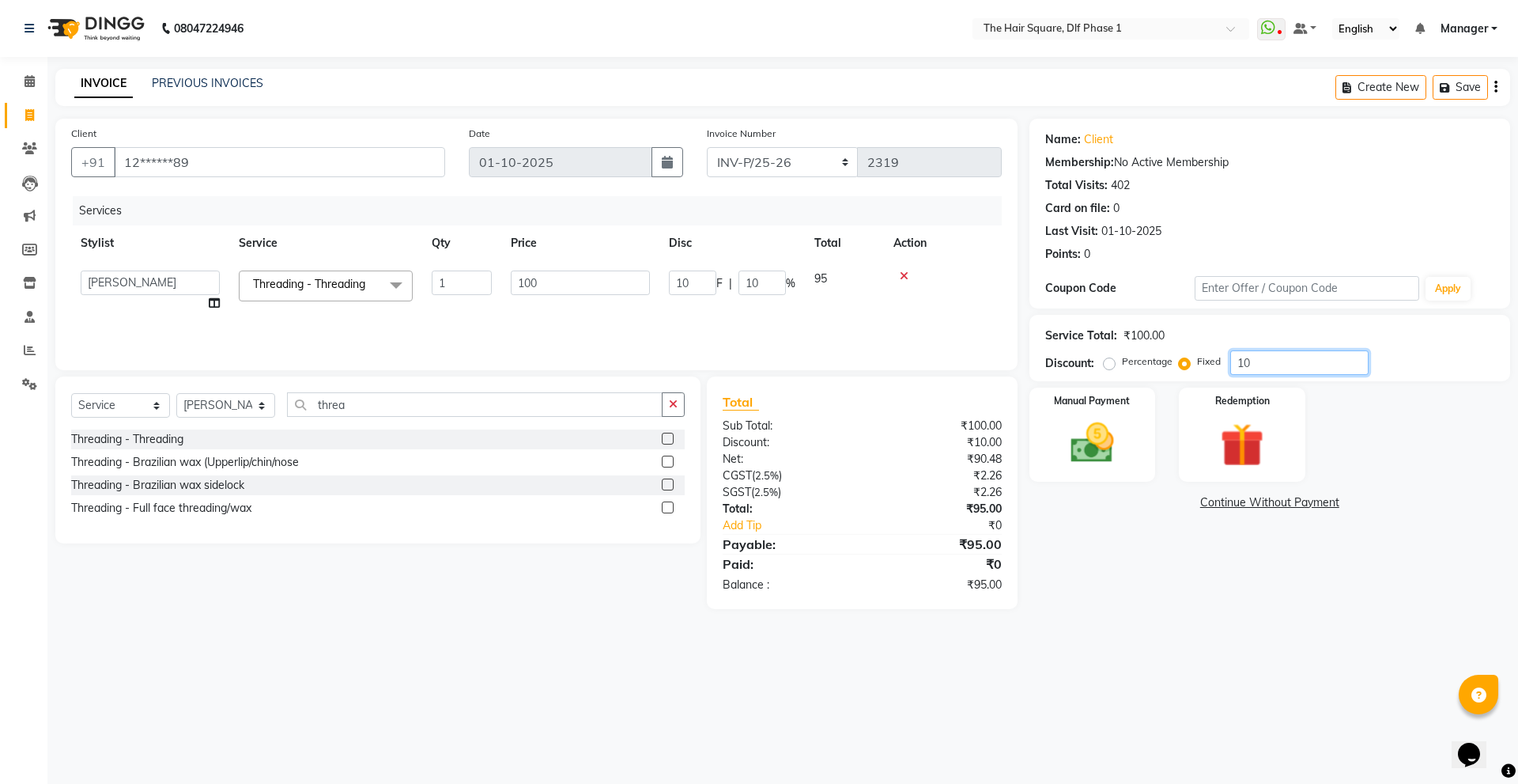
type input "100"
click at [840, 313] on td "5" at bounding box center [844, 292] width 79 height 60
click at [1268, 361] on input "100" at bounding box center [1299, 362] width 139 height 25
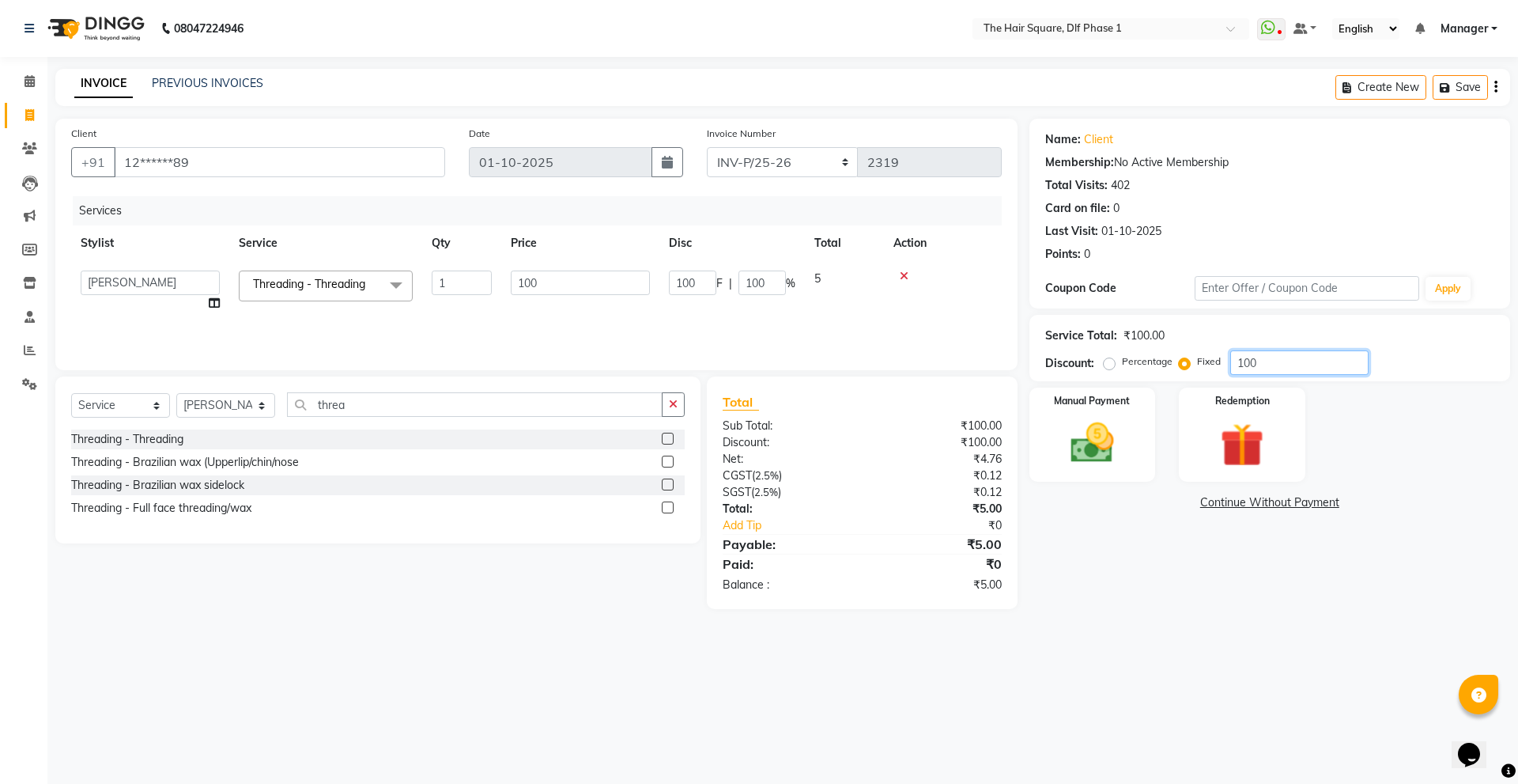
type input "10"
click at [905, 333] on div "Services Stylist Service Qty Price Disc Total Action Abdul ALIZA Amit AMIT ASHO…" at bounding box center [536, 275] width 931 height 158
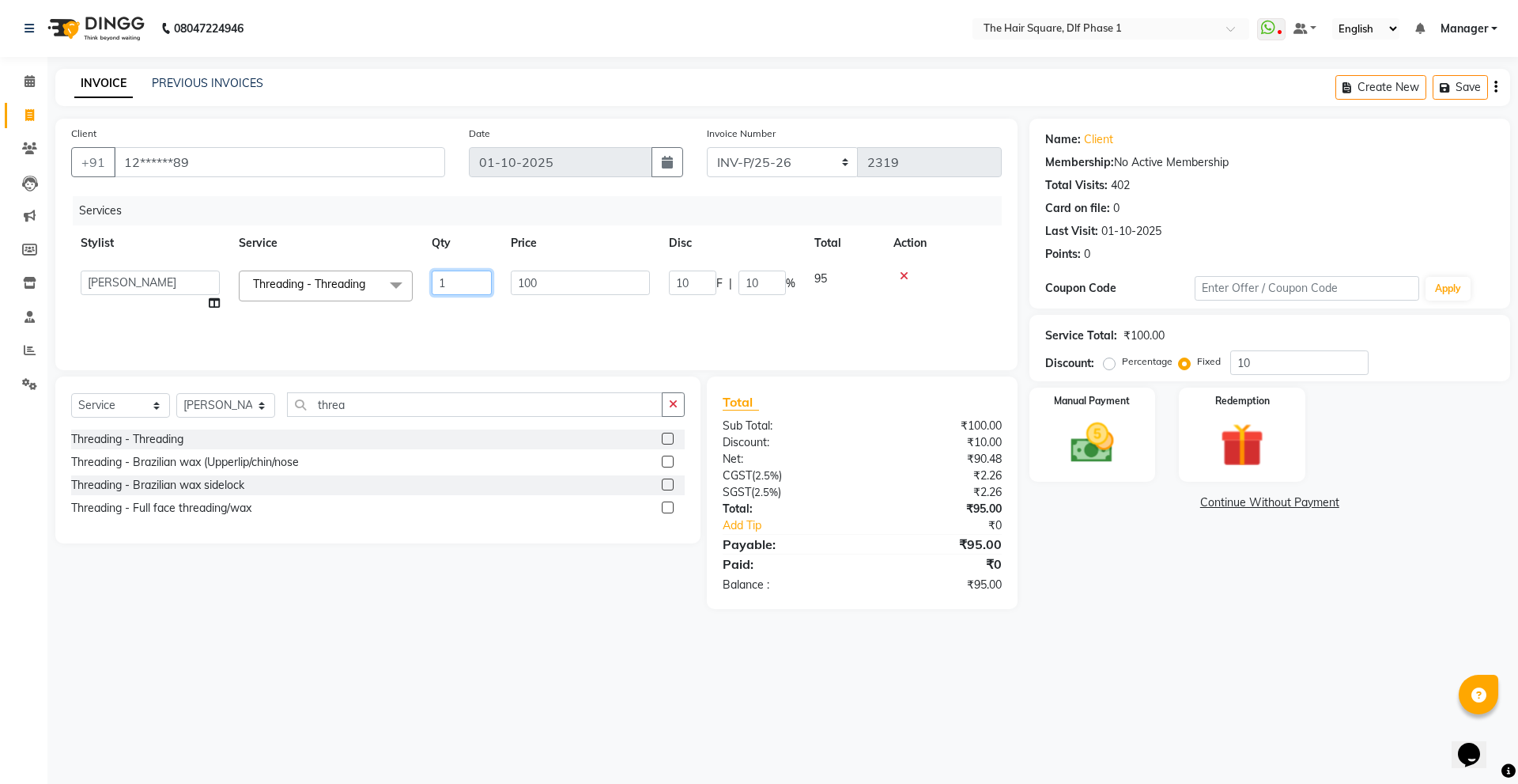
drag, startPoint x: 475, startPoint y: 289, endPoint x: 435, endPoint y: 302, distance: 42.1
click at [435, 302] on td "1" at bounding box center [462, 292] width 79 height 60
type input "2"
click at [463, 306] on tr "ALIZA Threading - Threading 2 100 10 F | 5 % 200" at bounding box center [536, 287] width 931 height 52
click at [1059, 453] on img at bounding box center [1093, 442] width 74 height 52
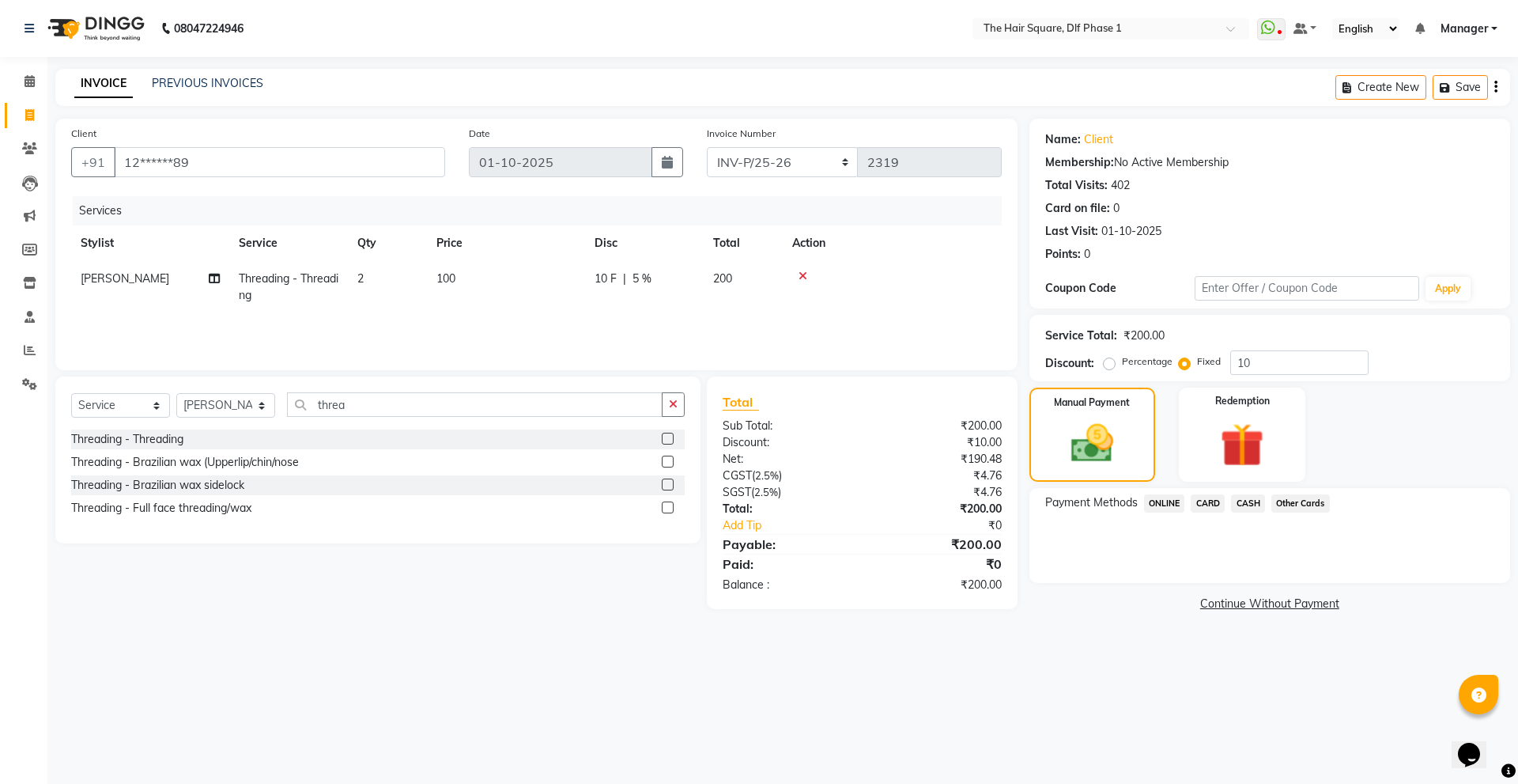
click at [1241, 495] on span "CASH" at bounding box center [1248, 503] width 34 height 18
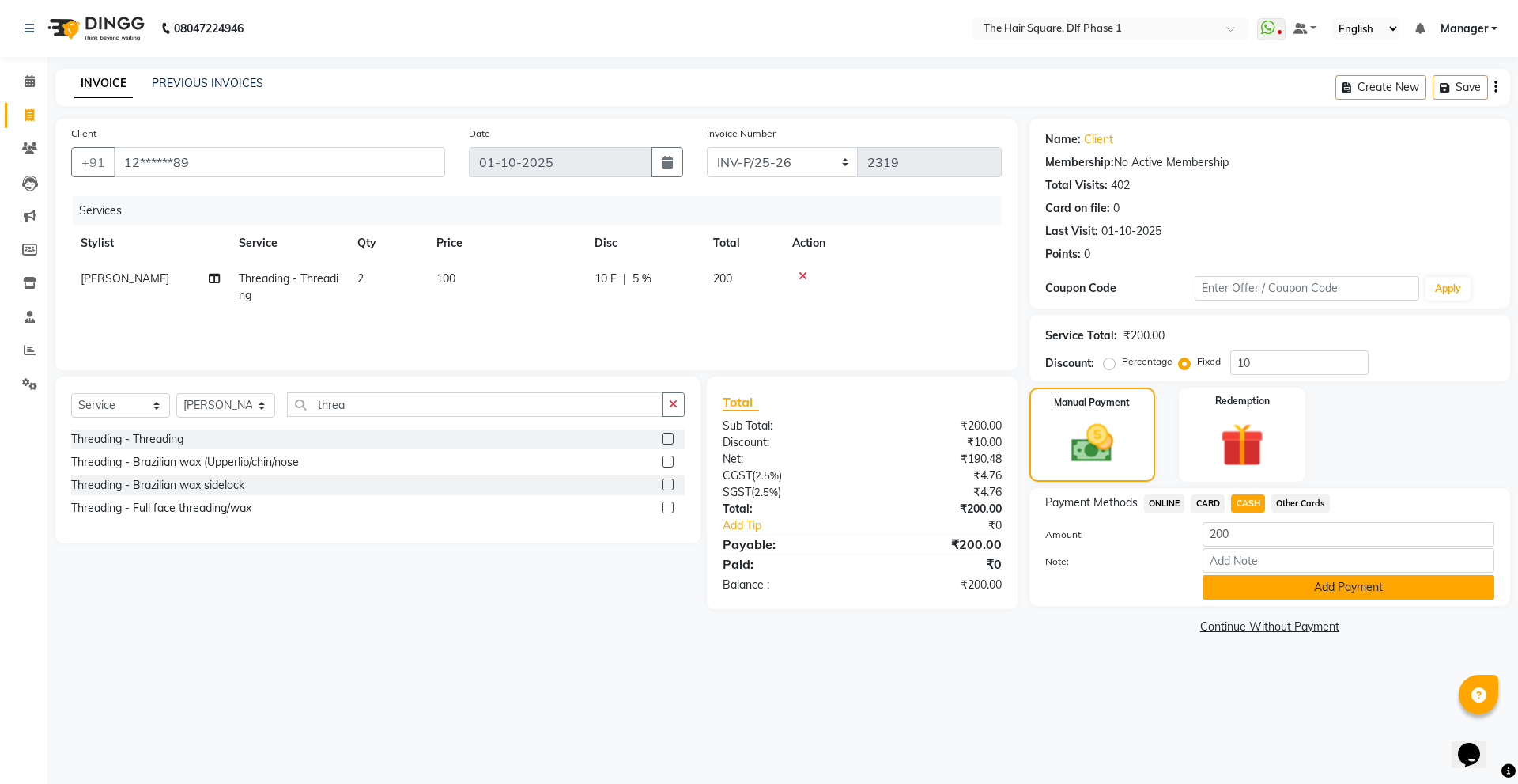
click at [1274, 587] on button "Add Payment" at bounding box center [1348, 587] width 292 height 25
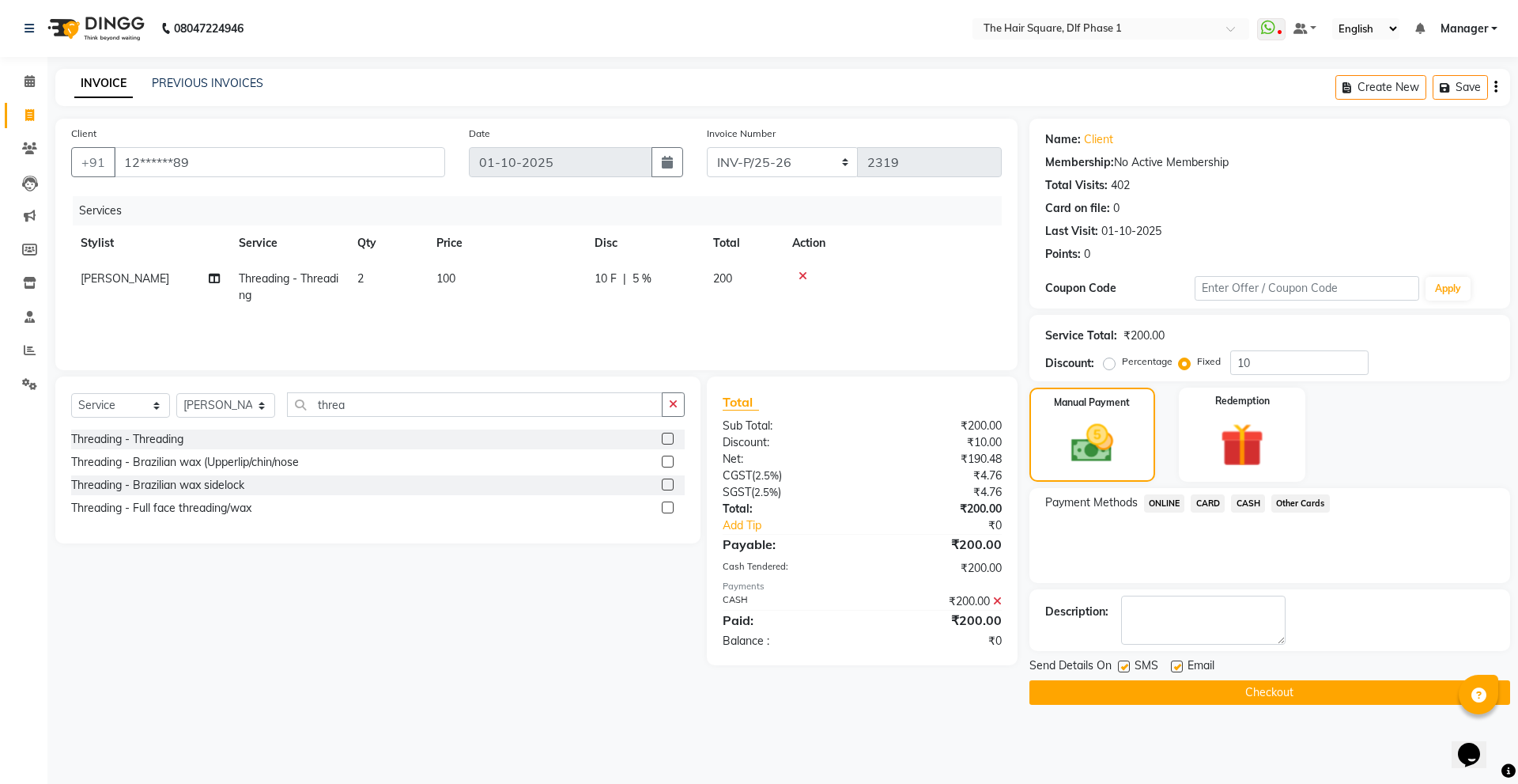
click at [1126, 666] on label at bounding box center [1124, 666] width 12 height 12
click at [1126, 666] on input "checkbox" at bounding box center [1123, 667] width 10 height 10
checkbox input "false"
click at [1137, 696] on button "Checkout" at bounding box center [1270, 692] width 481 height 25
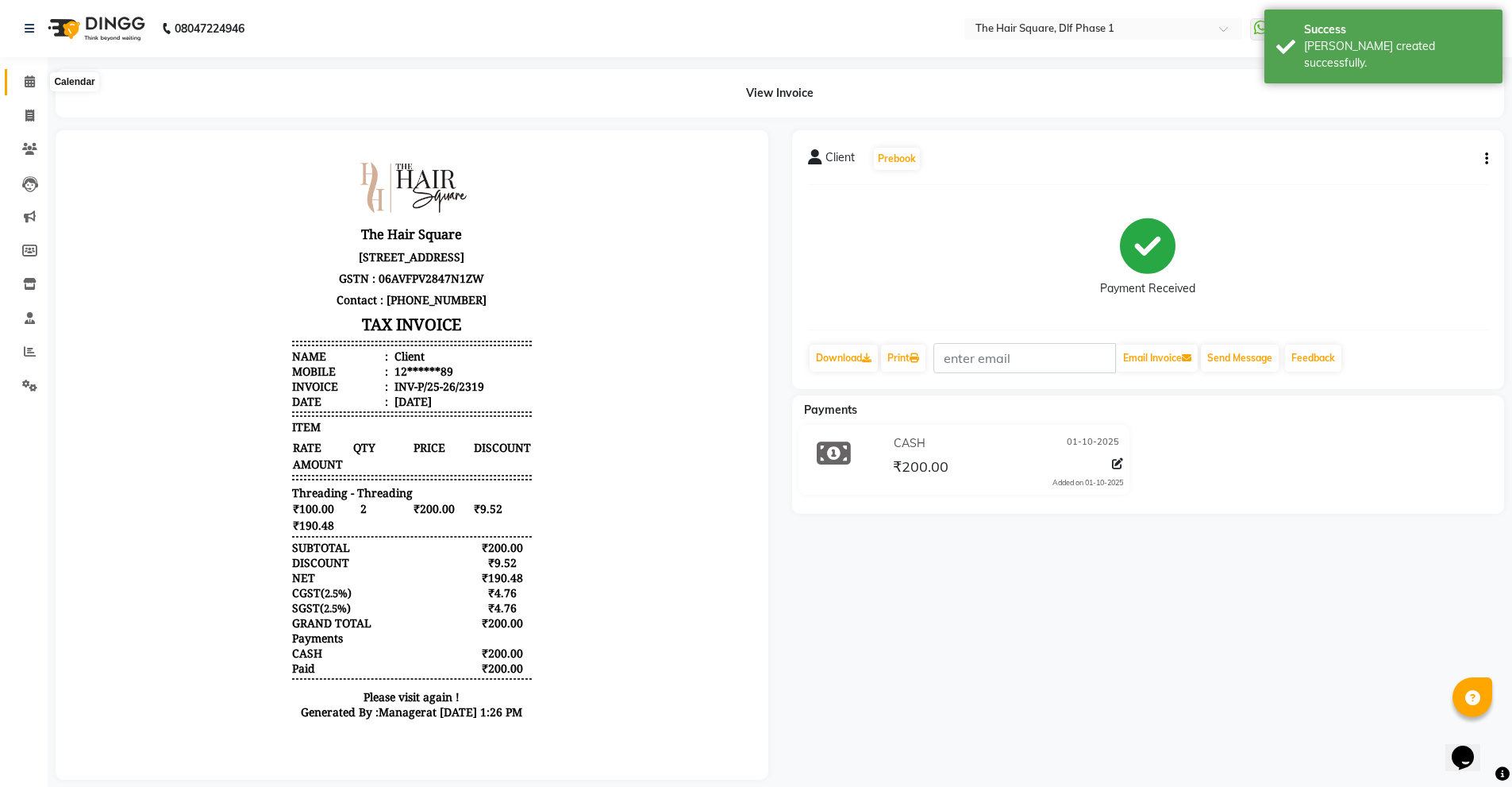
click at [18, 85] on span at bounding box center [29, 81] width 27 height 18
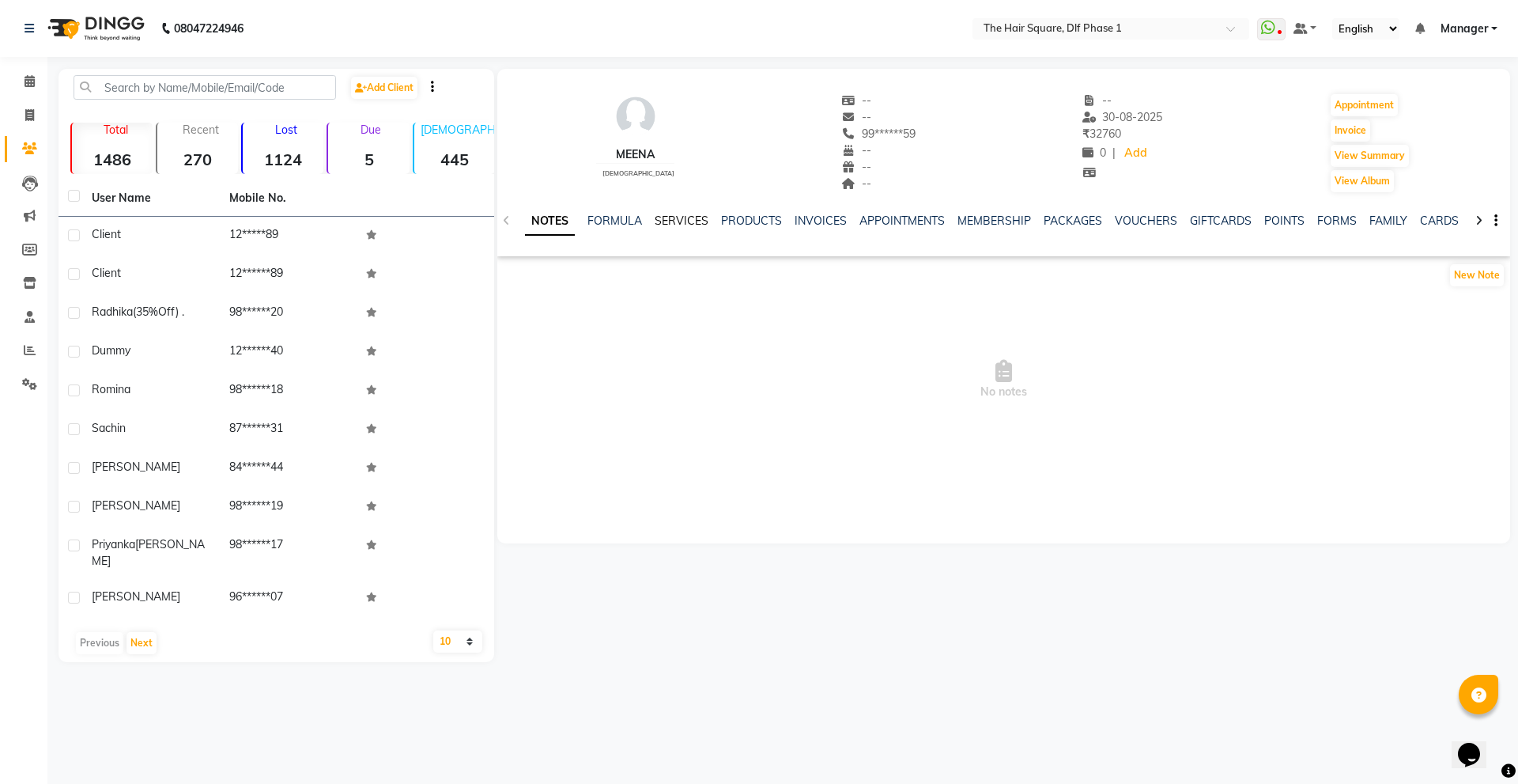
click at [677, 217] on link "SERVICES" at bounding box center [681, 220] width 54 height 14
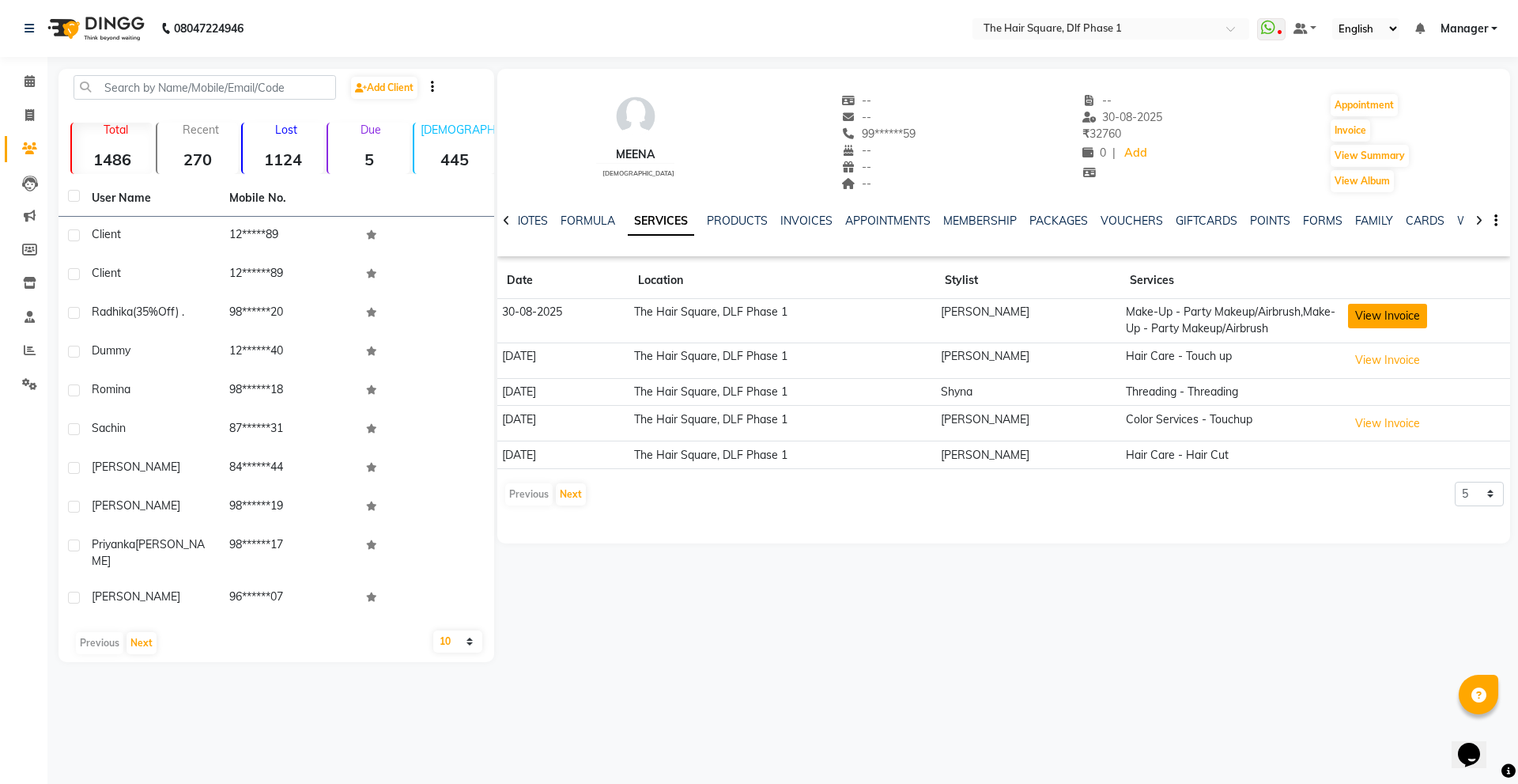
click at [1378, 317] on button "View Invoice" at bounding box center [1388, 316] width 79 height 25
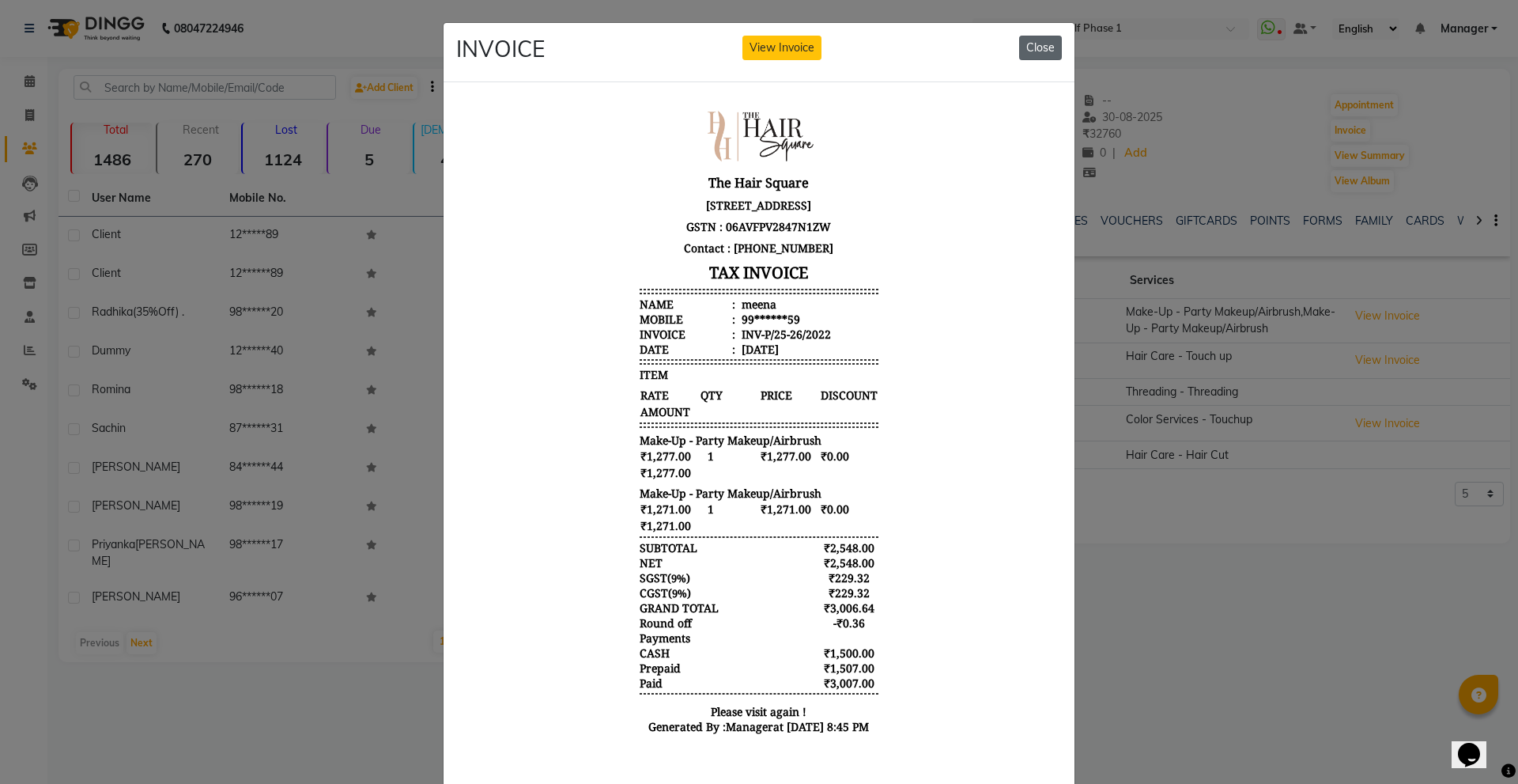
click at [1043, 50] on button "Close" at bounding box center [1040, 48] width 42 height 25
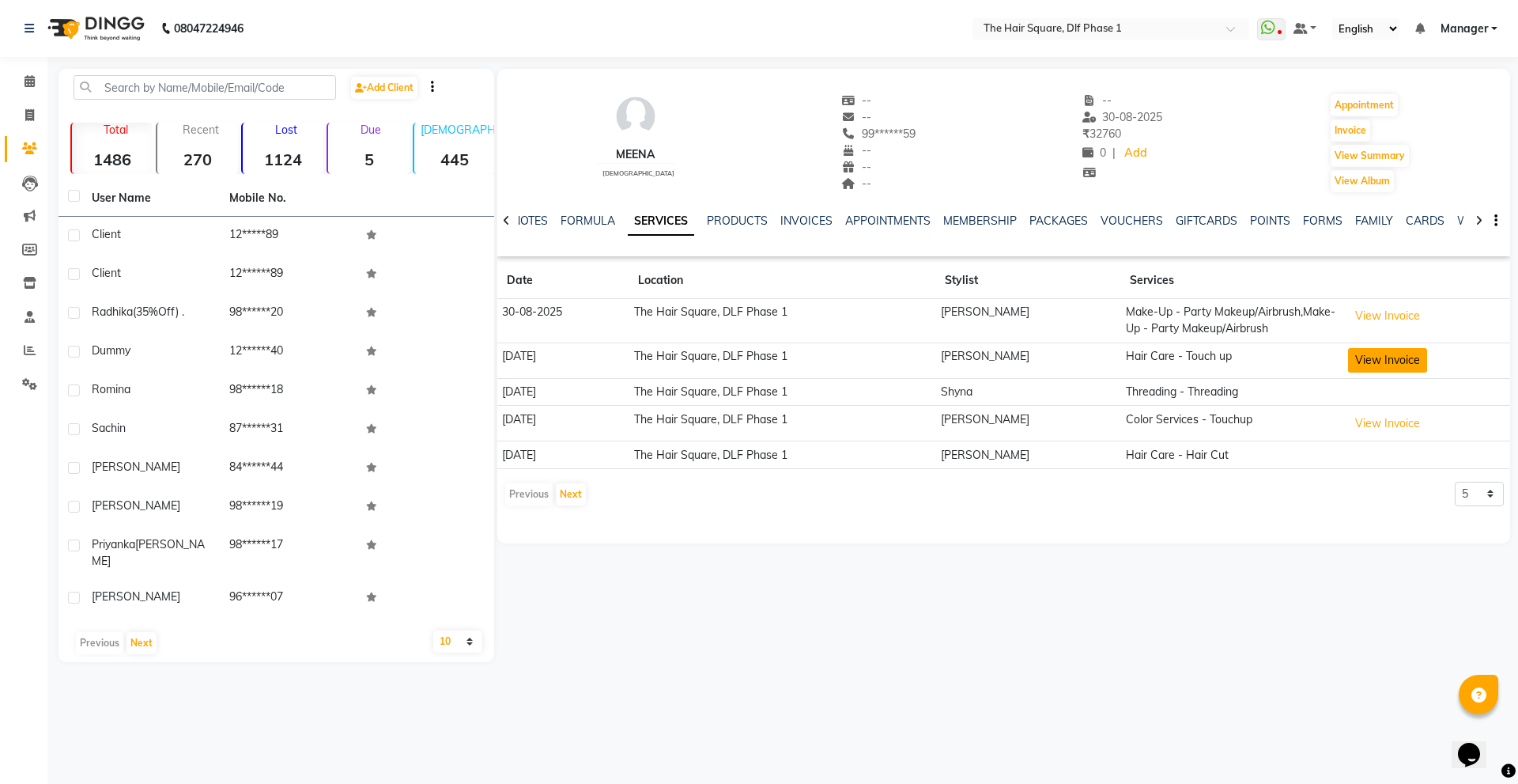
click at [1370, 357] on button "View Invoice" at bounding box center [1388, 360] width 79 height 25
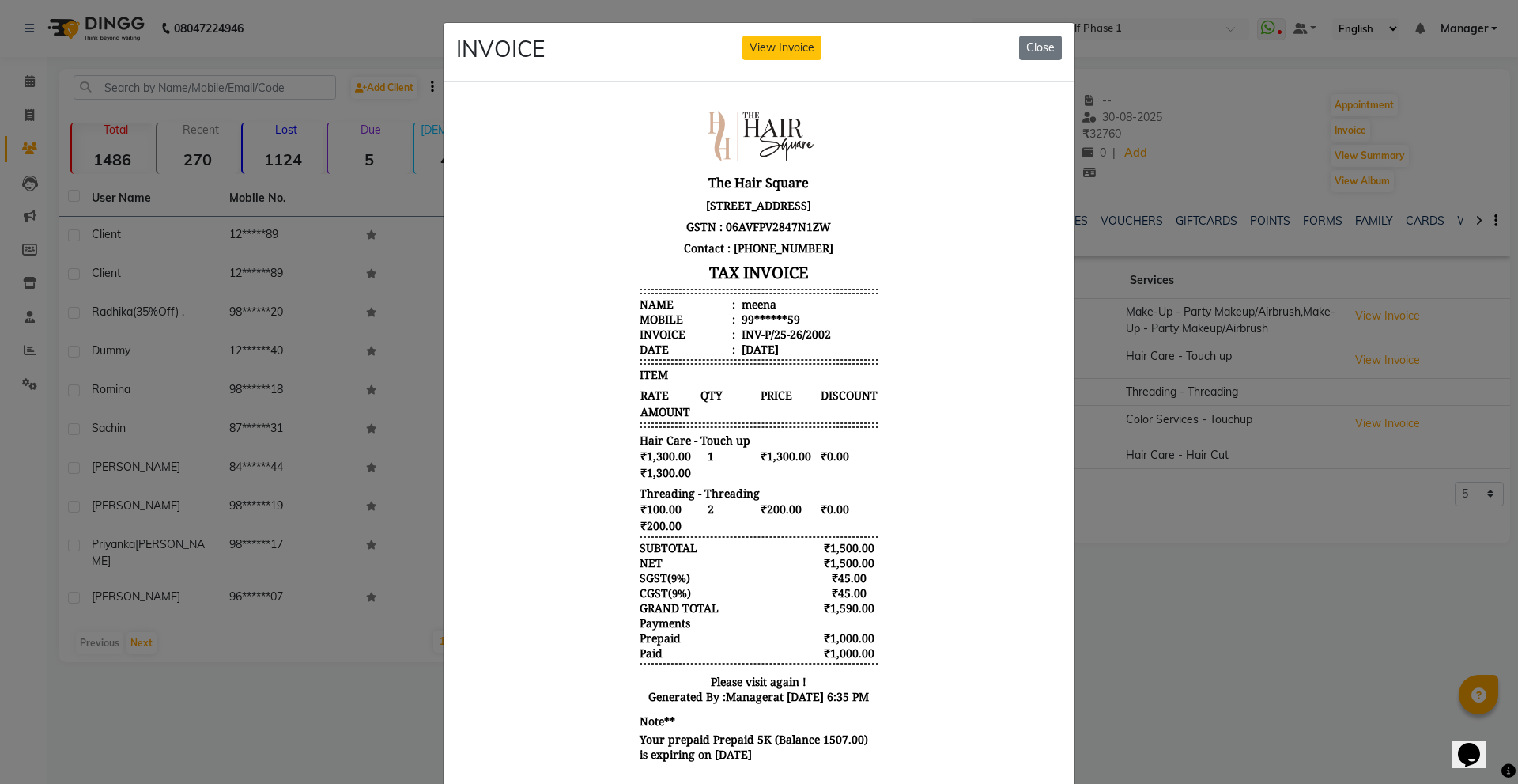
scroll to position [12, 0]
click at [1046, 46] on button "Close" at bounding box center [1040, 48] width 42 height 25
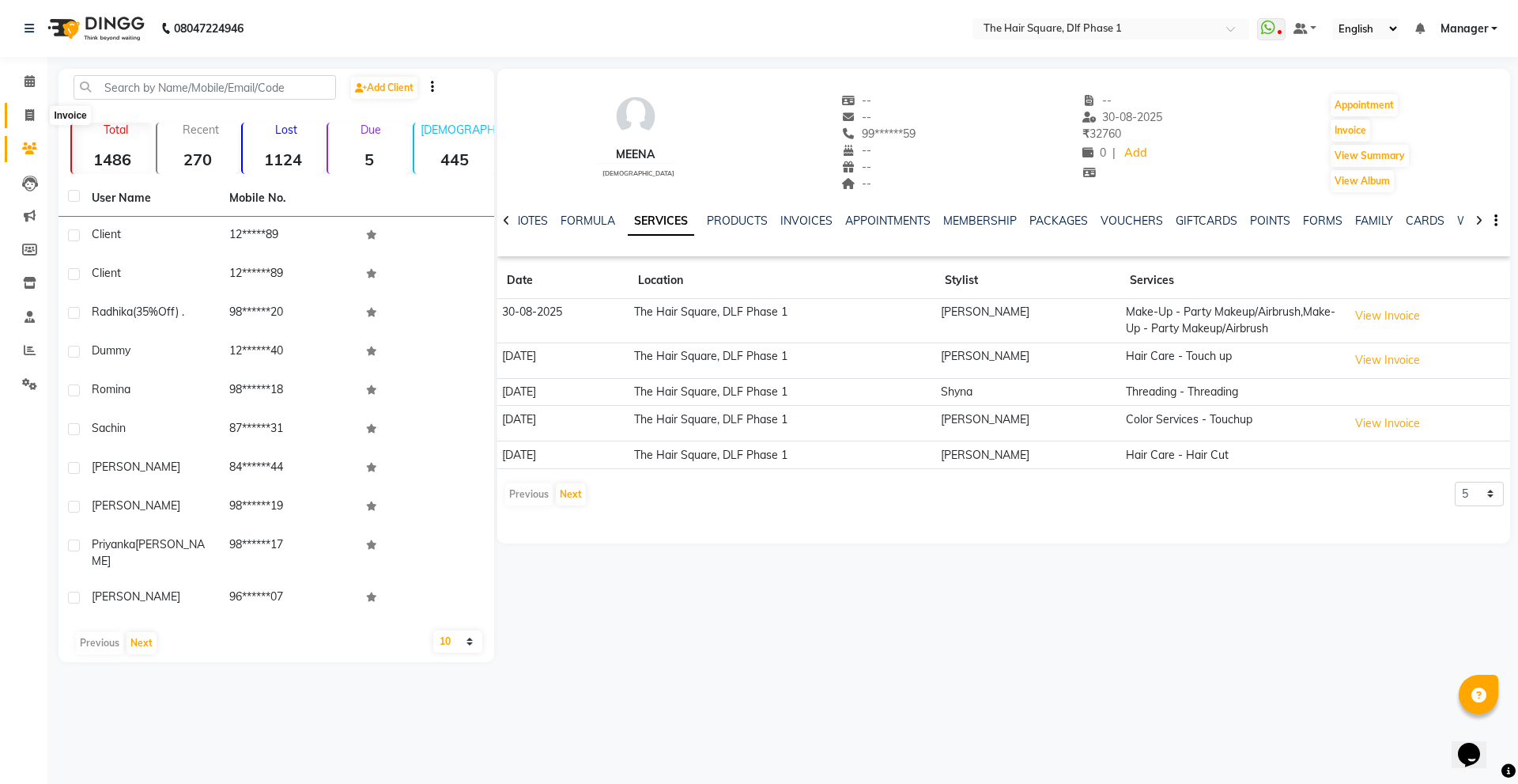
click at [24, 116] on span at bounding box center [29, 115] width 27 height 18
select select "service"
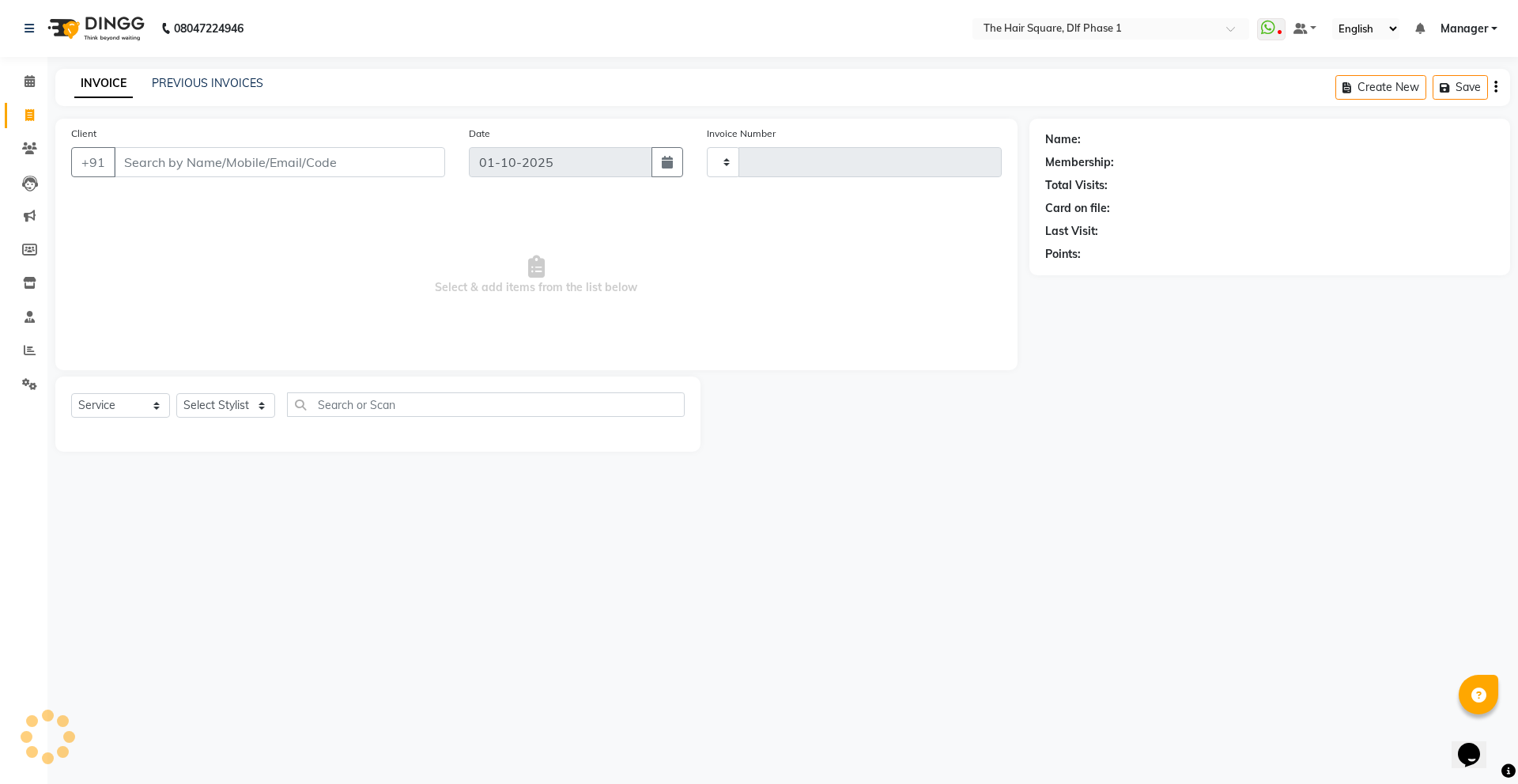
type input "2319"
select select "5766"
